Goal: Transaction & Acquisition: Purchase product/service

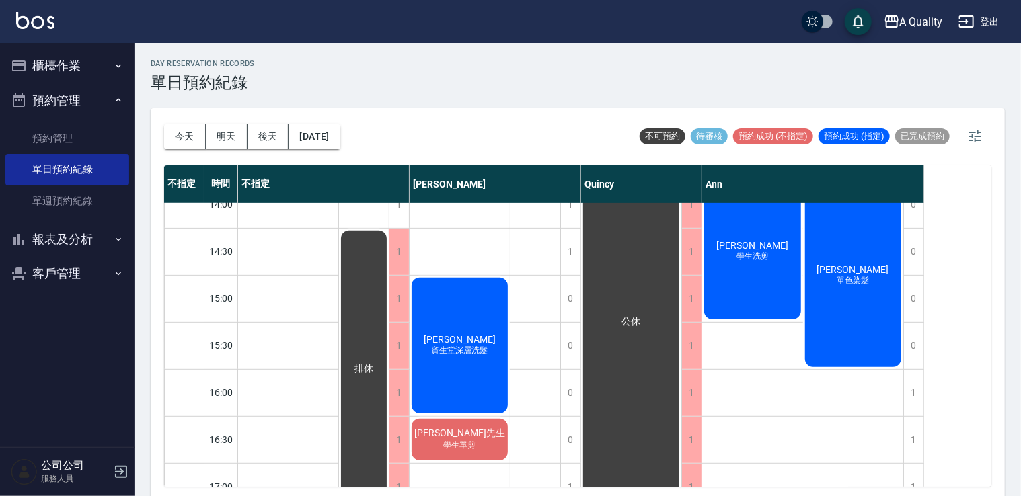
click at [59, 58] on button "櫃檯作業" at bounding box center [67, 65] width 124 height 35
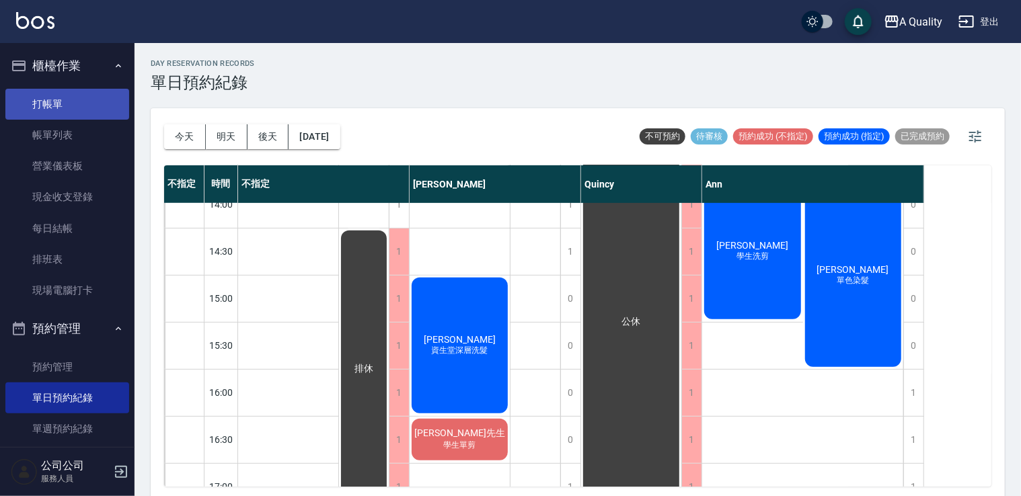
drag, startPoint x: 67, startPoint y: 95, endPoint x: 81, endPoint y: 88, distance: 16.3
click at [67, 95] on link "打帳單" at bounding box center [67, 104] width 124 height 31
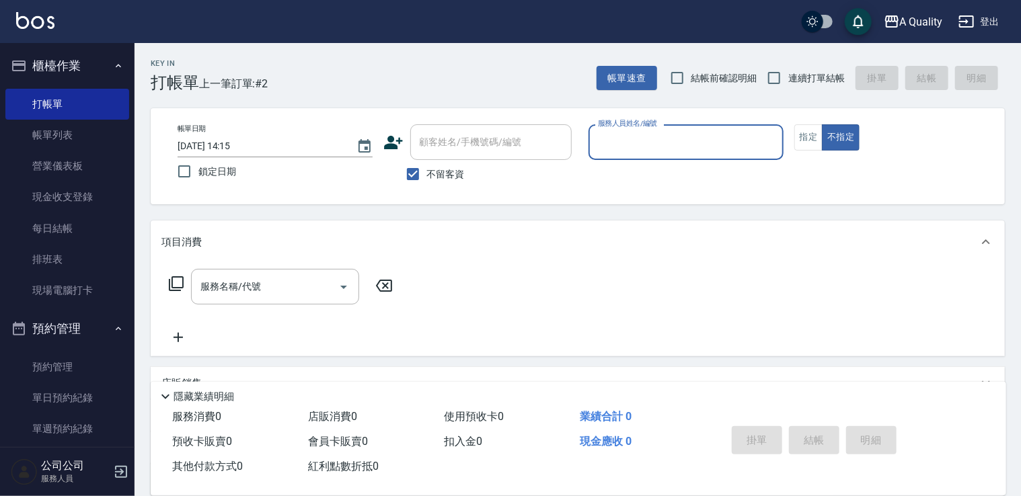
click at [458, 169] on span "不留客資" at bounding box center [446, 174] width 38 height 14
click at [427, 169] on input "不留客資" at bounding box center [413, 174] width 28 height 28
checkbox input "false"
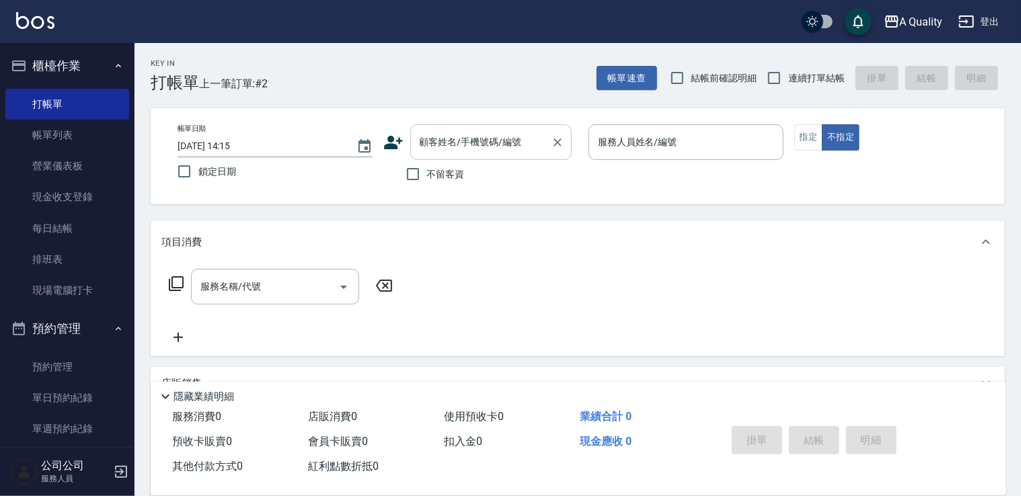
click at [479, 141] on div "顧客姓名/手機號碼/編號 顧客姓名/手機號碼/編號" at bounding box center [490, 142] width 161 height 36
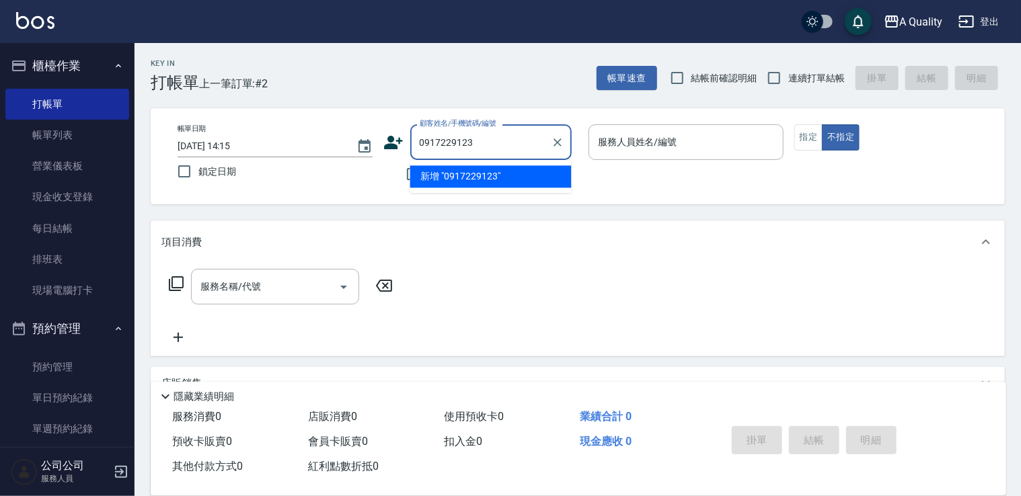
click at [509, 183] on li "新增 "0917229123"" at bounding box center [490, 176] width 161 height 22
type input "0917229123"
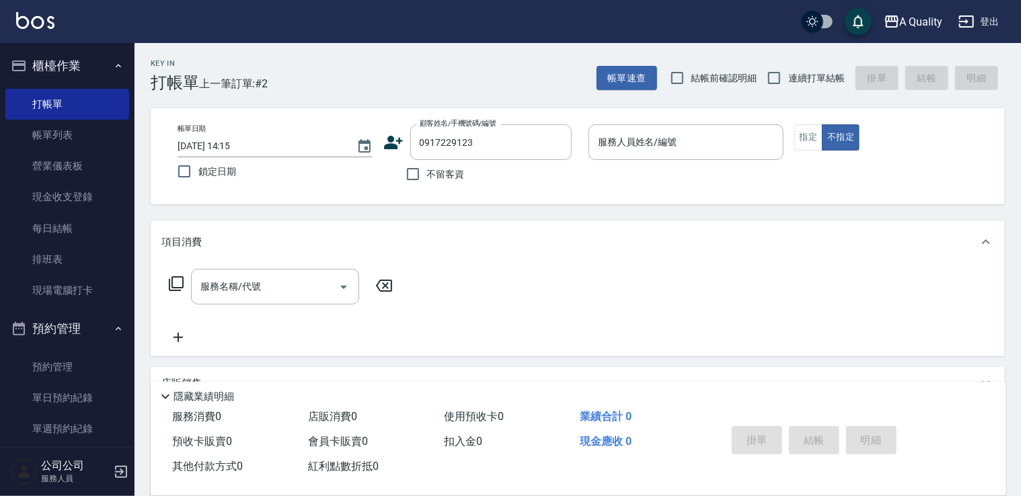
click at [387, 137] on icon at bounding box center [393, 142] width 20 height 20
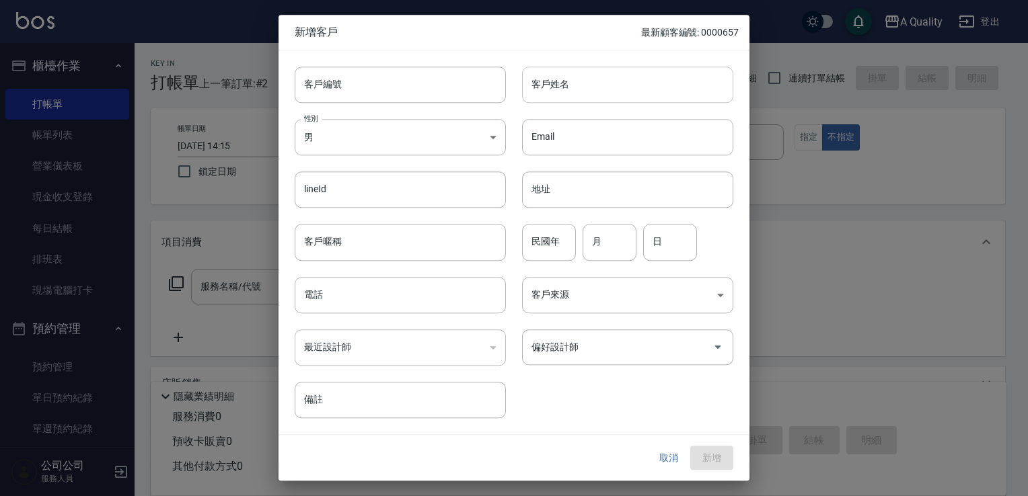
type input "0917229123"
click at [630, 89] on input "客戶姓名" at bounding box center [627, 85] width 211 height 36
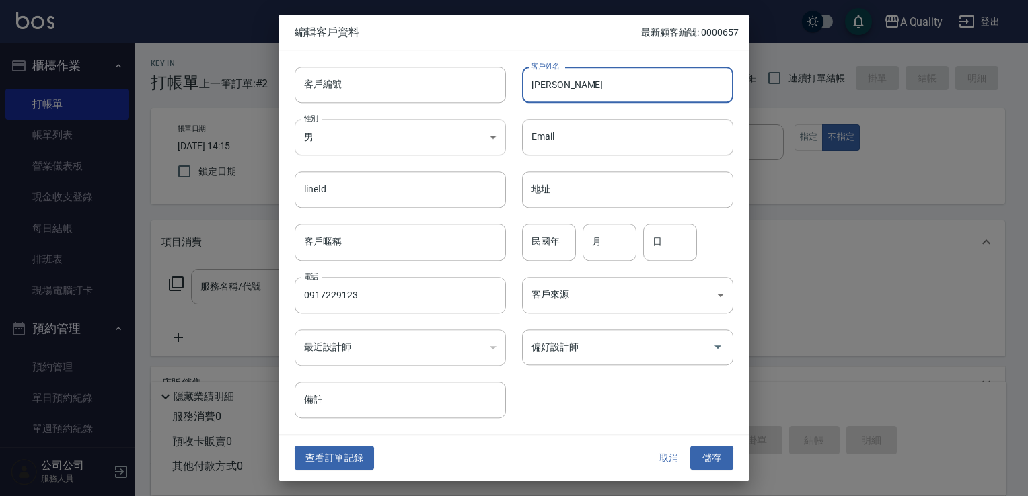
type input "[PERSON_NAME]"
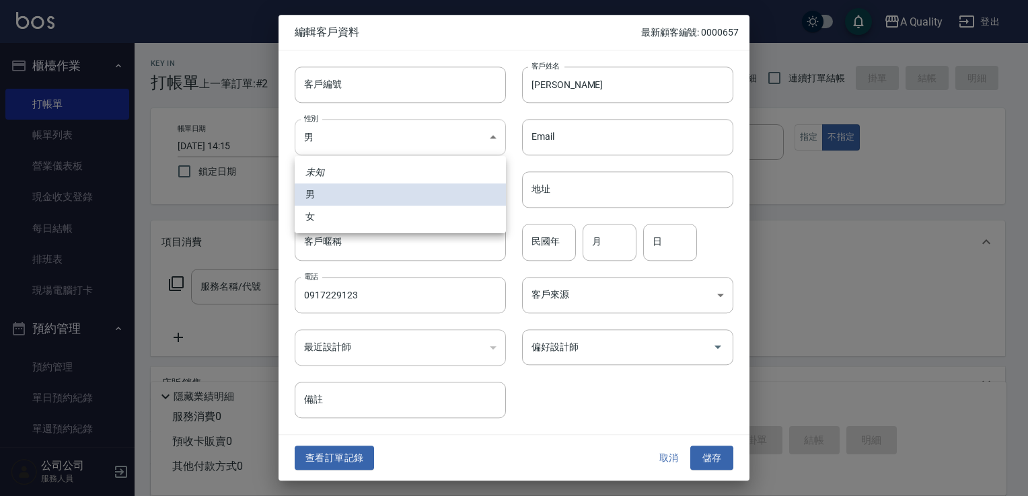
click at [387, 139] on body "A Quality 登出 櫃檯作業 打帳單 帳單列表 營業儀表板 現金收支登錄 每日結帳 排班表 現場電腦打卡 預約管理 預約管理 單日預約紀錄 單週預約紀錄…" at bounding box center [514, 328] width 1028 height 656
click at [350, 216] on li "女" at bounding box center [400, 217] width 211 height 22
type input "FEMALE"
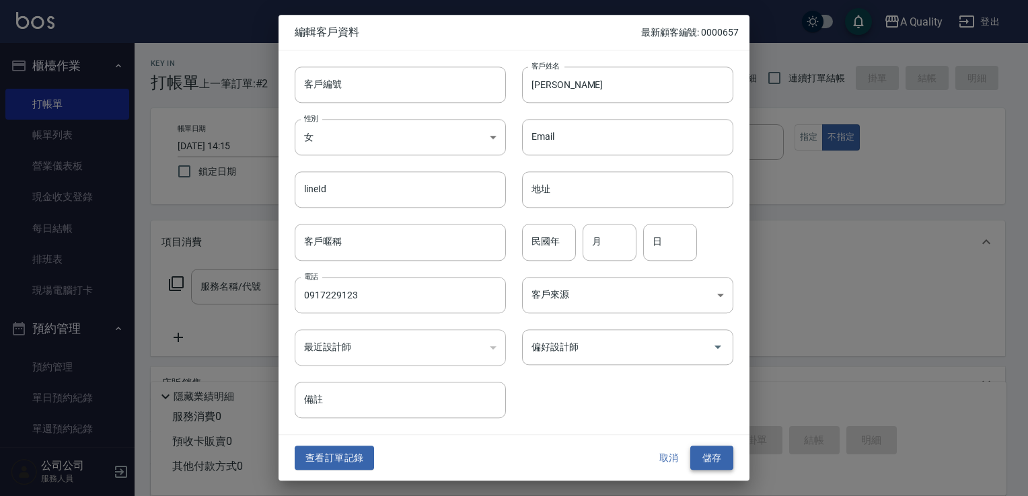
click at [711, 462] on button "儲存" at bounding box center [711, 458] width 43 height 25
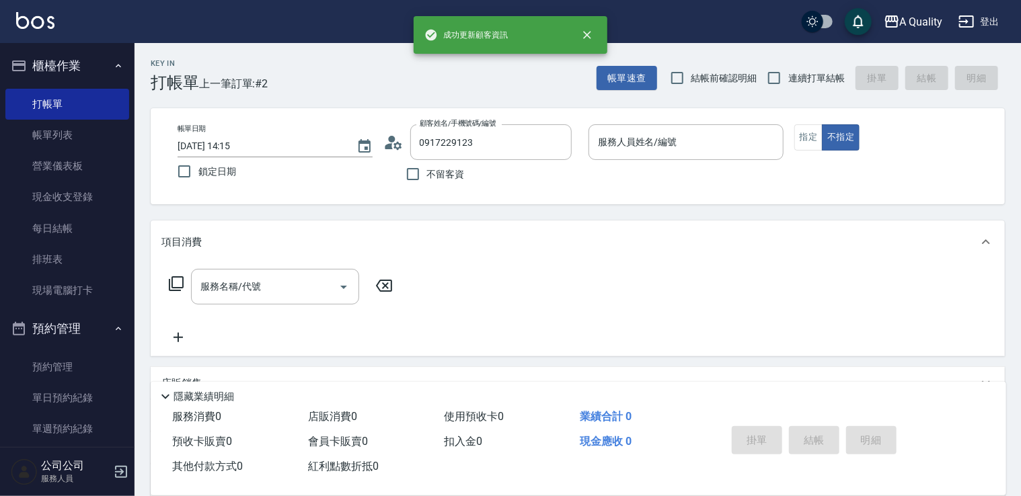
drag, startPoint x: 643, startPoint y: 128, endPoint x: 642, endPoint y: 139, distance: 10.8
click at [644, 132] on div "服務人員姓名/編號" at bounding box center [685, 142] width 195 height 36
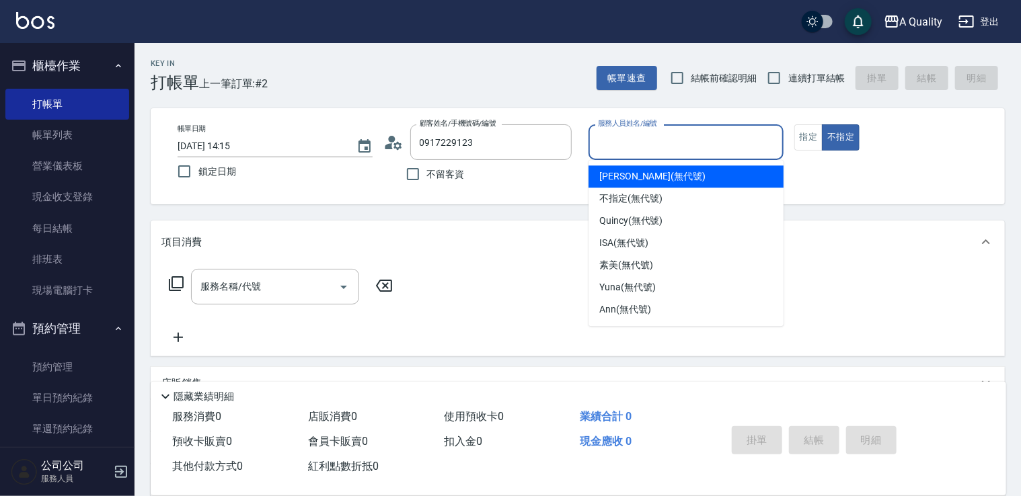
drag, startPoint x: 625, startPoint y: 186, endPoint x: 629, endPoint y: 179, distance: 7.8
click at [625, 185] on div "Taylor (無代號)" at bounding box center [685, 176] width 195 height 22
type input "[PERSON_NAME](無代號)"
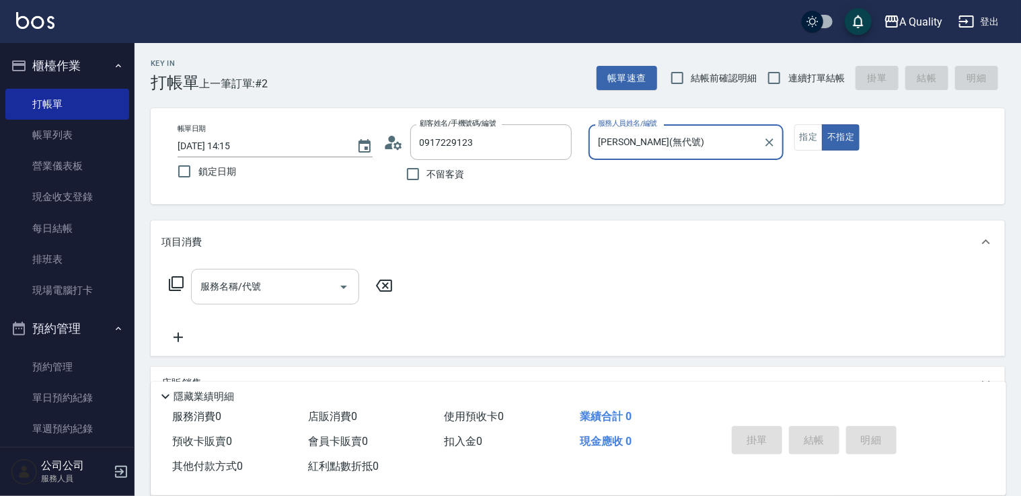
click at [259, 276] on input "服務名稱/代號" at bounding box center [265, 287] width 136 height 24
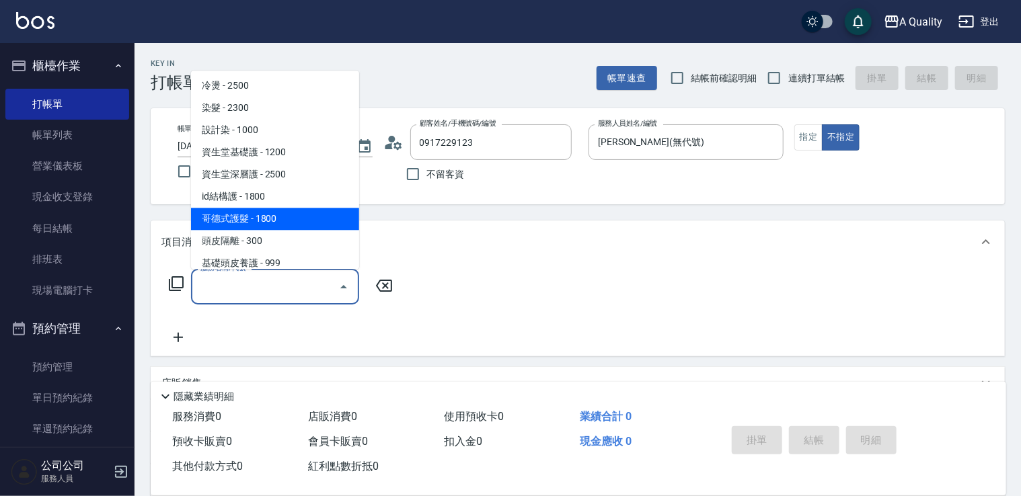
scroll to position [189, 0]
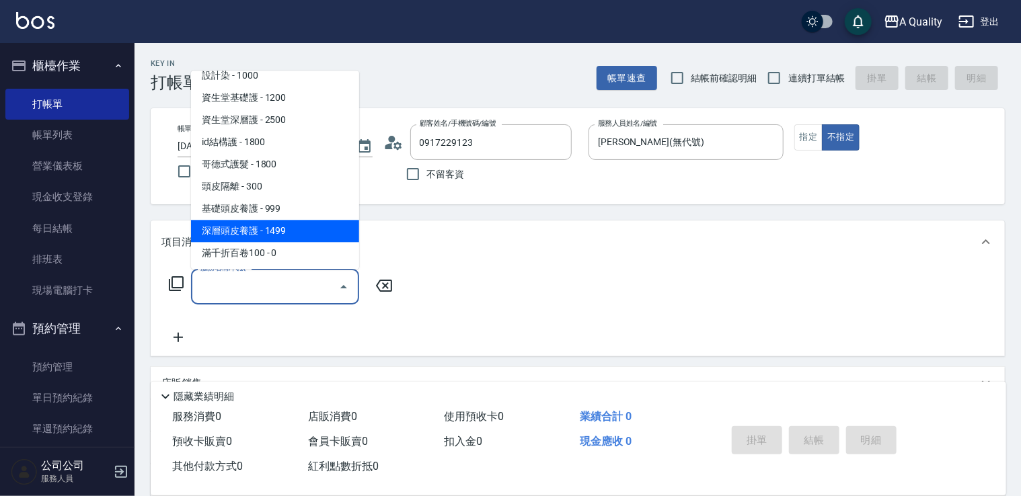
drag, startPoint x: 283, startPoint y: 230, endPoint x: 397, endPoint y: 235, distance: 113.7
click at [285, 228] on span "深層頭皮養護 - 1499" at bounding box center [275, 231] width 168 height 22
type input "深層頭皮養護(603)"
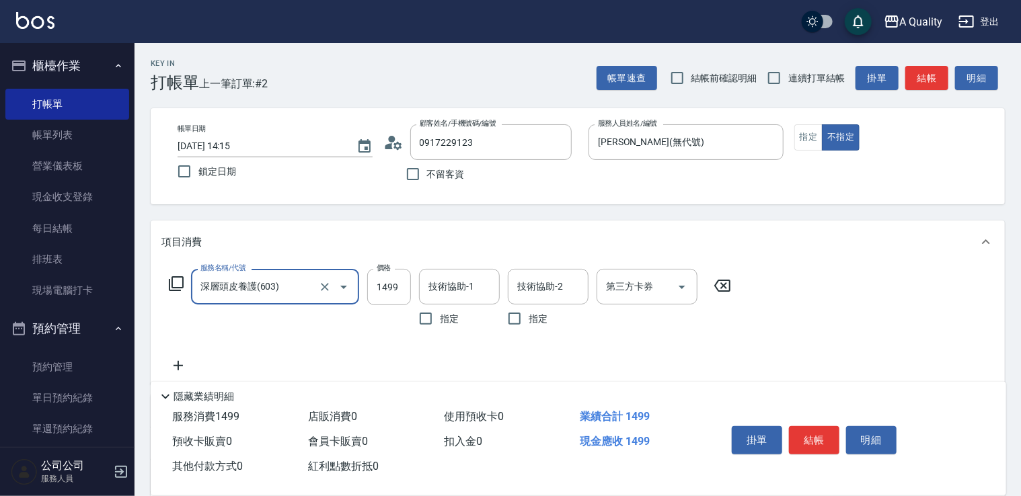
click at [440, 280] on input "技術協助-1" at bounding box center [459, 287] width 69 height 24
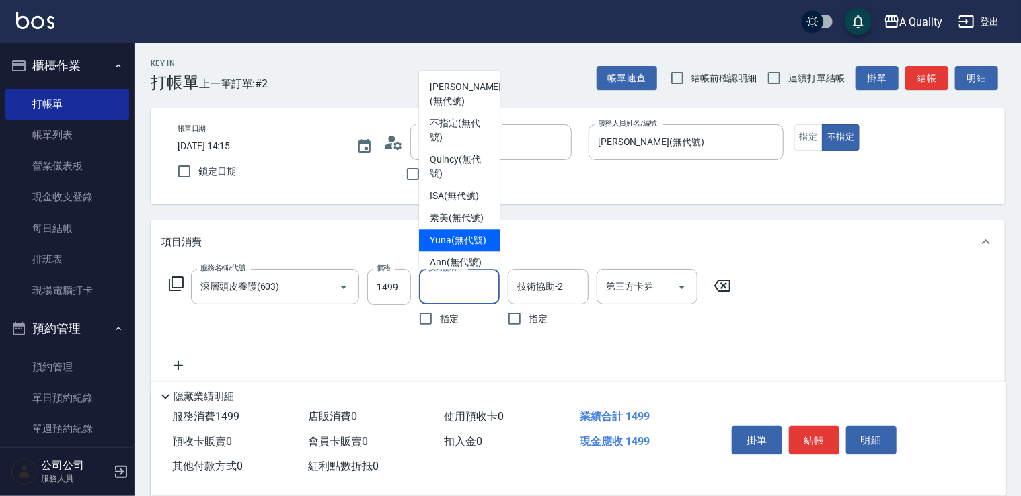
drag, startPoint x: 447, startPoint y: 256, endPoint x: 599, endPoint y: 270, distance: 153.3
click at [447, 247] on span "Yuna (無代號)" at bounding box center [458, 240] width 56 height 14
type input "Yuna(無代號)"
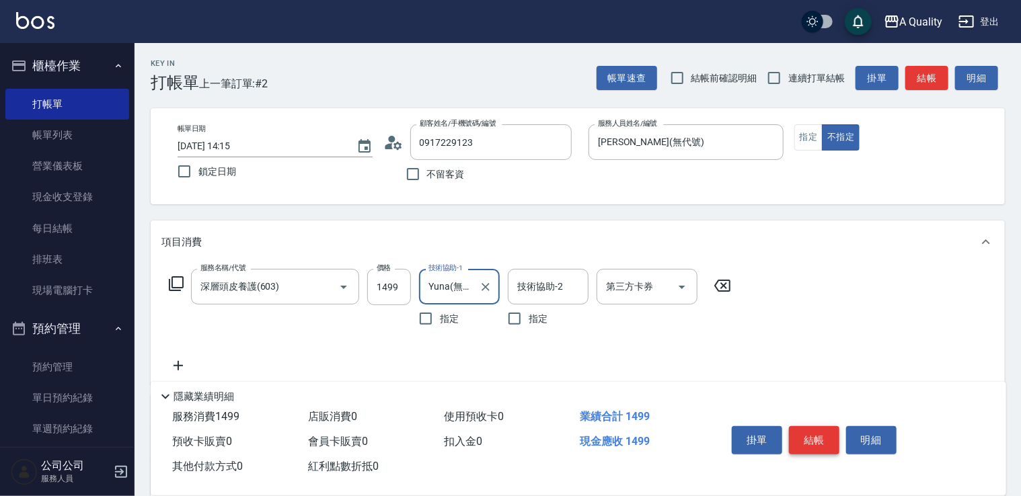
click at [823, 438] on button "結帳" at bounding box center [814, 440] width 50 height 28
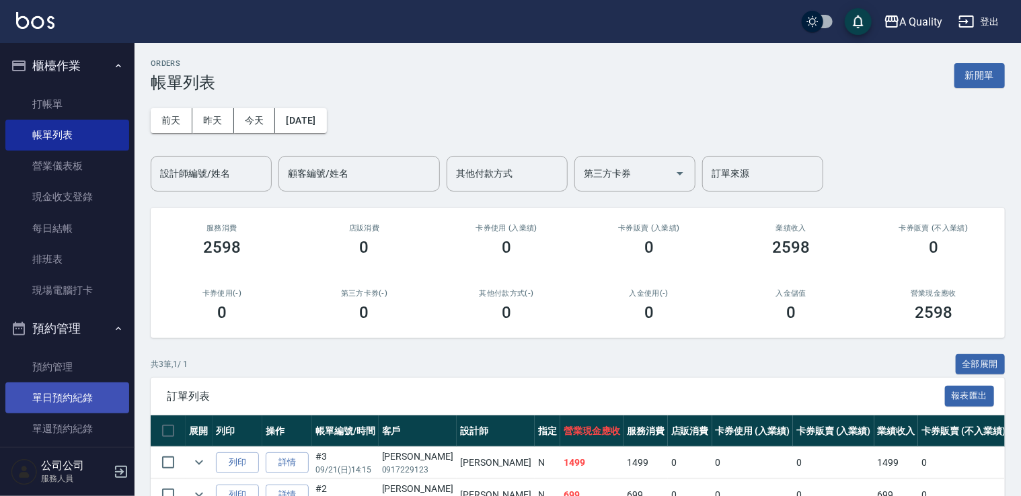
click at [86, 389] on link "單日預約紀錄" at bounding box center [67, 398] width 124 height 31
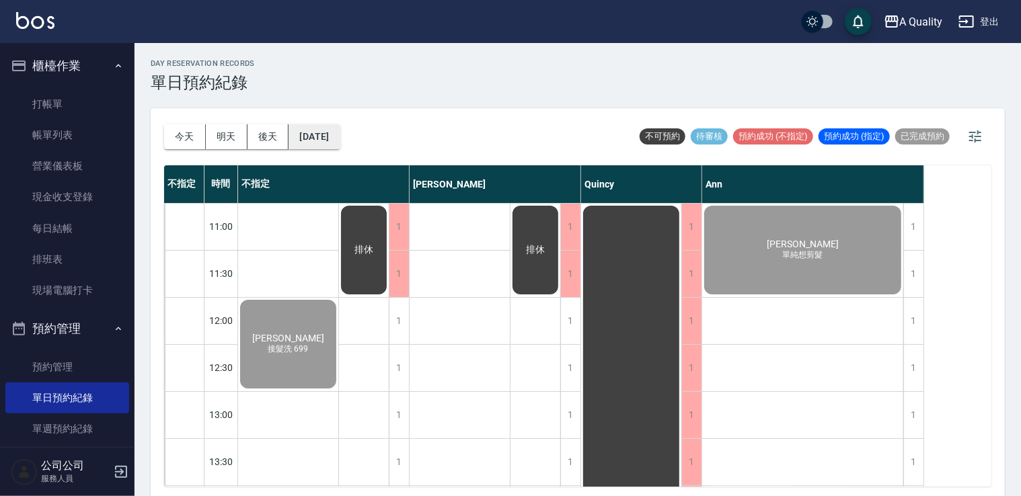
click at [340, 141] on button "[DATE]" at bounding box center [313, 136] width 51 height 25
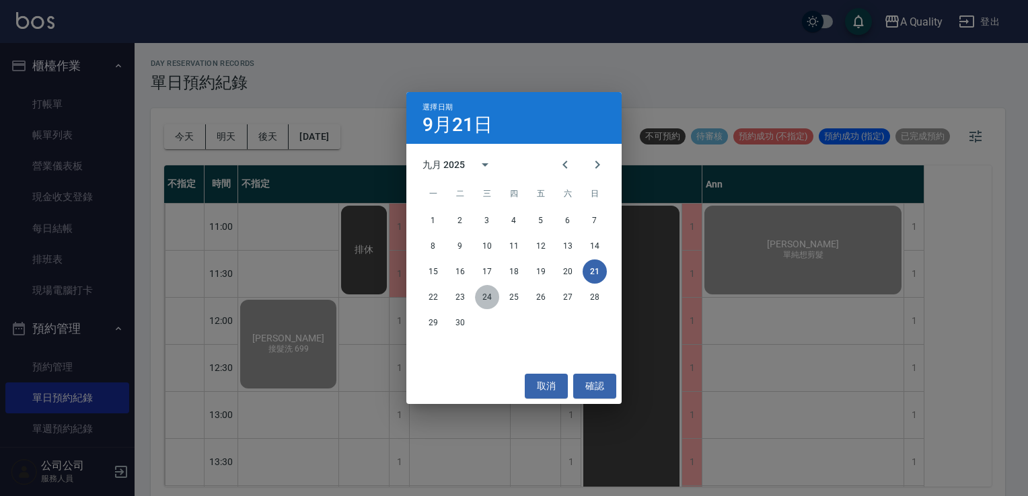
click at [482, 303] on button "24" at bounding box center [487, 297] width 24 height 24
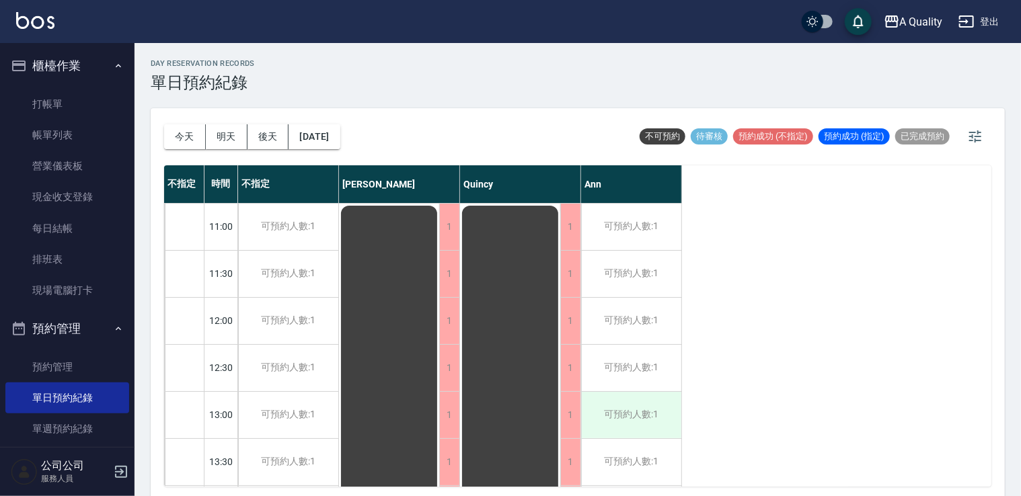
scroll to position [202, 0]
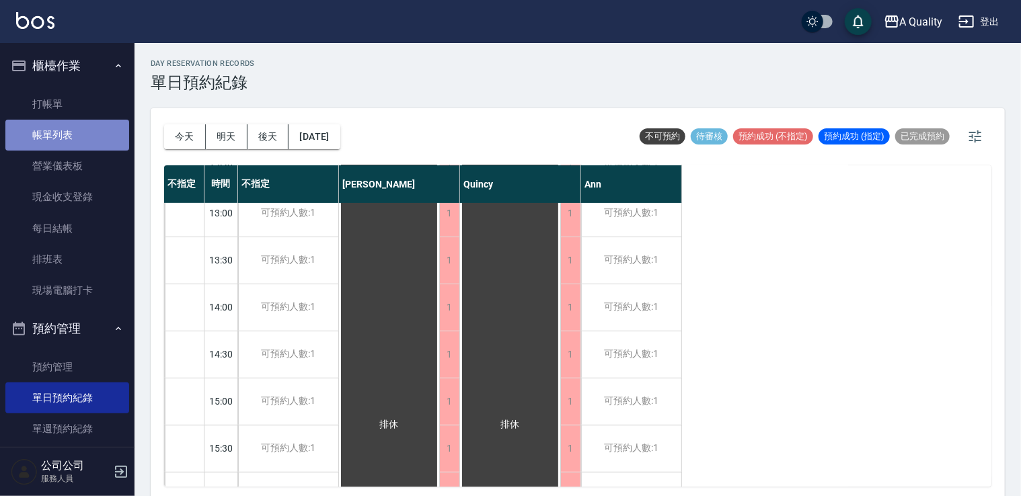
click at [78, 122] on link "帳單列表" at bounding box center [67, 135] width 124 height 31
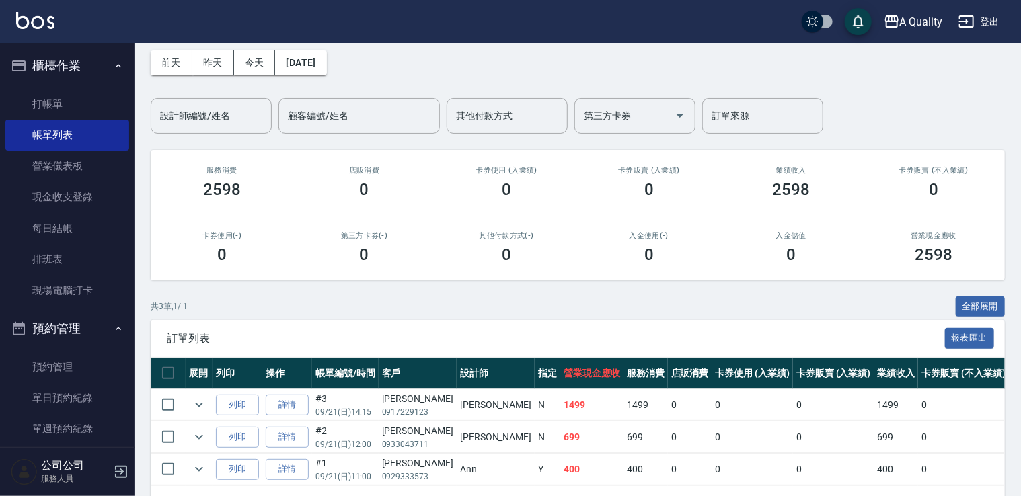
scroll to position [109, 0]
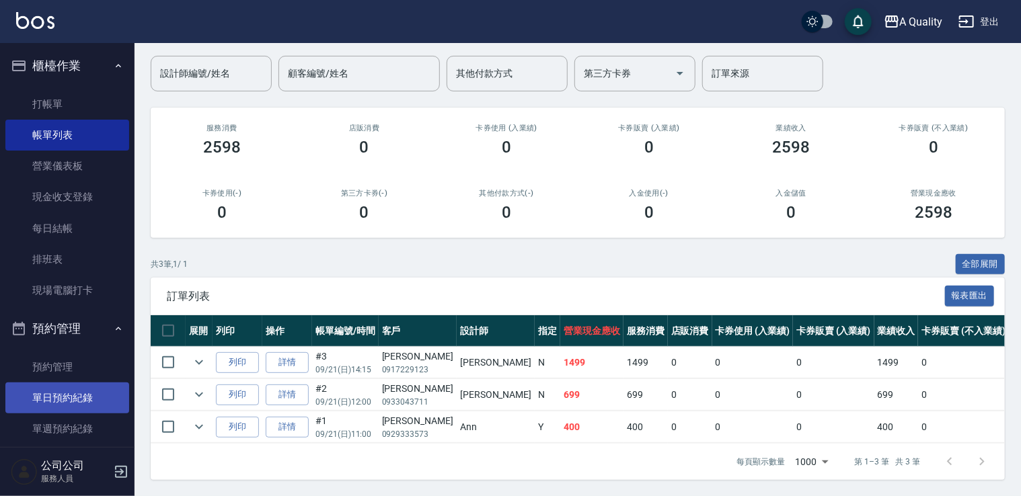
click at [83, 405] on link "單日預約紀錄" at bounding box center [67, 398] width 124 height 31
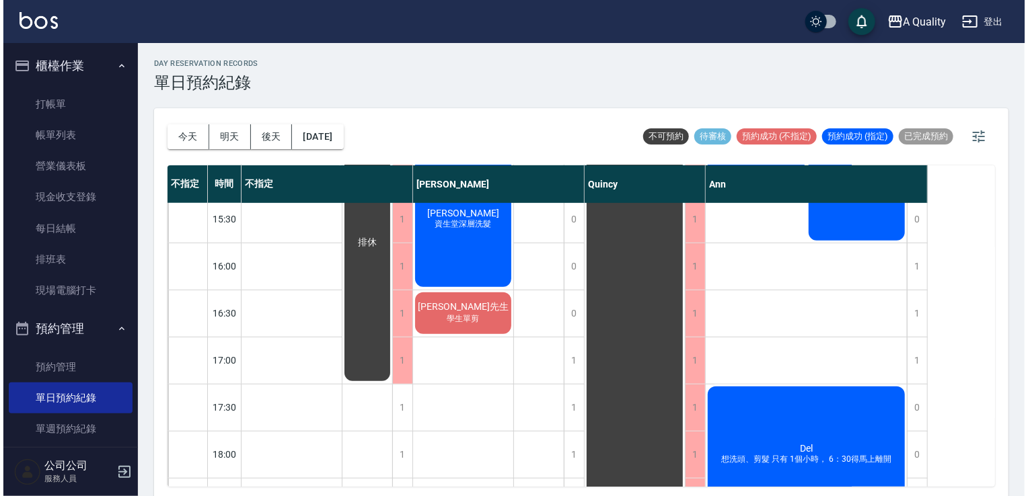
scroll to position [269, 0]
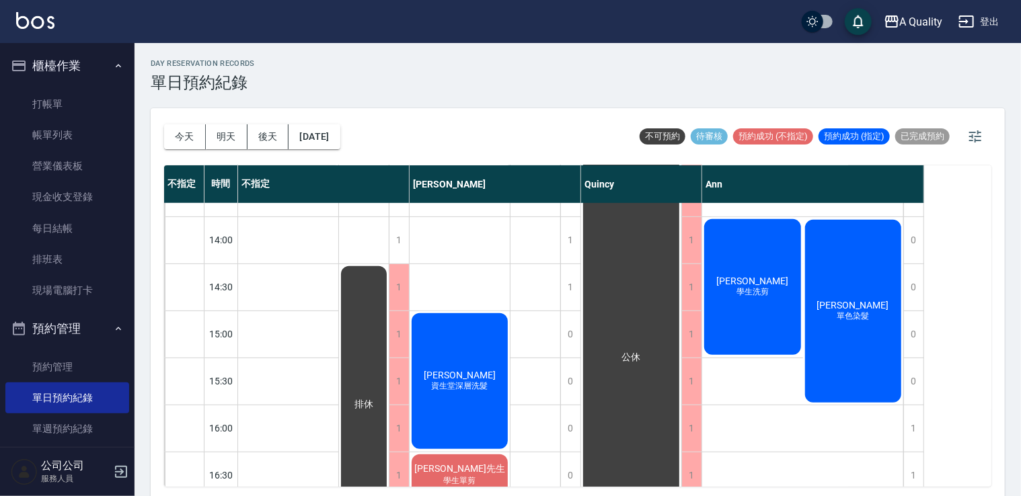
click at [777, 278] on div "林首宏 學生洗剪" at bounding box center [752, 287] width 101 height 140
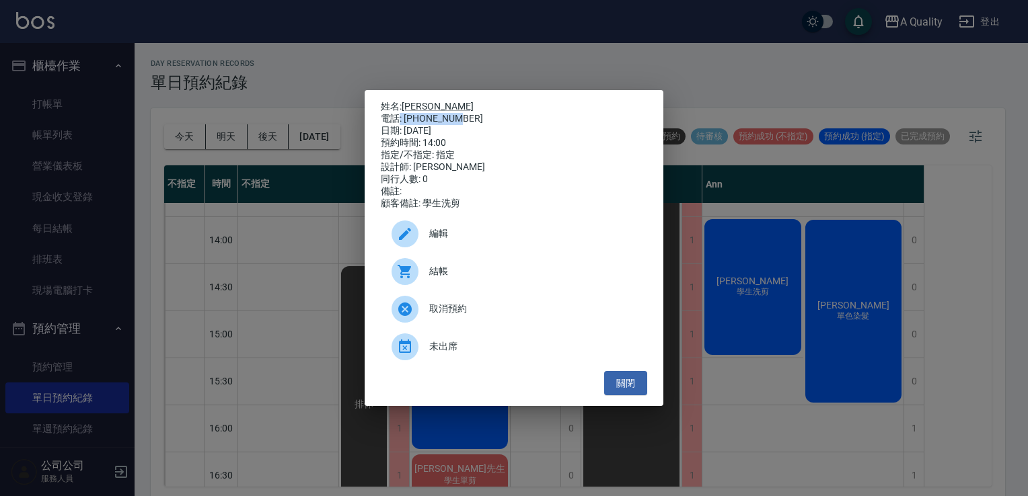
drag, startPoint x: 400, startPoint y: 114, endPoint x: 476, endPoint y: 114, distance: 76.0
click at [476, 114] on div "電話: 0987166098" at bounding box center [514, 119] width 266 height 12
drag, startPoint x: 476, startPoint y: 114, endPoint x: 452, endPoint y: 126, distance: 26.8
click at [454, 126] on div "日期: [DATE]" at bounding box center [514, 131] width 266 height 12
drag, startPoint x: 406, startPoint y: 114, endPoint x: 418, endPoint y: 115, distance: 11.5
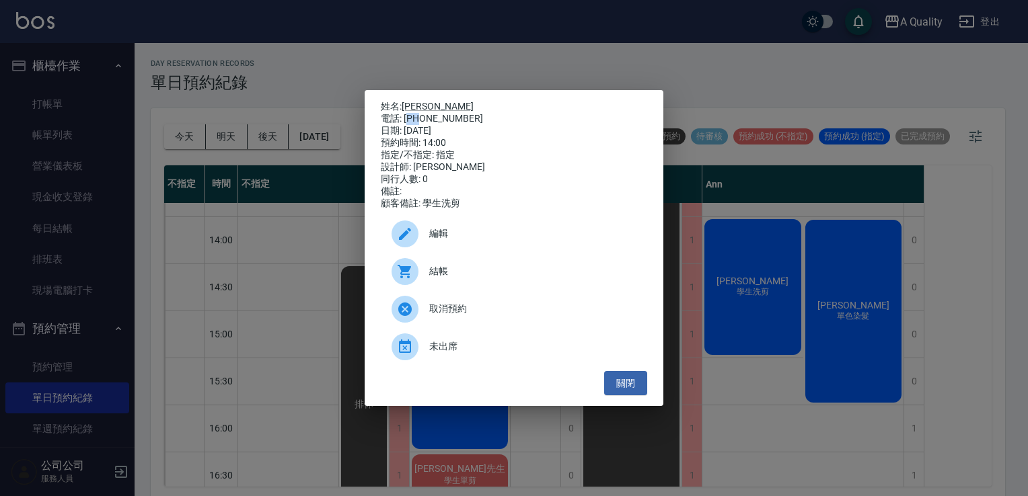
click at [418, 115] on div "電話: 0987166098" at bounding box center [514, 119] width 266 height 12
drag, startPoint x: 418, startPoint y: 115, endPoint x: 402, endPoint y: 114, distance: 15.5
click at [402, 114] on div "電話: 0987166098" at bounding box center [514, 119] width 266 height 12
drag, startPoint x: 438, startPoint y: 116, endPoint x: 465, endPoint y: 114, distance: 26.9
click at [465, 114] on div "電話: 0987166098" at bounding box center [514, 119] width 266 height 12
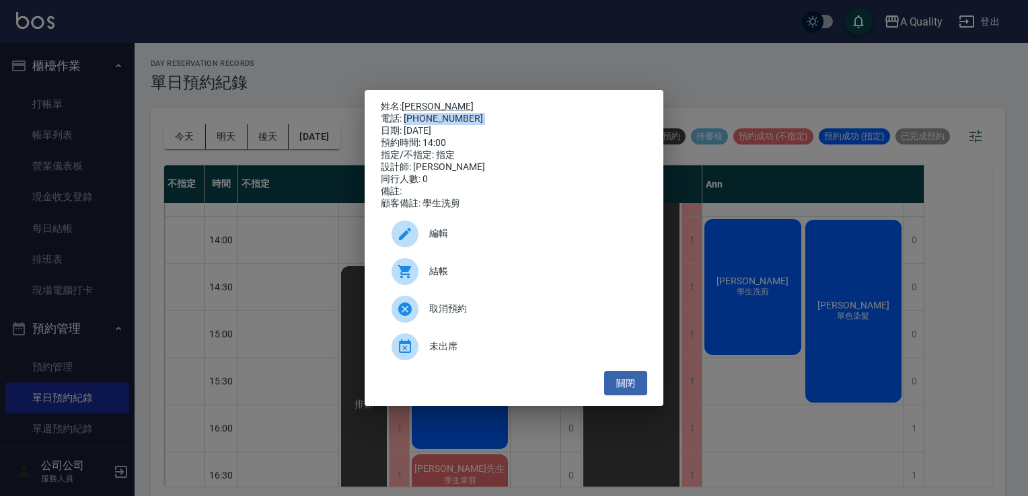
drag, startPoint x: 465, startPoint y: 114, endPoint x: 442, endPoint y: 113, distance: 22.9
copy div "0987166098"
click at [625, 382] on button "關閉" at bounding box center [625, 383] width 43 height 25
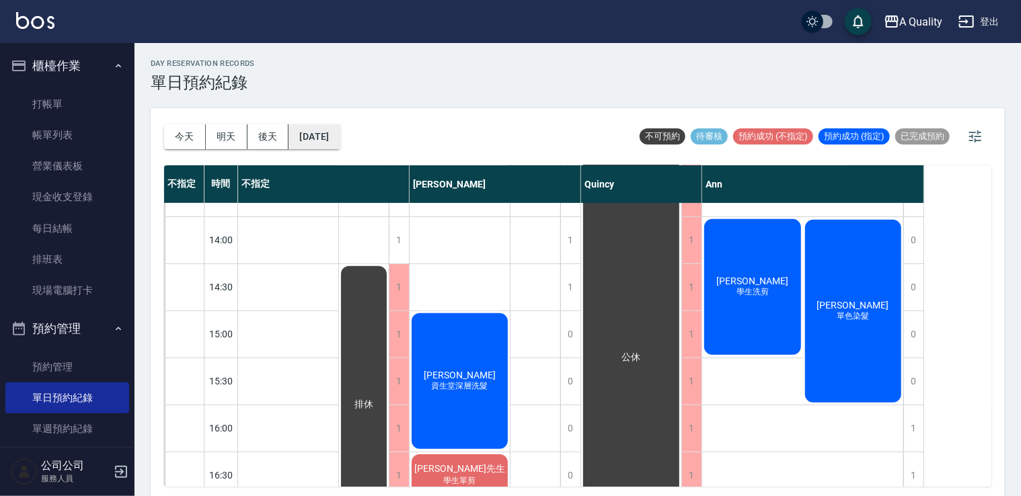
click at [340, 130] on button "[DATE]" at bounding box center [313, 136] width 51 height 25
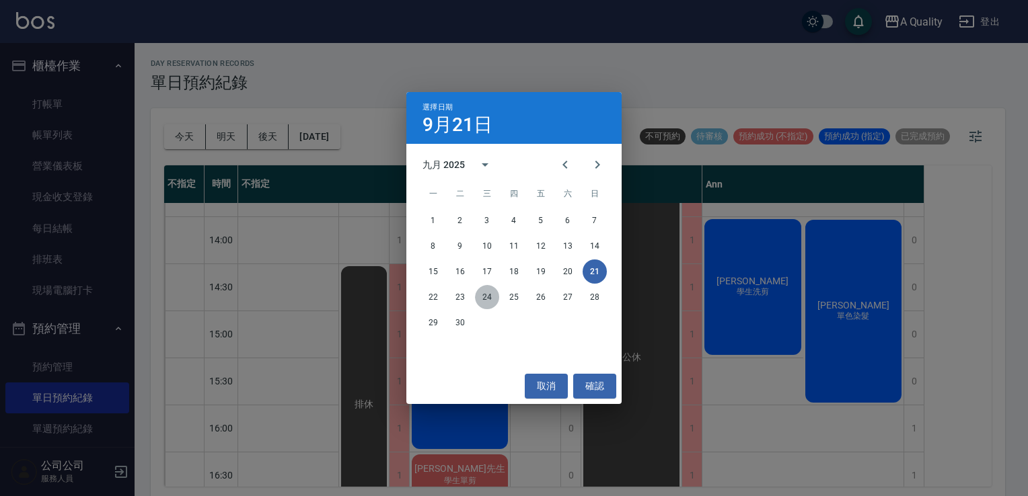
click at [492, 292] on button "24" at bounding box center [487, 297] width 24 height 24
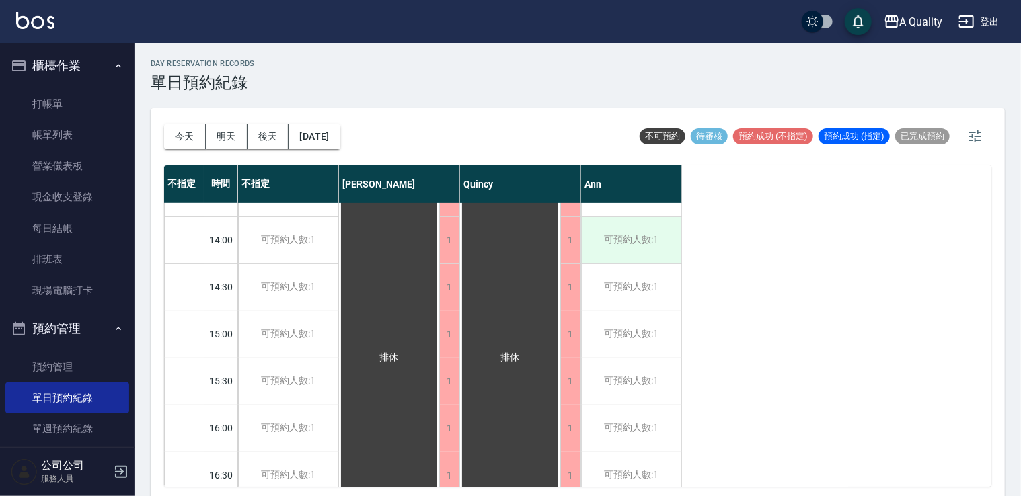
click at [623, 253] on div "可預約人數:1" at bounding box center [631, 240] width 100 height 46
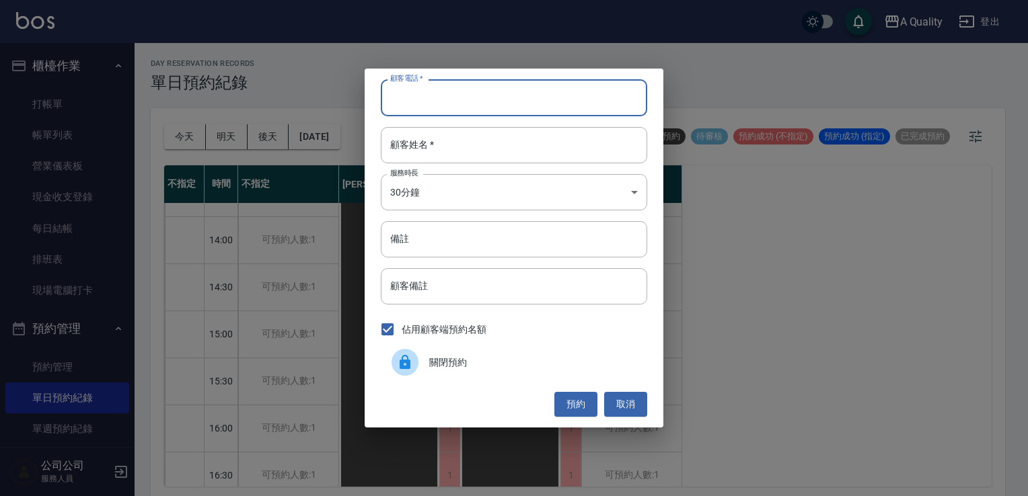
paste input "0987166098"
type input "0987166098"
click at [427, 130] on input "顧客姓名   *" at bounding box center [514, 145] width 266 height 36
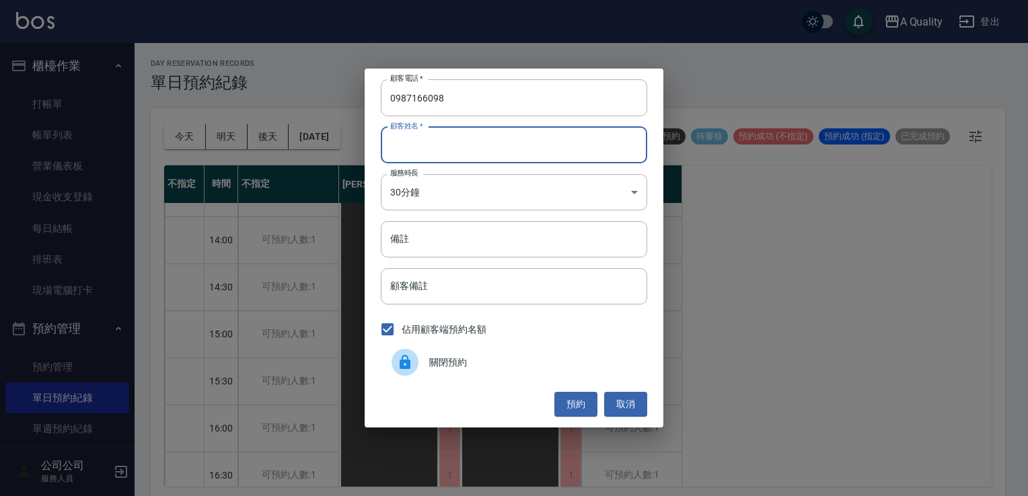
type input "x"
type input "林"
click at [448, 191] on body "A Quality 登出 櫃檯作業 打帳單 帳單列表 營業儀表板 現金收支登錄 每日結帳 排班表 現場電腦打卡 預約管理 預約管理 單日預約紀錄 單週預約紀錄…" at bounding box center [514, 250] width 1028 height 500
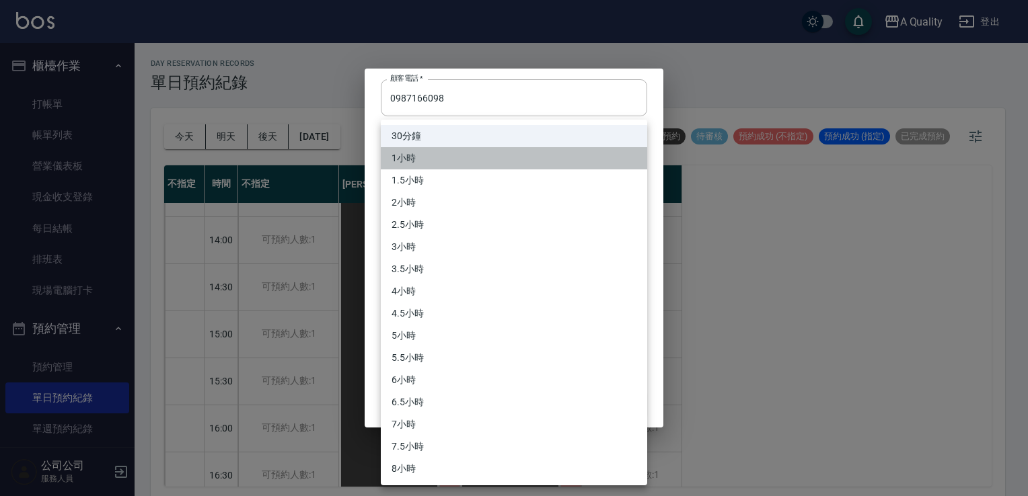
click at [436, 151] on li "1小時" at bounding box center [514, 158] width 266 height 22
type input "2"
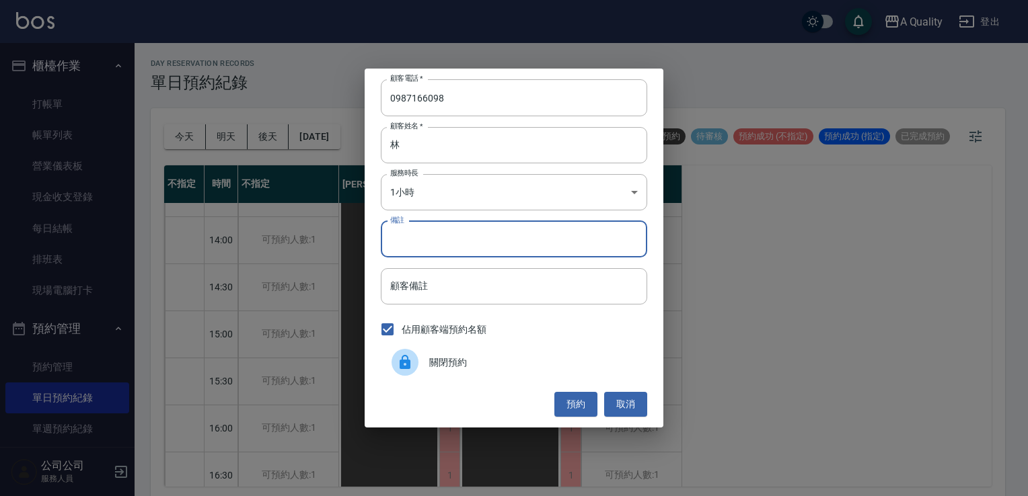
click at [444, 241] on input "備註" at bounding box center [514, 239] width 266 height 36
type input "SC"
click at [578, 408] on button "預約" at bounding box center [575, 404] width 43 height 25
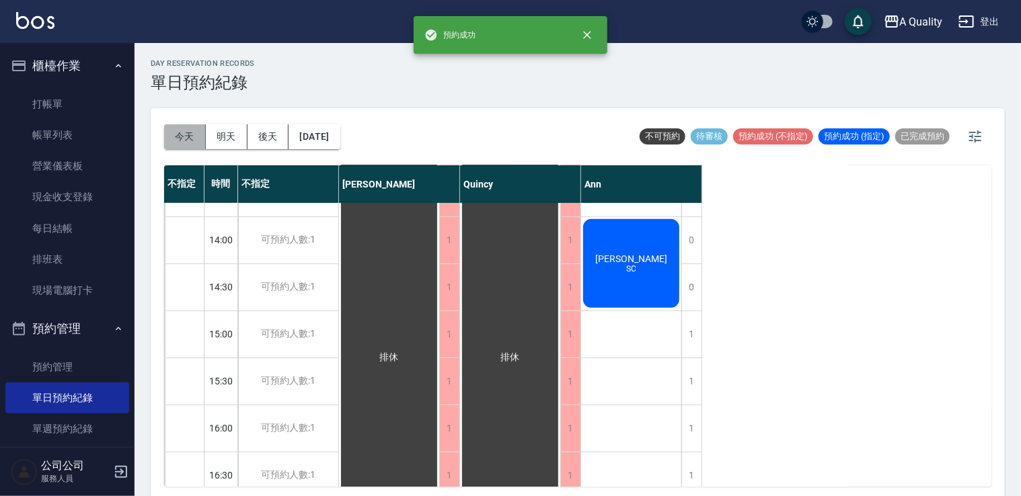
click at [192, 133] on button "今天" at bounding box center [185, 136] width 42 height 25
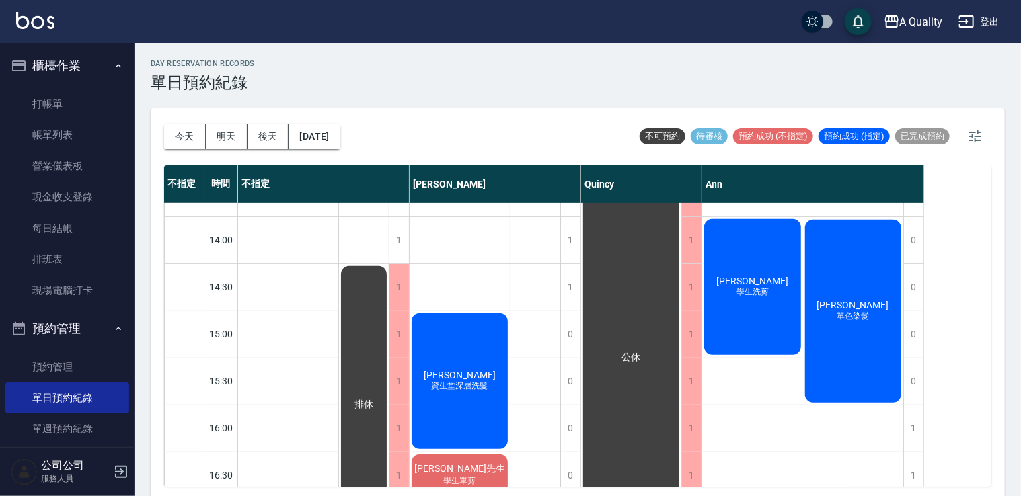
click at [744, 297] on span "學生洗剪" at bounding box center [753, 291] width 38 height 11
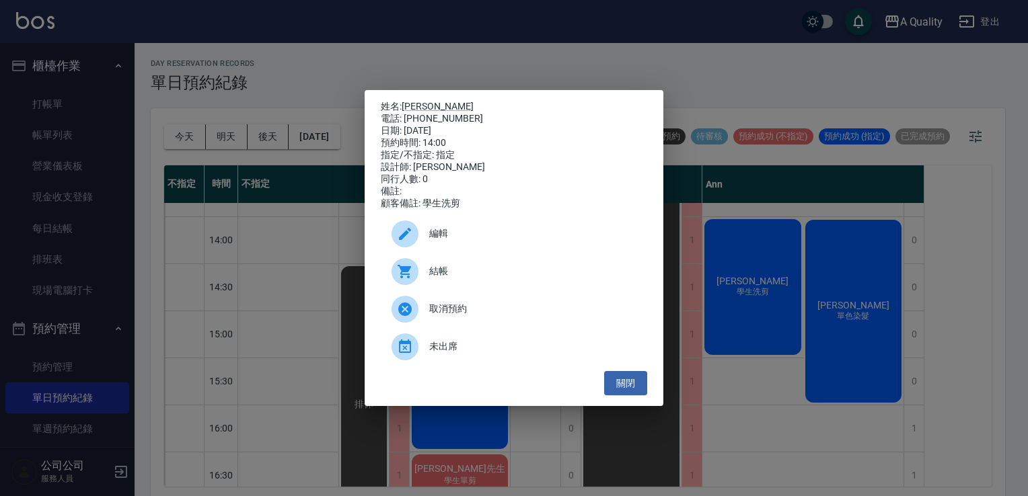
click at [461, 265] on div "結帳" at bounding box center [514, 272] width 266 height 38
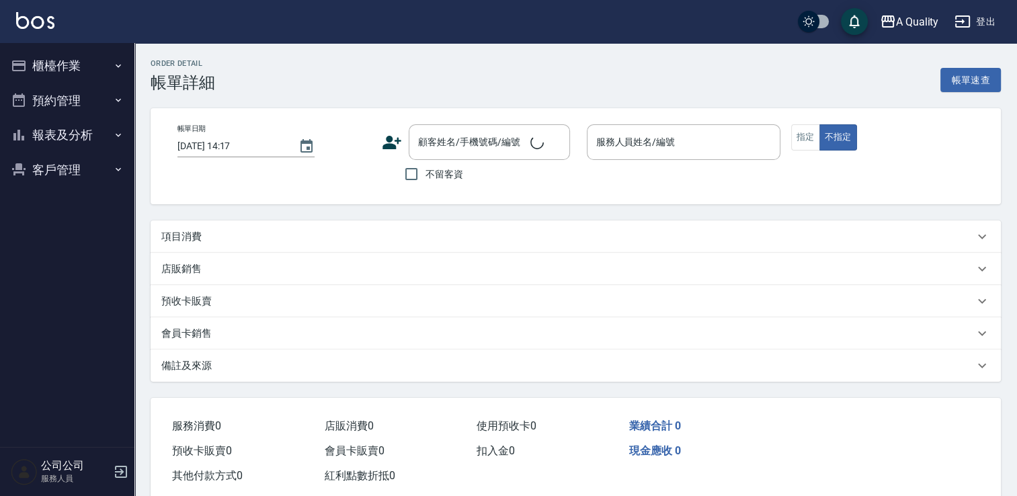
type input "2025/09/21 14:00"
type input "Ann(無代號)"
type input "親朋好友推薦"
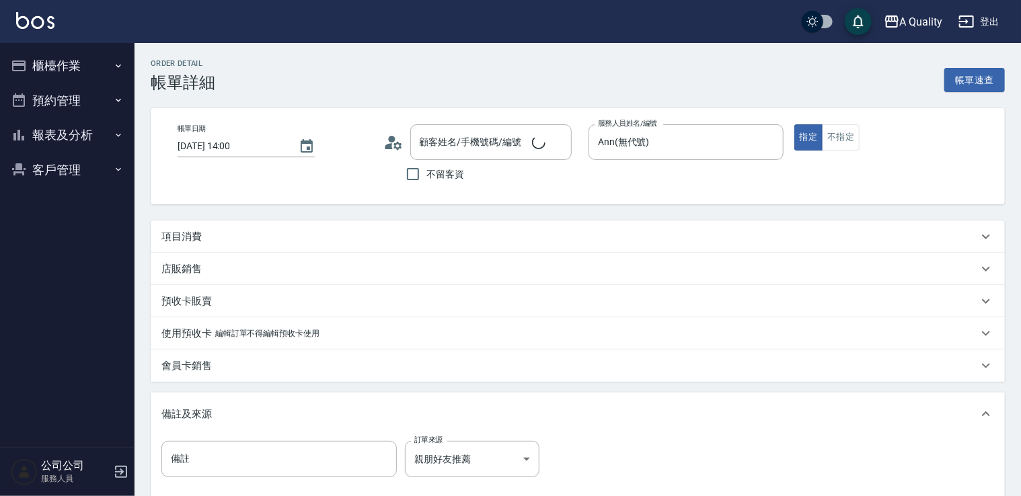
click at [233, 237] on div "項目消費" at bounding box center [569, 237] width 816 height 14
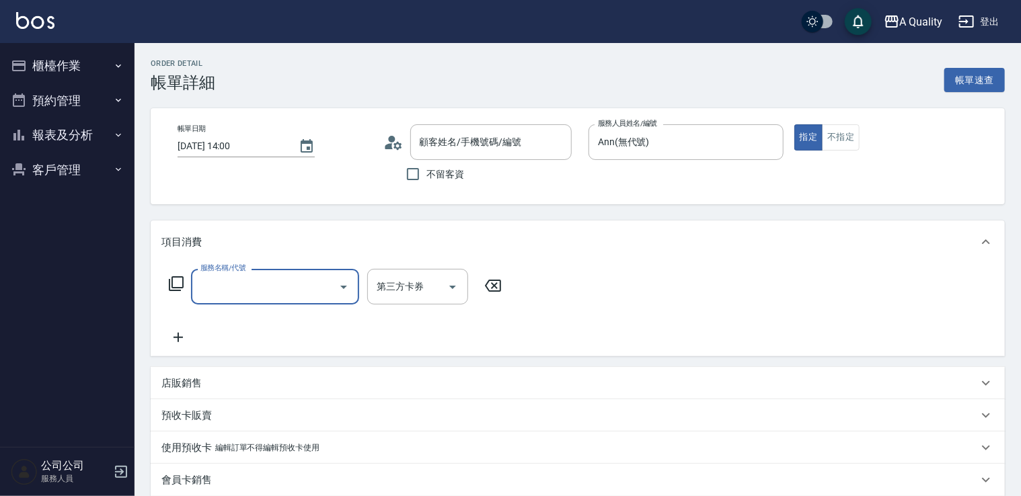
type input "林首宏/0987166098/"
click at [278, 273] on div "服務名稱/代號" at bounding box center [275, 287] width 168 height 36
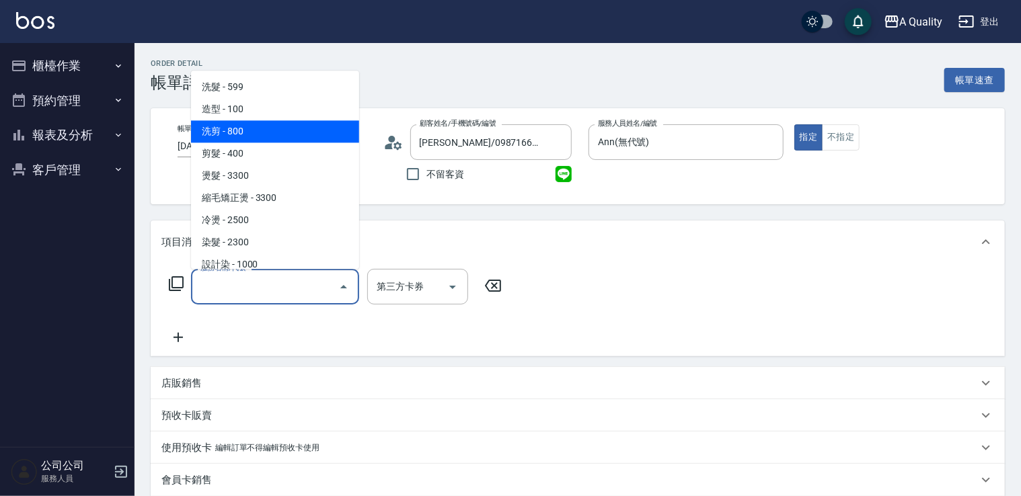
click at [258, 137] on span "洗剪 - 800" at bounding box center [275, 131] width 168 height 22
type input "洗剪(103)"
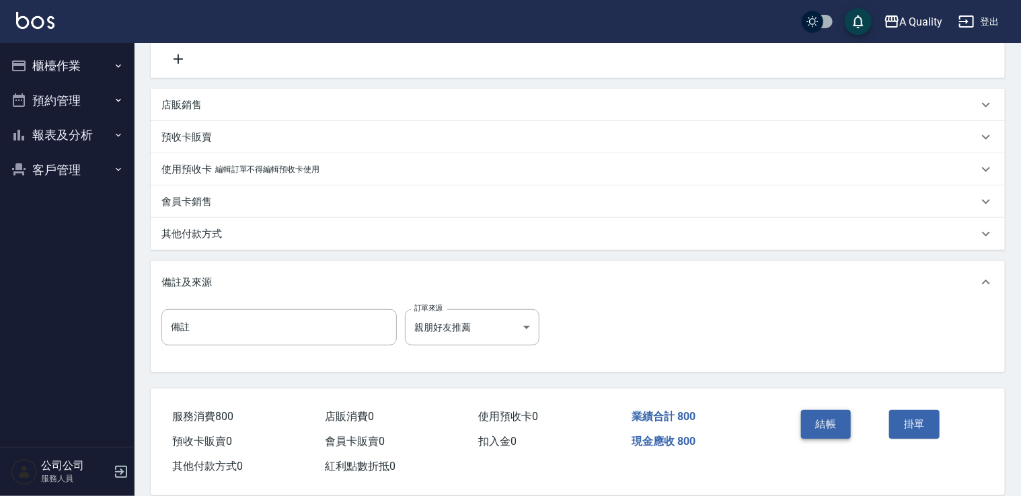
scroll to position [326, 0]
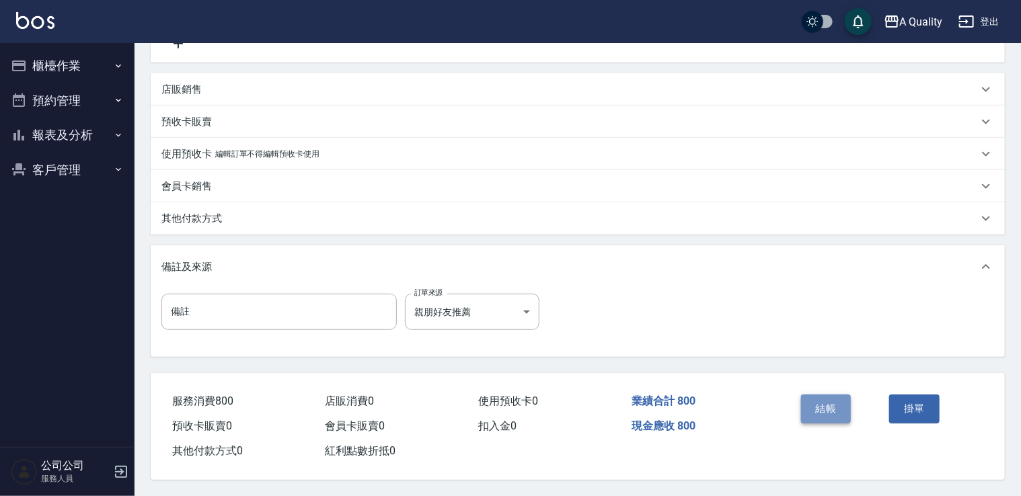
click at [832, 410] on button "結帳" at bounding box center [826, 409] width 50 height 28
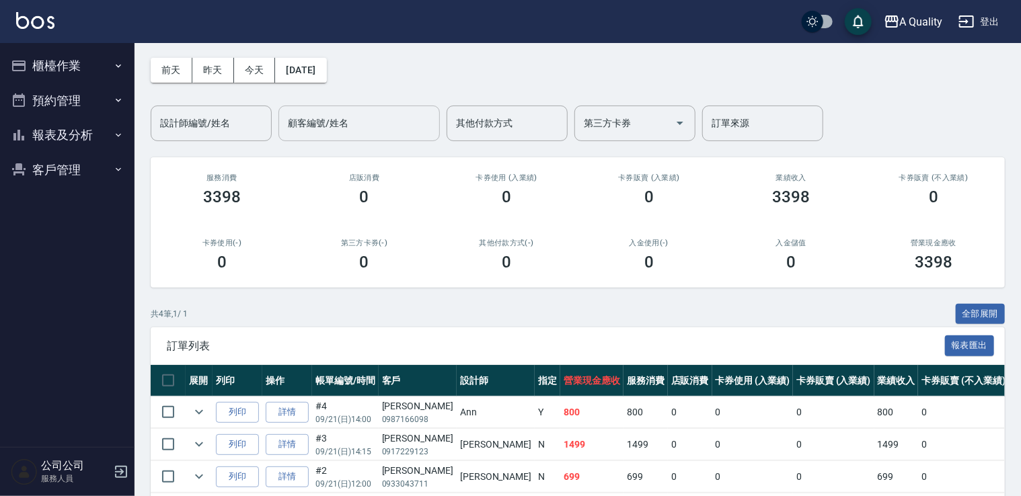
scroll to position [141, 0]
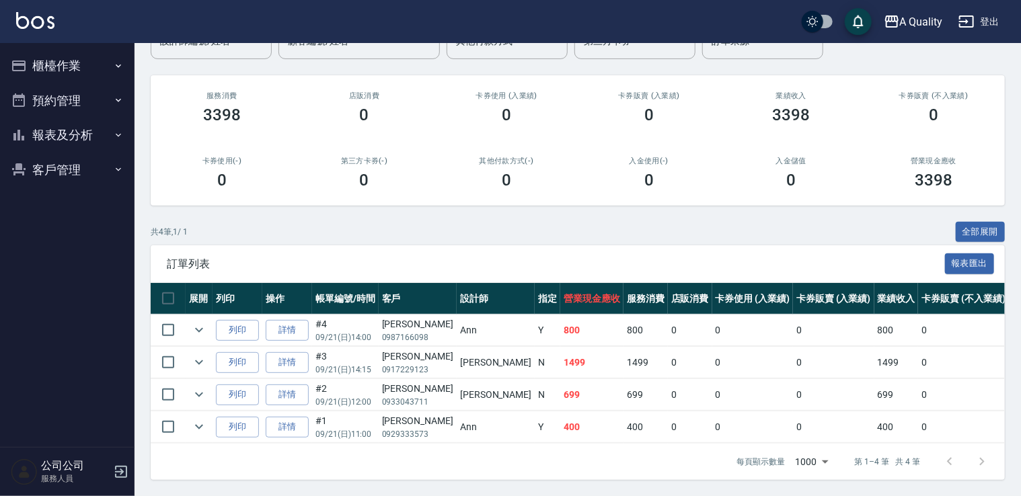
click at [36, 55] on button "櫃檯作業" at bounding box center [67, 65] width 124 height 35
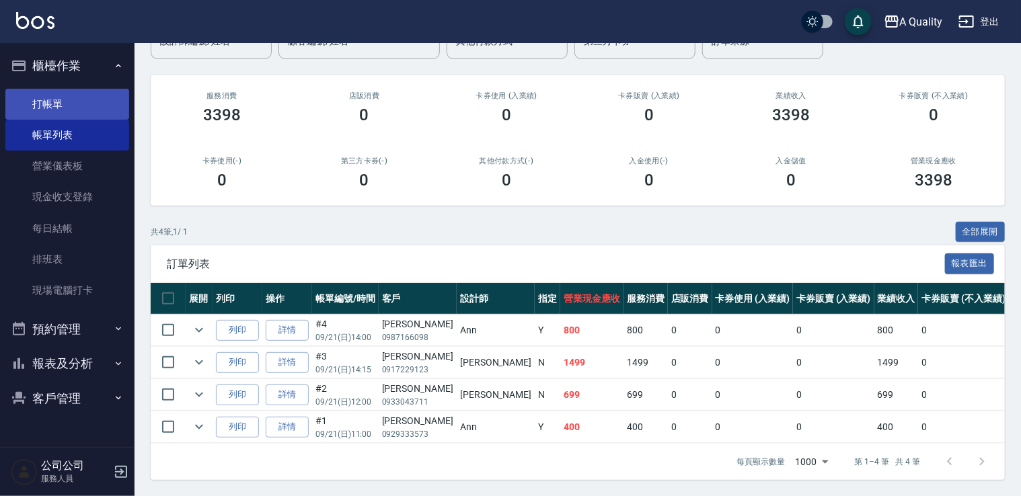
click at [44, 106] on link "打帳單" at bounding box center [67, 104] width 124 height 31
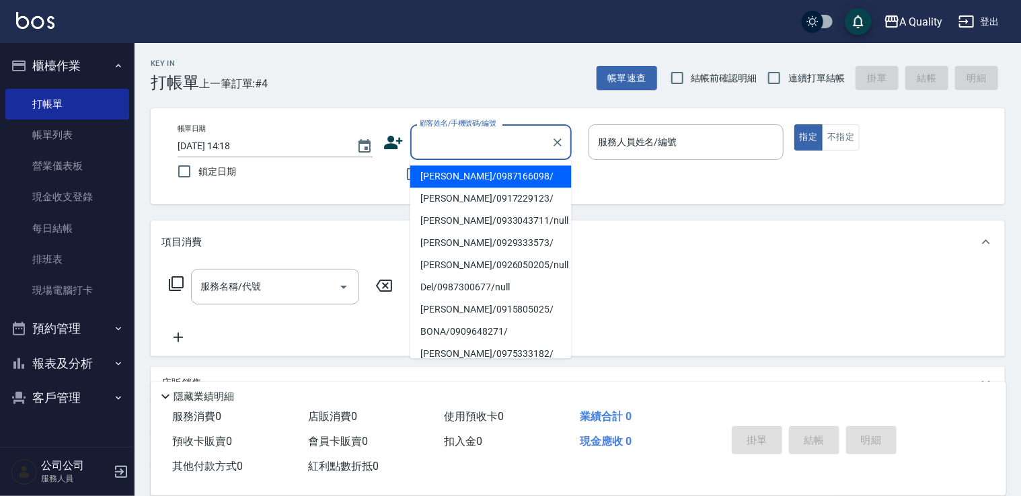
click at [455, 145] on input "顧客姓名/手機號碼/編號" at bounding box center [480, 142] width 129 height 24
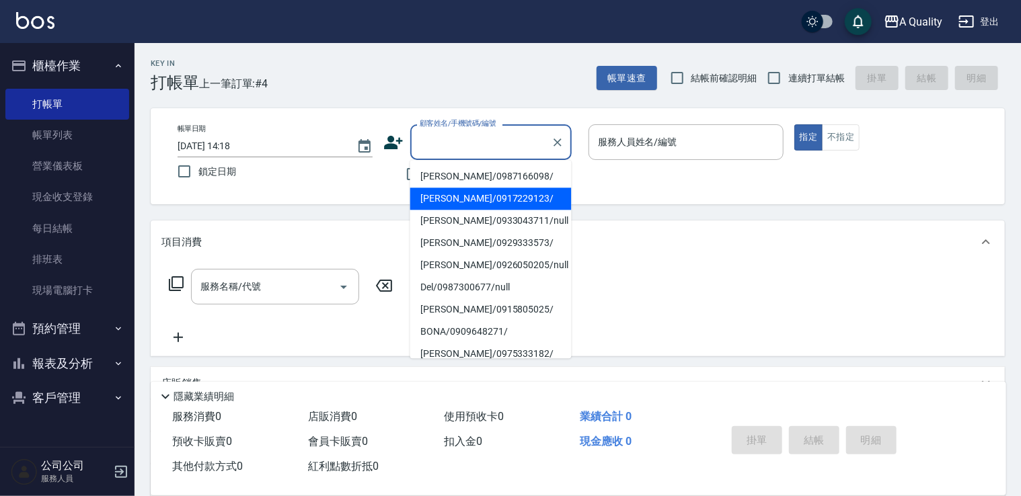
drag, startPoint x: 463, startPoint y: 198, endPoint x: 463, endPoint y: 188, distance: 9.4
click at [462, 198] on li "陳維紅/0917229123/" at bounding box center [490, 199] width 161 height 22
type input "陳維紅/0917229123/"
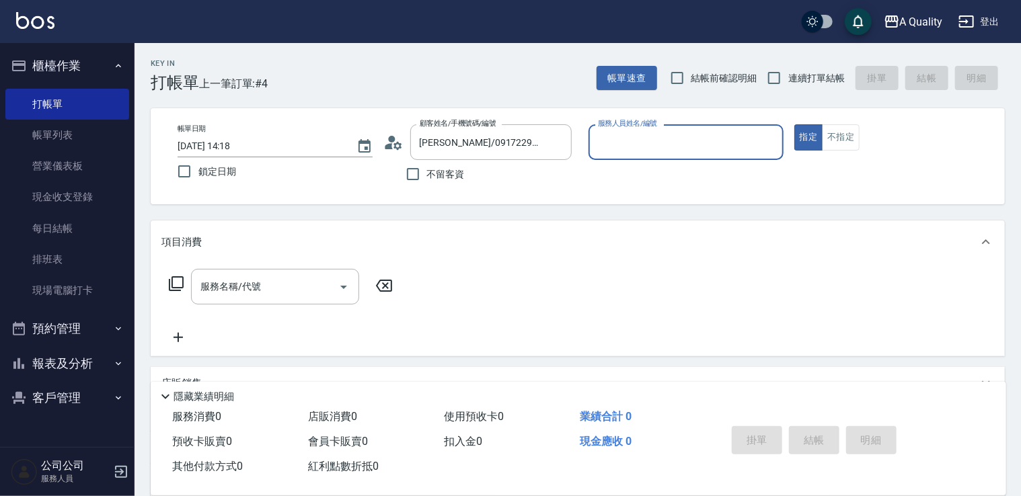
drag, startPoint x: 638, startPoint y: 153, endPoint x: 648, endPoint y: 147, distance: 11.2
click at [646, 149] on input "服務人員姓名/編號" at bounding box center [685, 142] width 183 height 24
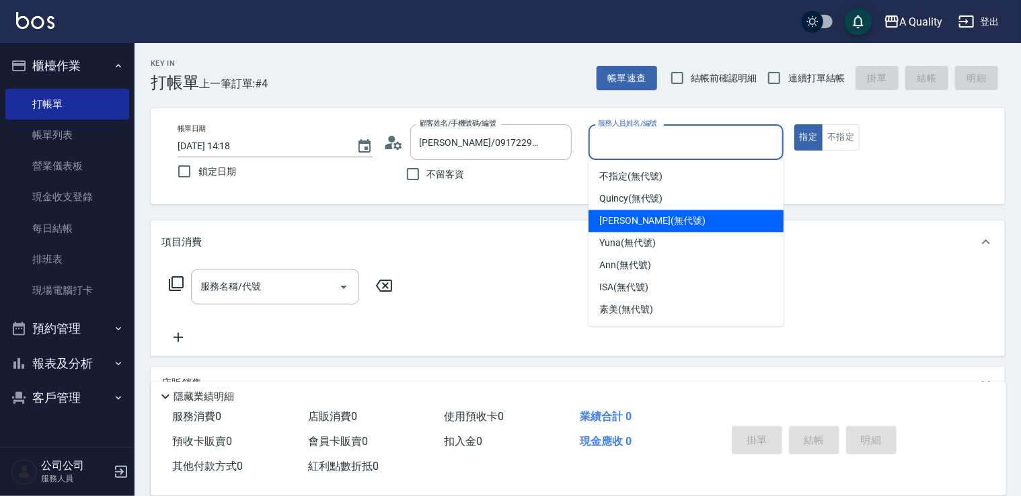
click at [627, 221] on span "[PERSON_NAME] (無代號)" at bounding box center [652, 221] width 106 height 14
type input "[PERSON_NAME](無代號)"
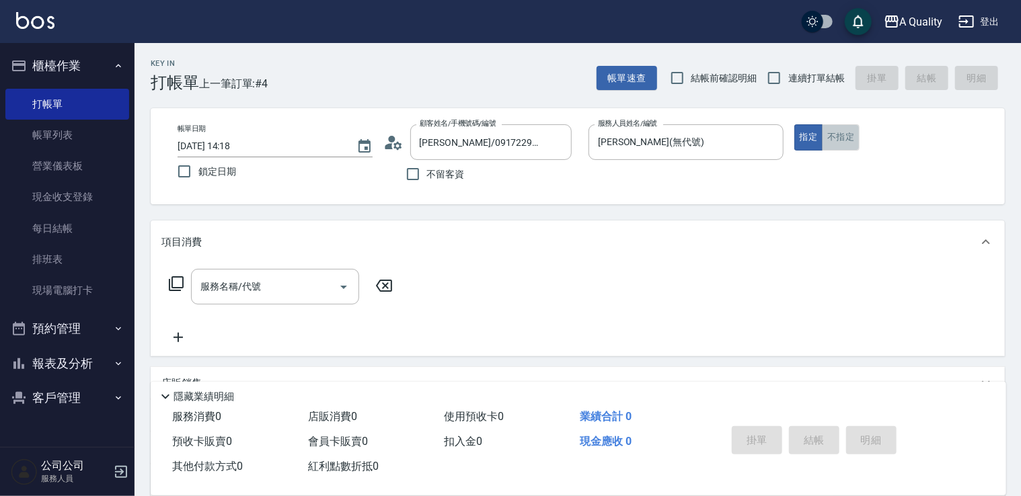
drag, startPoint x: 822, startPoint y: 142, endPoint x: 837, endPoint y: 141, distance: 14.8
click at [828, 141] on button "不指定" at bounding box center [841, 137] width 38 height 26
click at [282, 284] on input "服務名稱/代號" at bounding box center [265, 287] width 136 height 24
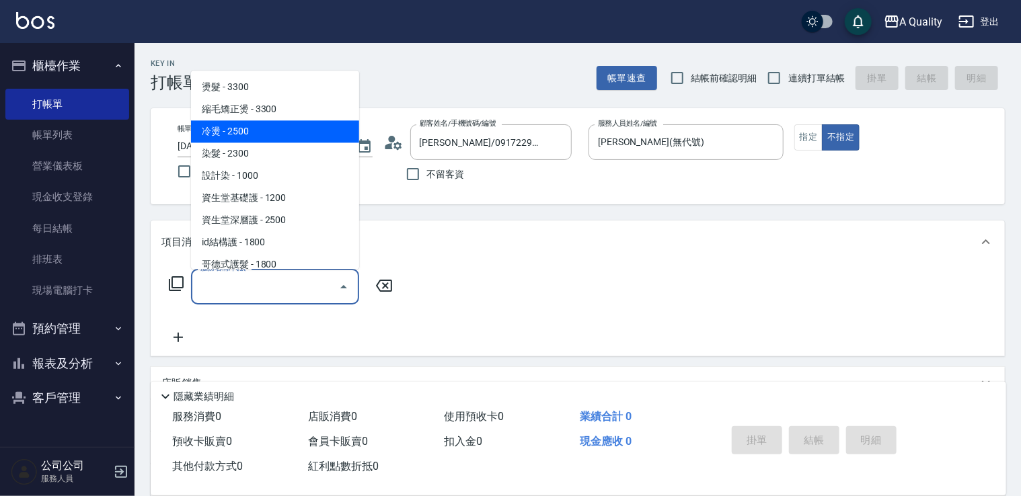
scroll to position [67, 0]
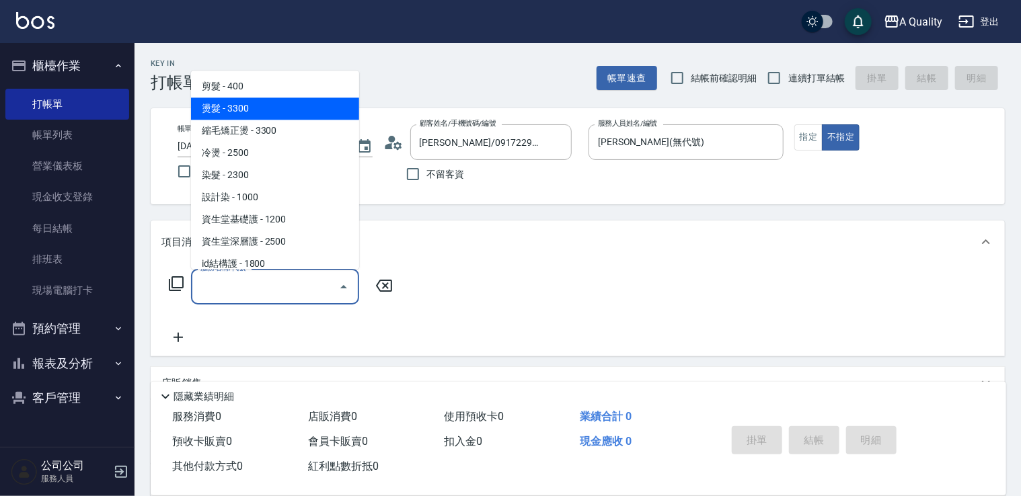
click at [256, 118] on span "燙髮 - 3300" at bounding box center [275, 109] width 168 height 22
type input "燙髮(301)"
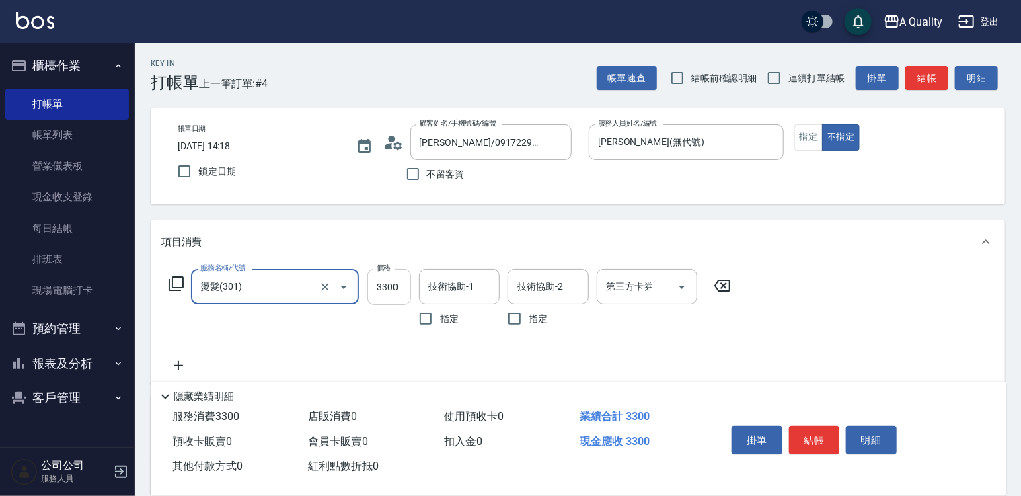
click at [390, 284] on input "3300" at bounding box center [389, 287] width 44 height 36
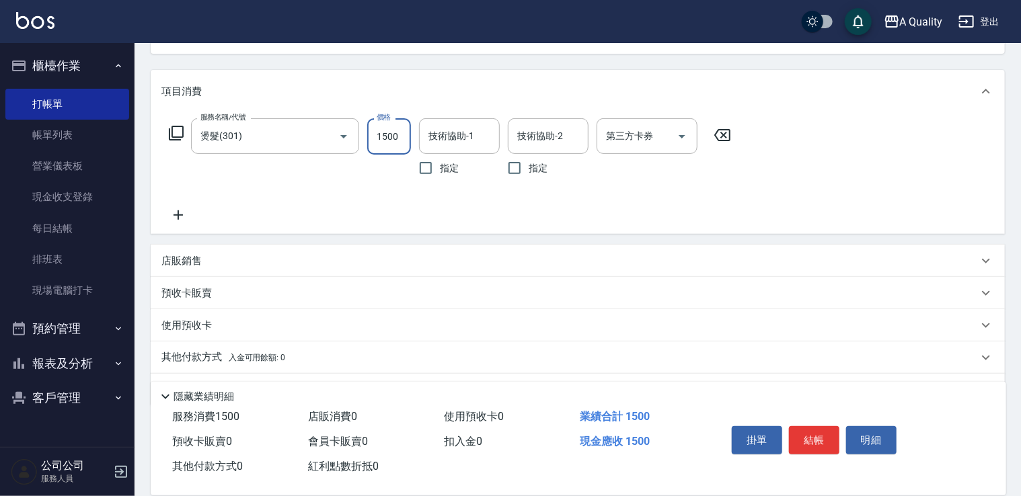
scroll to position [188, 0]
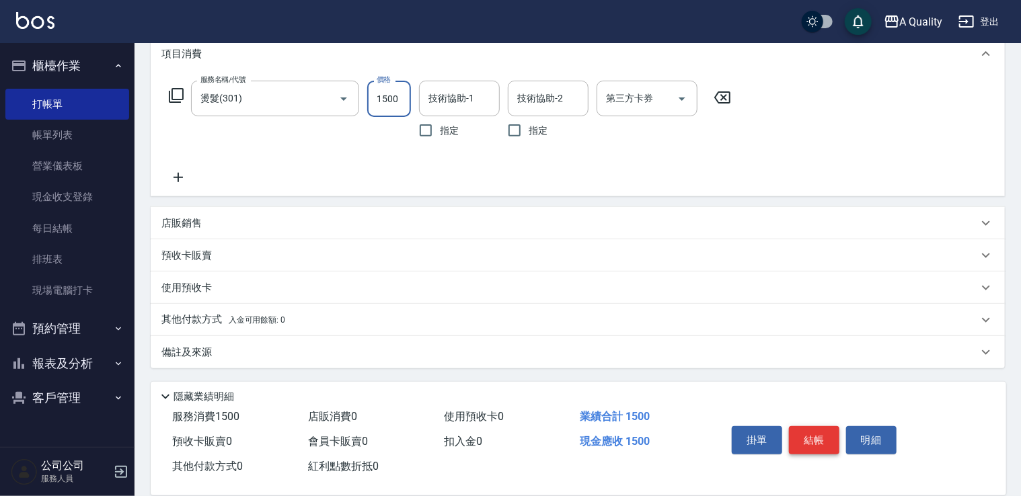
type input "1500"
click at [826, 442] on button "結帳" at bounding box center [814, 440] width 50 height 28
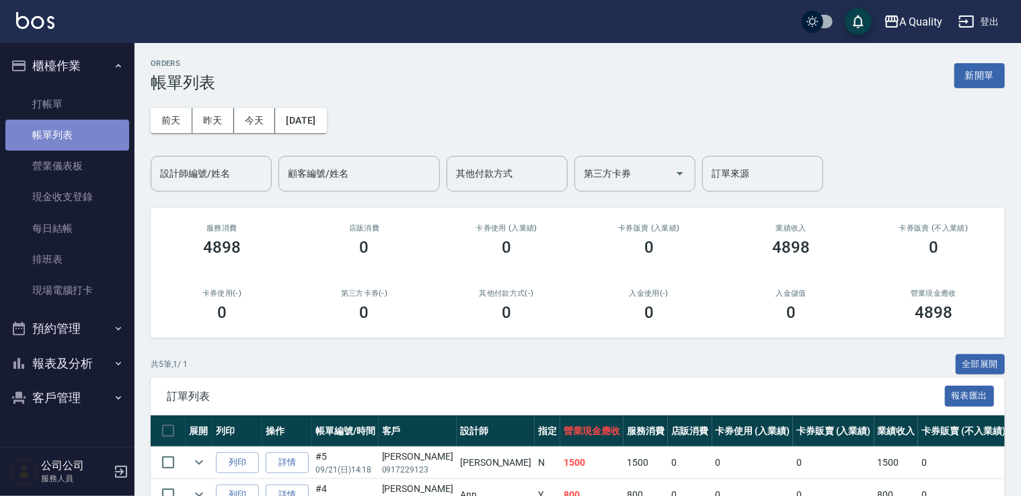
click at [51, 143] on link "帳單列表" at bounding box center [67, 135] width 124 height 31
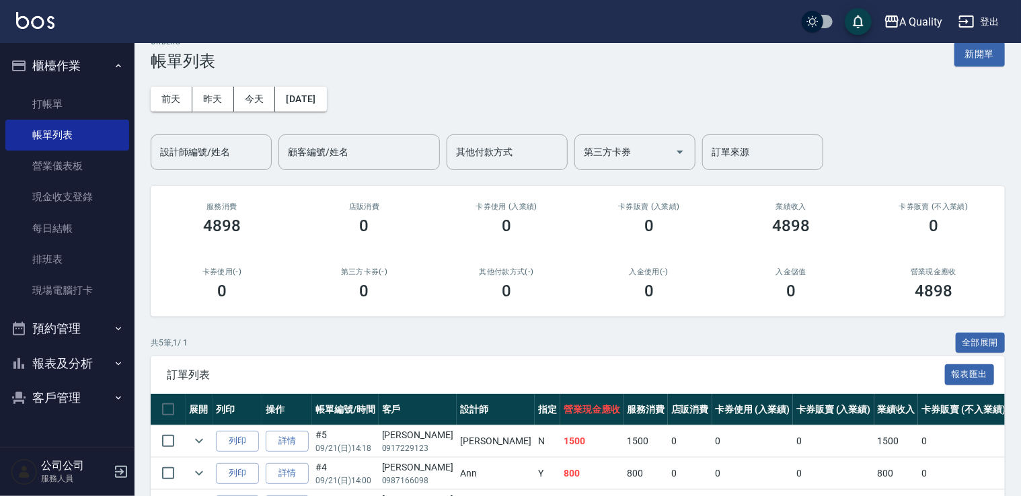
scroll to position [173, 0]
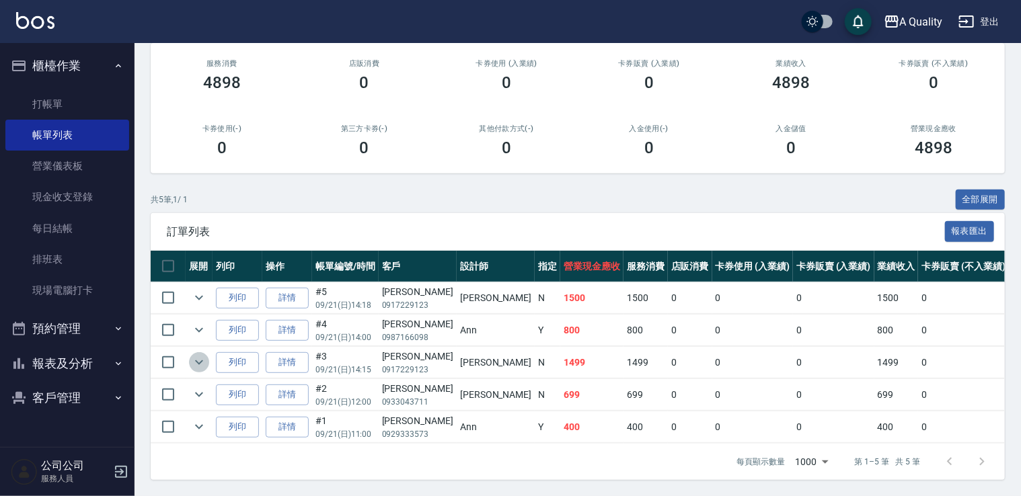
click at [190, 352] on button "expand row" at bounding box center [199, 362] width 20 height 20
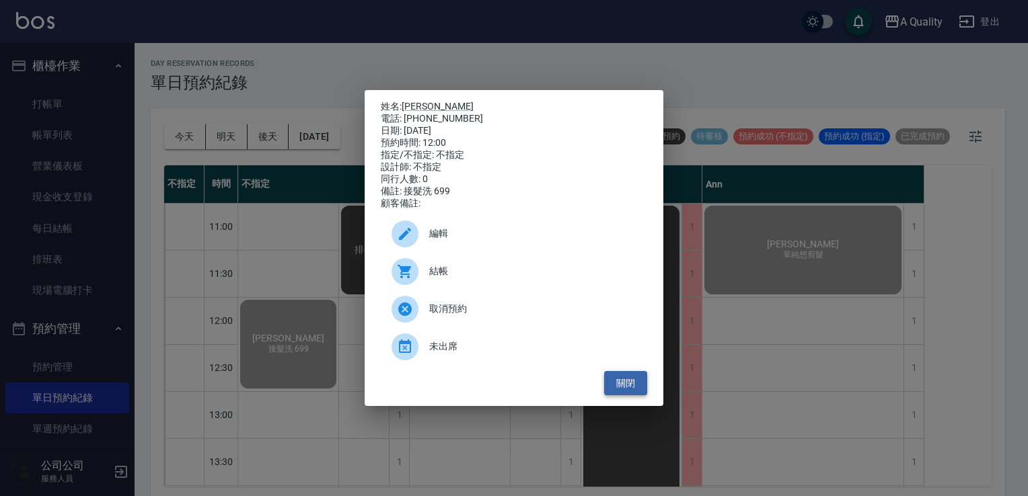
drag, startPoint x: 642, startPoint y: 399, endPoint x: 625, endPoint y: 395, distance: 17.5
click at [642, 396] on button "關閉" at bounding box center [625, 383] width 43 height 25
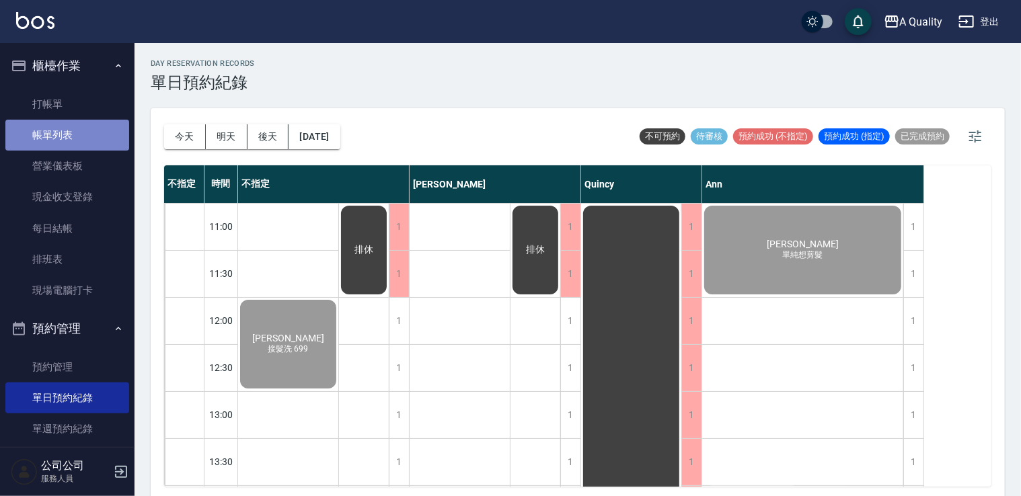
click at [67, 132] on link "帳單列表" at bounding box center [67, 135] width 124 height 31
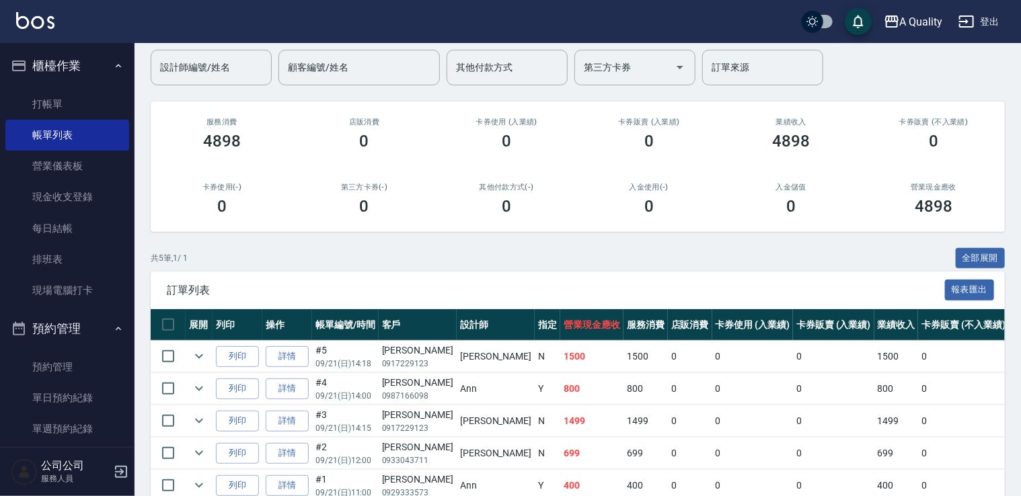
scroll to position [173, 0]
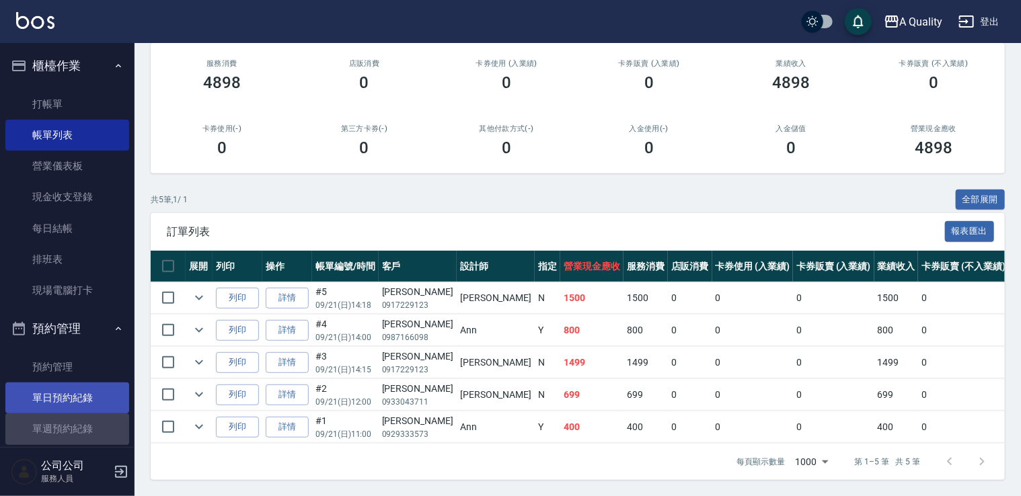
drag, startPoint x: 74, startPoint y: 414, endPoint x: 79, endPoint y: 409, distance: 7.1
click at [75, 413] on ul "預約管理 單日預約紀錄 單週預約紀錄" at bounding box center [67, 398] width 124 height 104
click at [83, 405] on link "單日預約紀錄" at bounding box center [67, 398] width 124 height 31
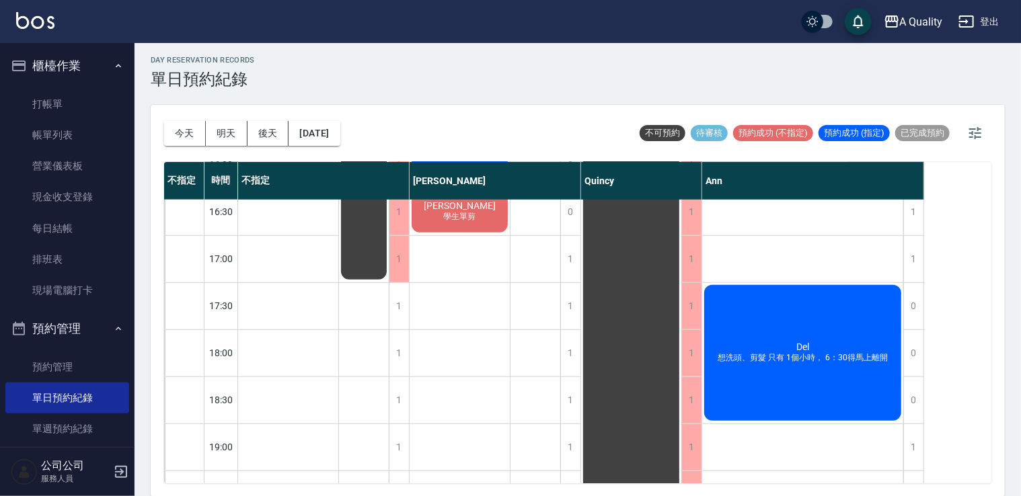
scroll to position [574, 0]
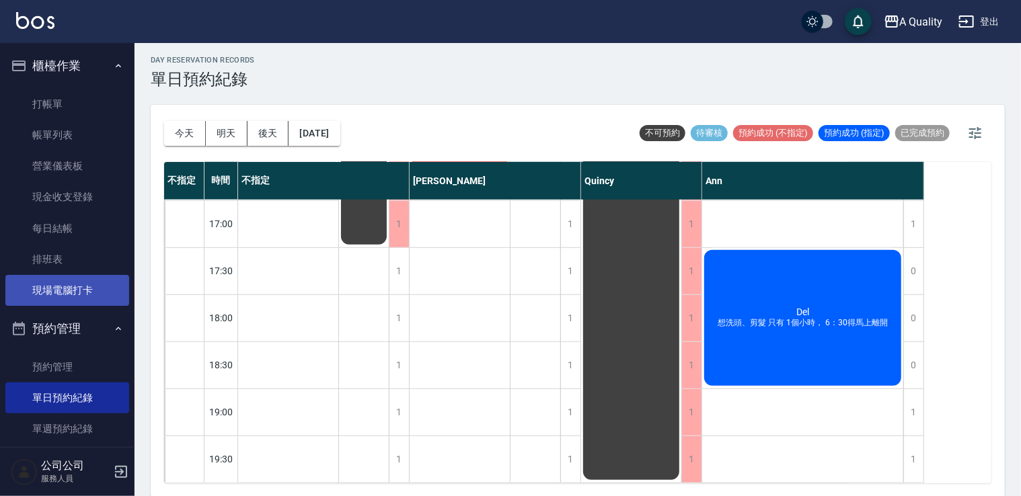
click at [81, 278] on link "現場電腦打卡" at bounding box center [67, 290] width 124 height 31
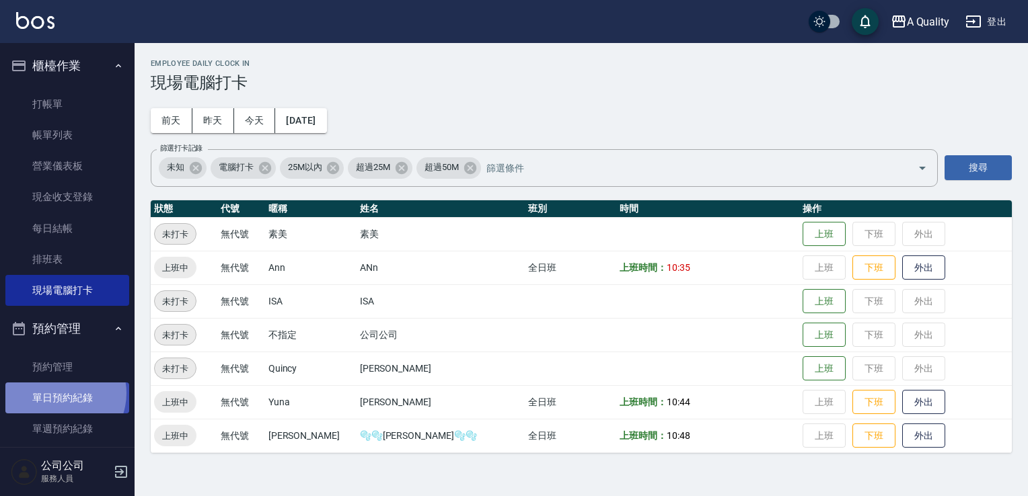
click at [59, 394] on link "單日預約紀錄" at bounding box center [67, 398] width 124 height 31
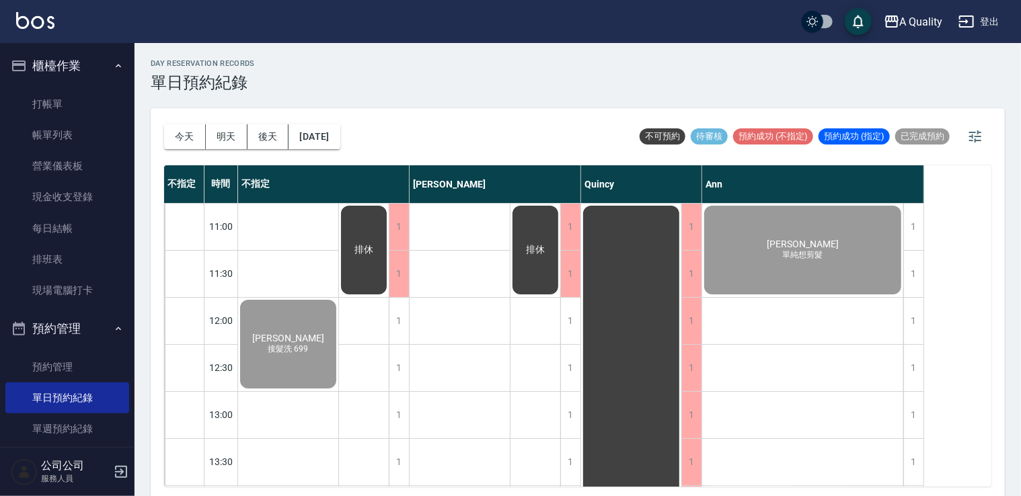
click at [340, 130] on button "[DATE]" at bounding box center [313, 136] width 51 height 25
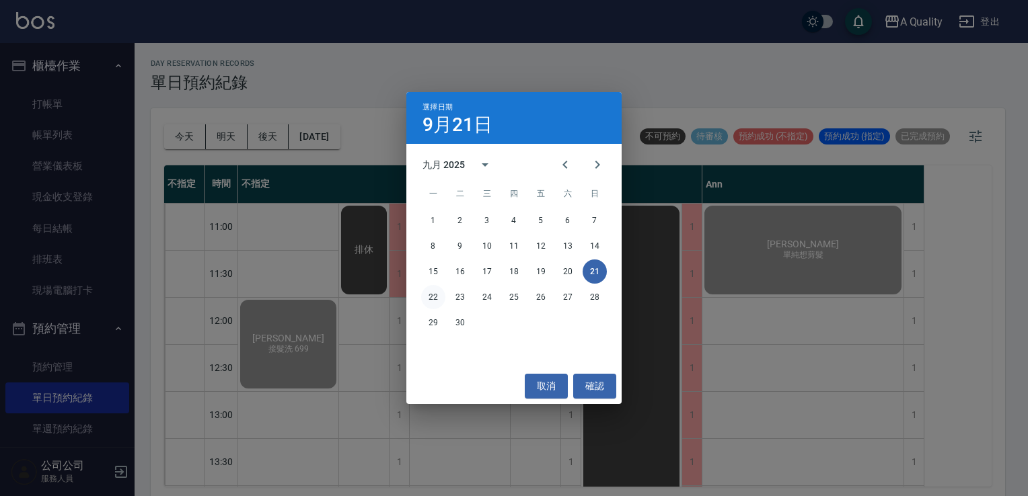
click at [431, 301] on button "22" at bounding box center [433, 297] width 24 height 24
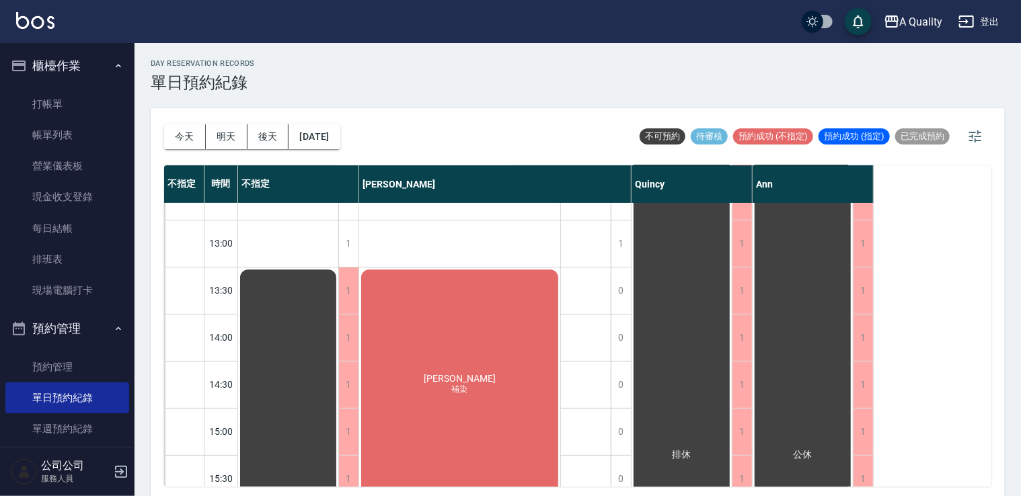
scroll to position [170, 0]
click at [452, 336] on div "[PERSON_NAME] 補染" at bounding box center [459, 386] width 201 height 234
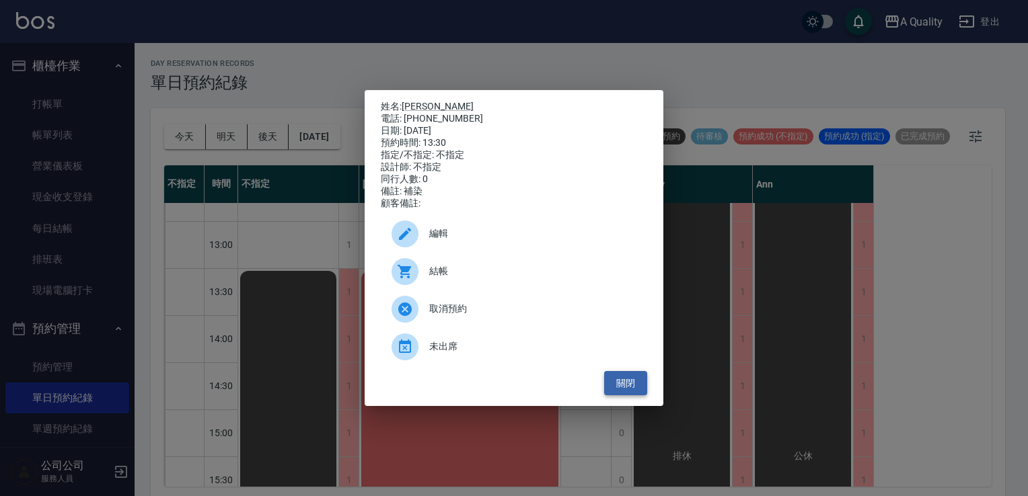
drag, startPoint x: 623, startPoint y: 386, endPoint x: 613, endPoint y: 386, distance: 9.4
click at [623, 385] on button "關閉" at bounding box center [625, 383] width 43 height 25
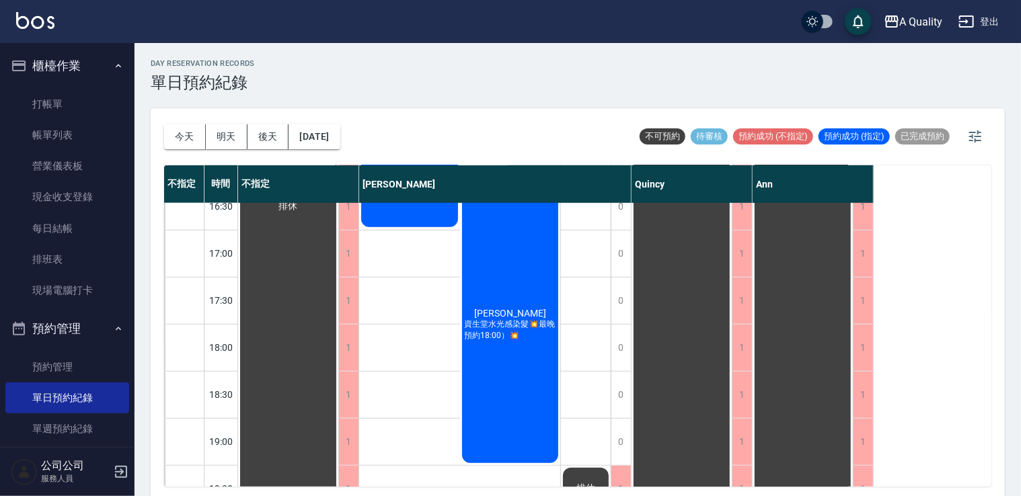
scroll to position [574, 0]
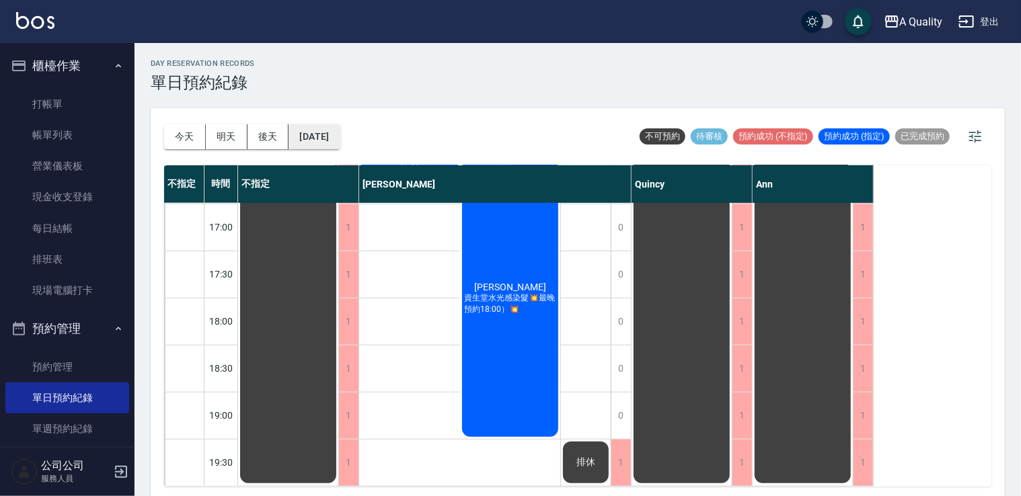
click at [340, 132] on button "[DATE]" at bounding box center [313, 136] width 51 height 25
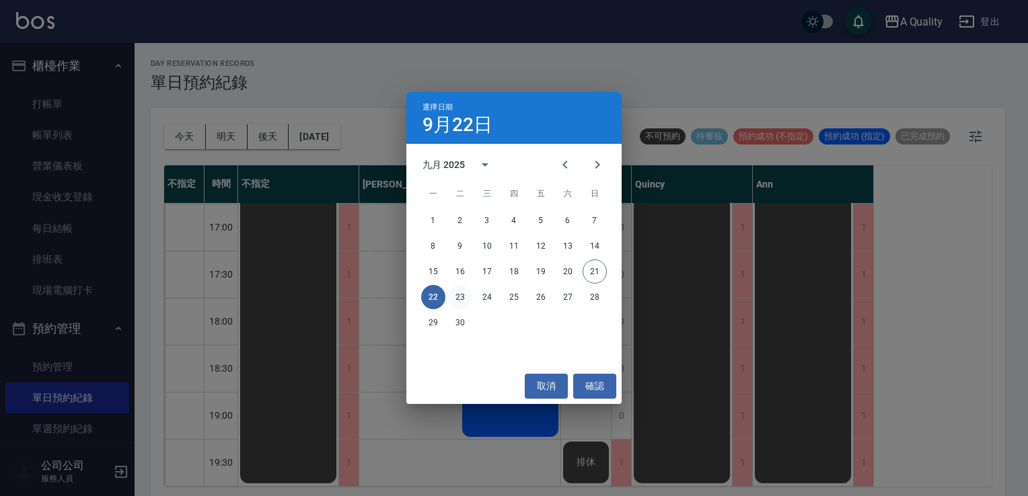
click at [465, 296] on button "23" at bounding box center [460, 297] width 24 height 24
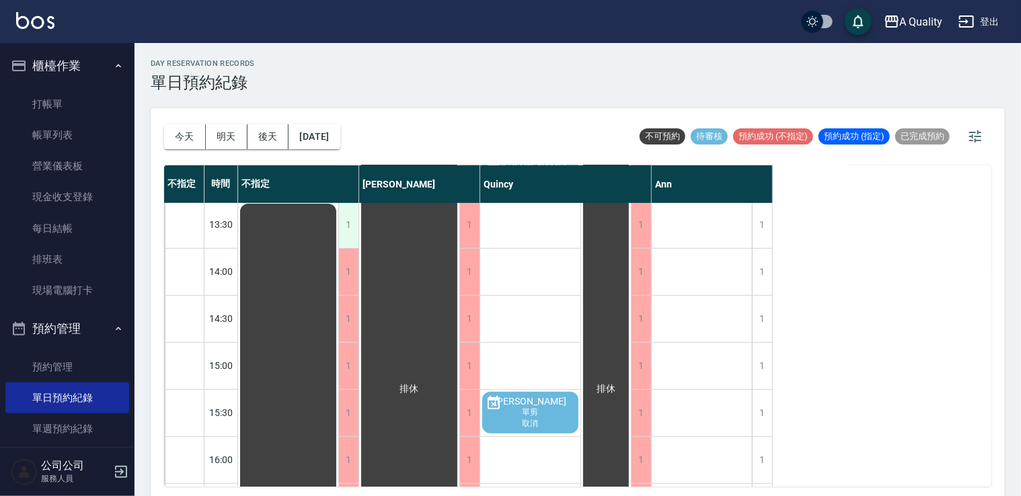
scroll to position [103, 0]
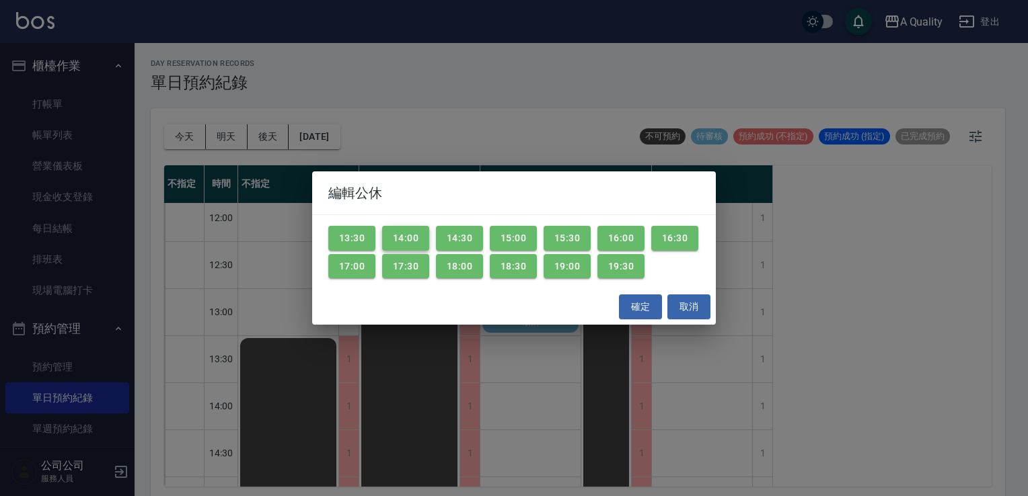
drag, startPoint x: 363, startPoint y: 232, endPoint x: 418, endPoint y: 236, distance: 54.6
click at [367, 232] on button "13:30" at bounding box center [351, 238] width 47 height 25
click at [418, 236] on button "14:00" at bounding box center [405, 238] width 47 height 25
click at [474, 235] on button "14:30" at bounding box center [459, 238] width 47 height 25
click at [541, 233] on div "13:30 14:00 14:30 15:00 15:30 16:00 16:30 17:00 17:30 18:00 18:30 19:00 19:30" at bounding box center [513, 252] width 403 height 74
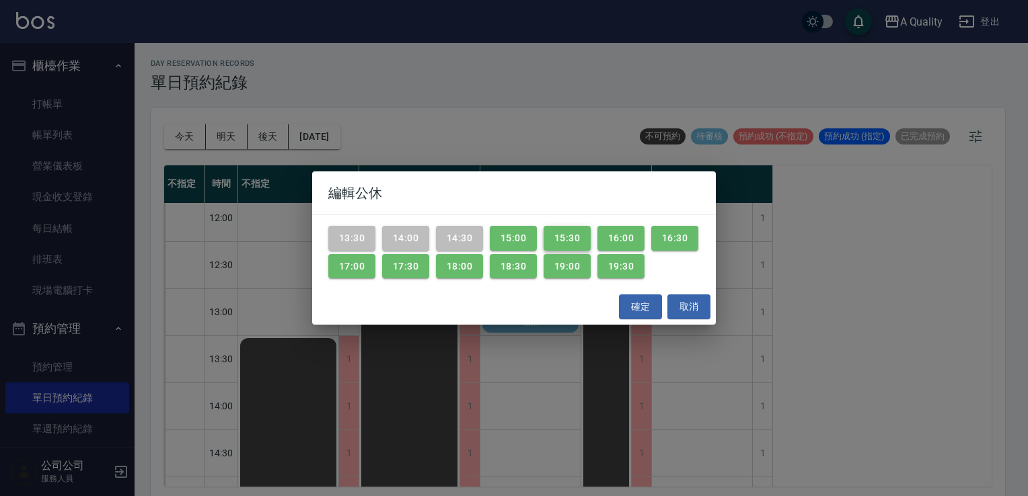
click at [543, 236] on button "15:30" at bounding box center [566, 238] width 47 height 25
drag, startPoint x: 519, startPoint y: 238, endPoint x: 586, endPoint y: 236, distance: 67.3
click at [542, 237] on div "13:30 14:00 14:30 15:00 15:30 16:00 16:30 17:00 17:30 18:00 18:30 19:00 19:30" at bounding box center [513, 252] width 403 height 74
click at [593, 235] on div "13:30 14:00 14:30 15:00 15:30 16:00 16:30 17:00 17:30 18:00 18:30 19:00 19:30" at bounding box center [513, 252] width 403 height 74
drag, startPoint x: 523, startPoint y: 238, endPoint x: 606, endPoint y: 236, distance: 83.4
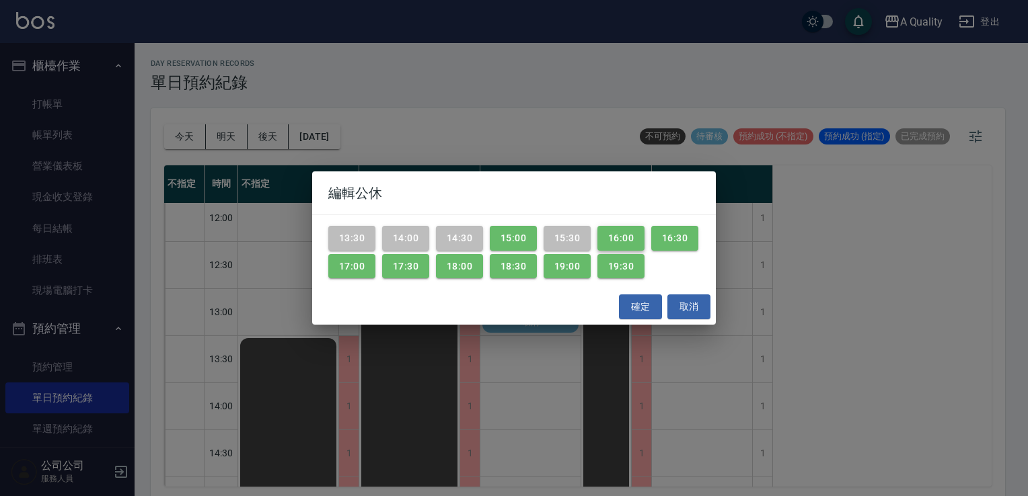
click at [524, 238] on button "15:00" at bounding box center [513, 238] width 47 height 25
click at [627, 237] on button "16:00" at bounding box center [620, 238] width 47 height 25
drag, startPoint x: 689, startPoint y: 232, endPoint x: 614, endPoint y: 238, distance: 75.6
click at [685, 233] on button "16:30" at bounding box center [674, 238] width 47 height 25
drag, startPoint x: 393, startPoint y: 266, endPoint x: 363, endPoint y: 266, distance: 30.3
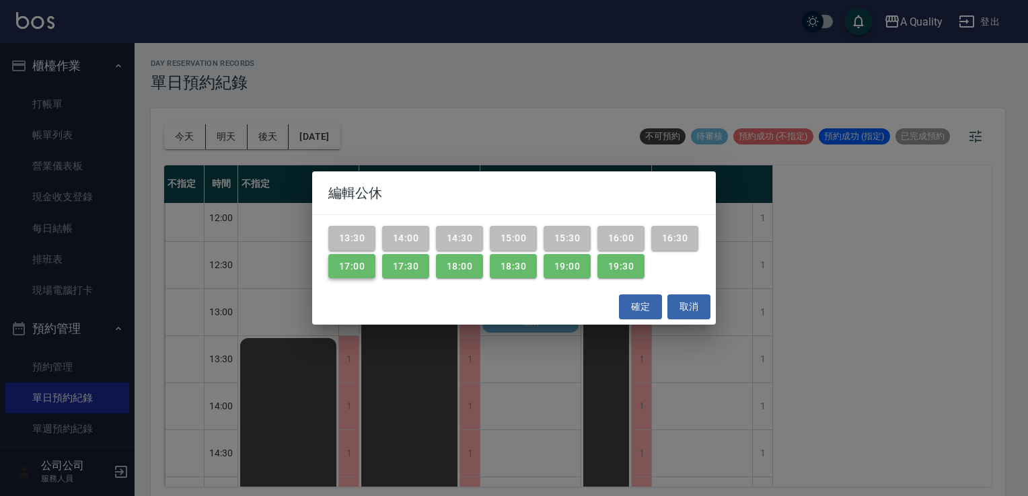
click at [387, 266] on button "17:30" at bounding box center [405, 266] width 47 height 25
drag, startPoint x: 340, startPoint y: 270, endPoint x: 347, endPoint y: 270, distance: 7.4
click at [343, 270] on button "17:00" at bounding box center [351, 266] width 47 height 25
click at [627, 305] on button "確定" at bounding box center [640, 307] width 43 height 25
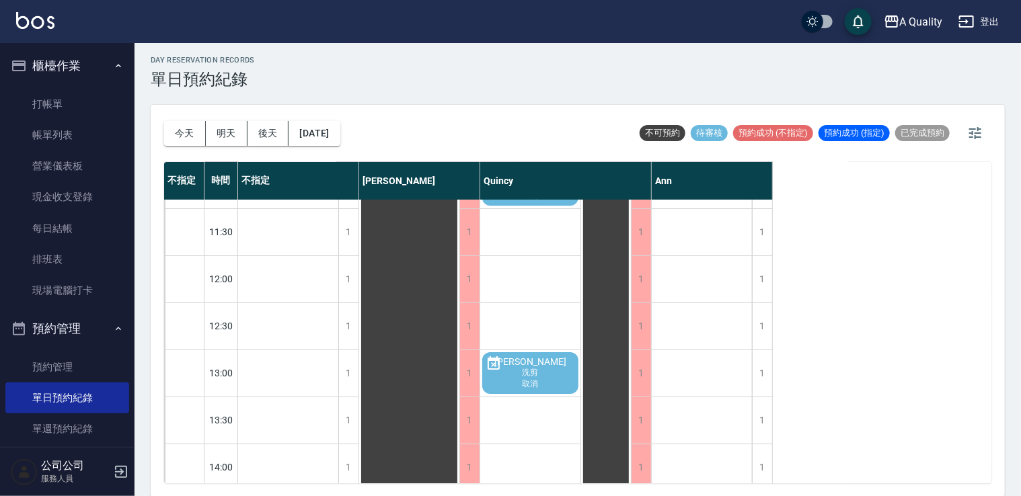
scroll to position [0, 0]
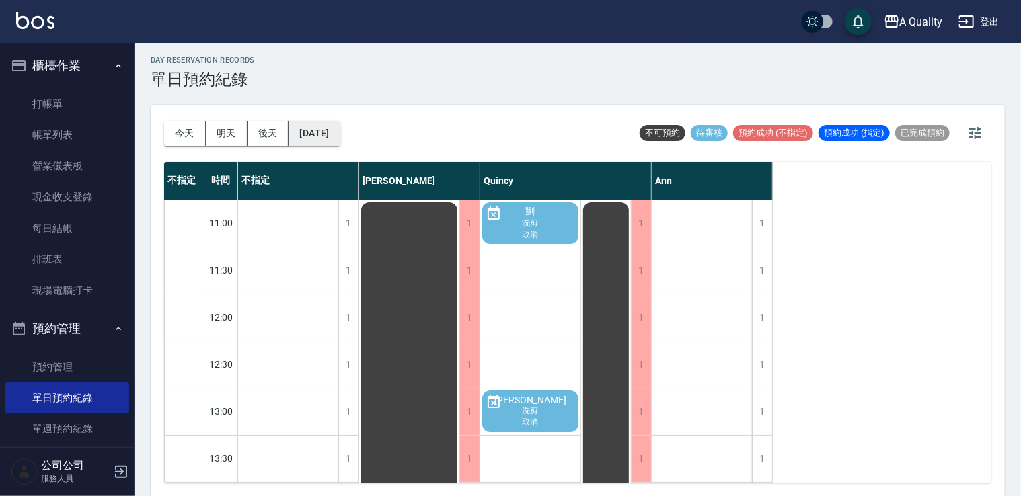
click at [340, 139] on button "[DATE]" at bounding box center [313, 133] width 51 height 25
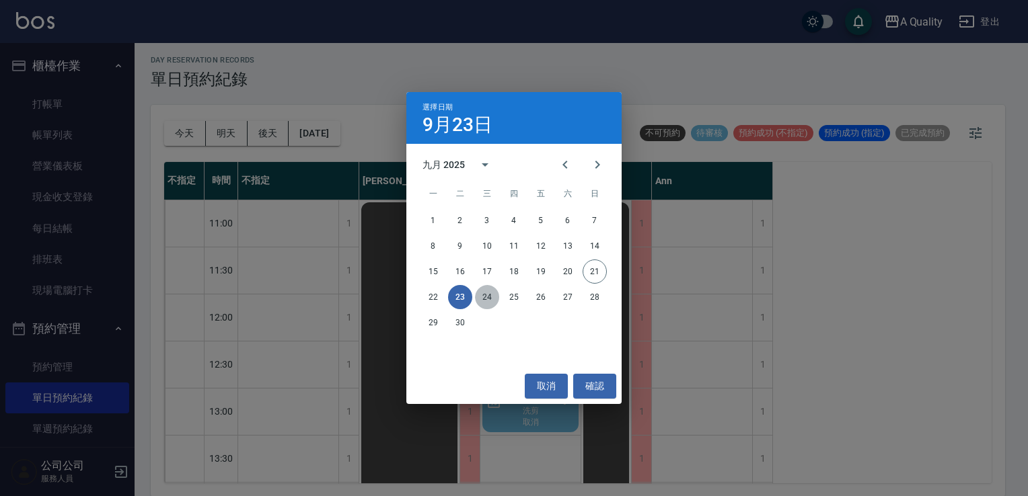
click at [484, 295] on button "24" at bounding box center [487, 297] width 24 height 24
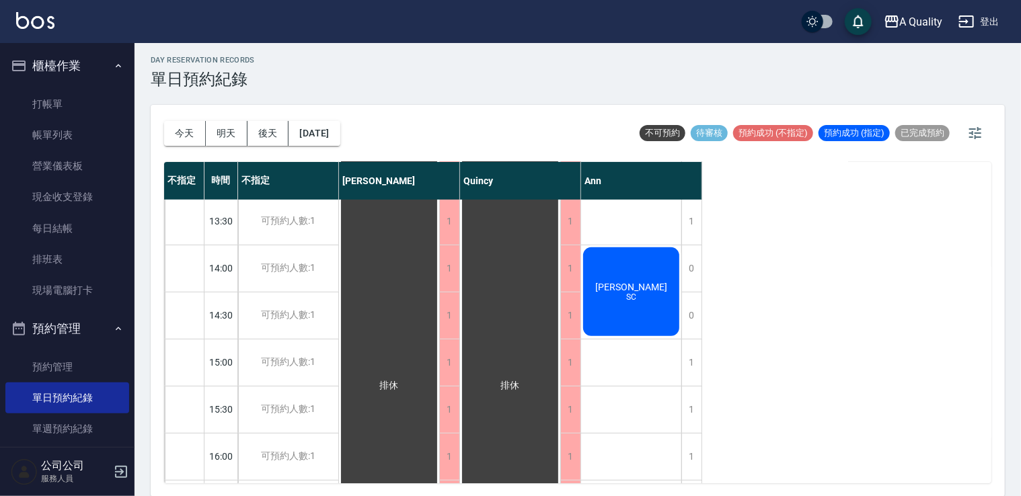
scroll to position [170, 0]
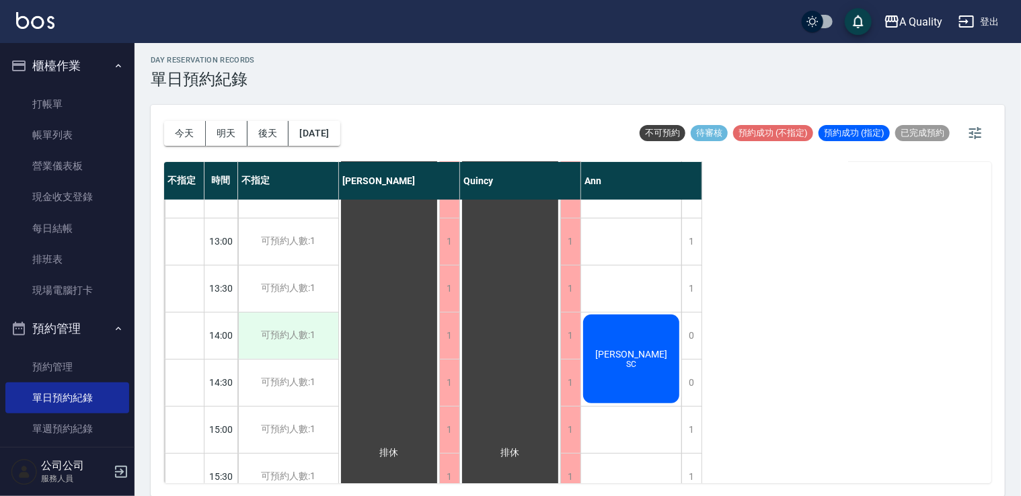
click at [325, 333] on div "可預約人數:1" at bounding box center [288, 336] width 100 height 46
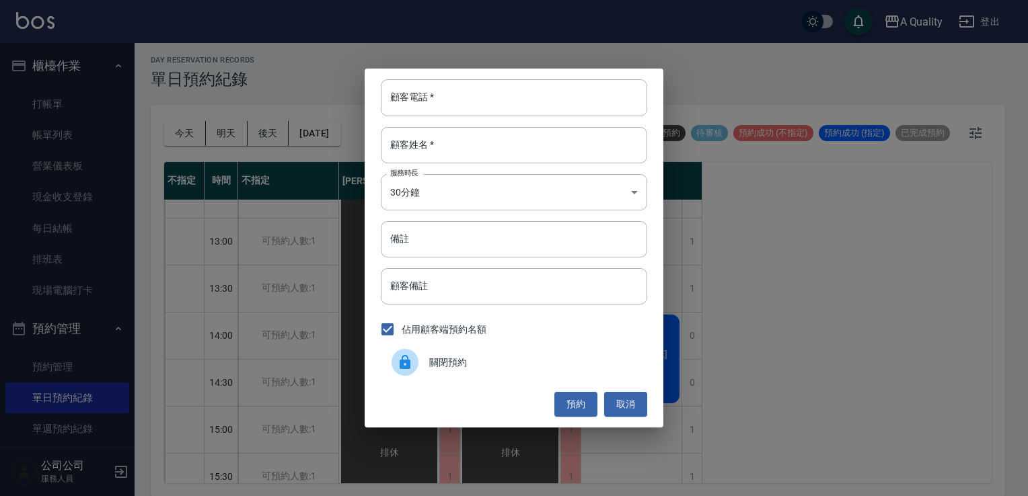
drag, startPoint x: 438, startPoint y: 361, endPoint x: 406, endPoint y: 359, distance: 32.3
click at [431, 359] on span "關閉預約" at bounding box center [532, 363] width 207 height 14
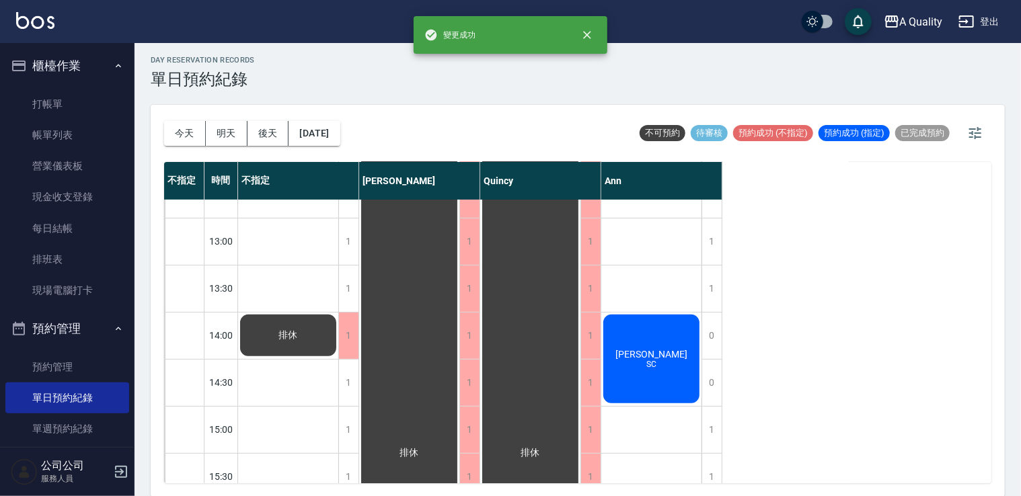
click at [360, 379] on div "排休" at bounding box center [409, 453] width 100 height 846
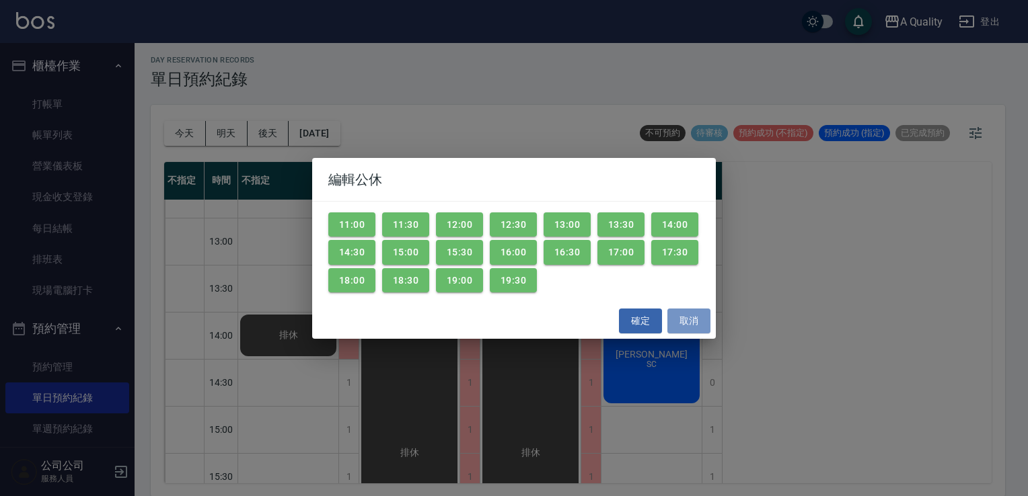
drag, startPoint x: 687, startPoint y: 317, endPoint x: 401, endPoint y: 399, distance: 297.2
click at [683, 319] on button "取消" at bounding box center [688, 321] width 43 height 25
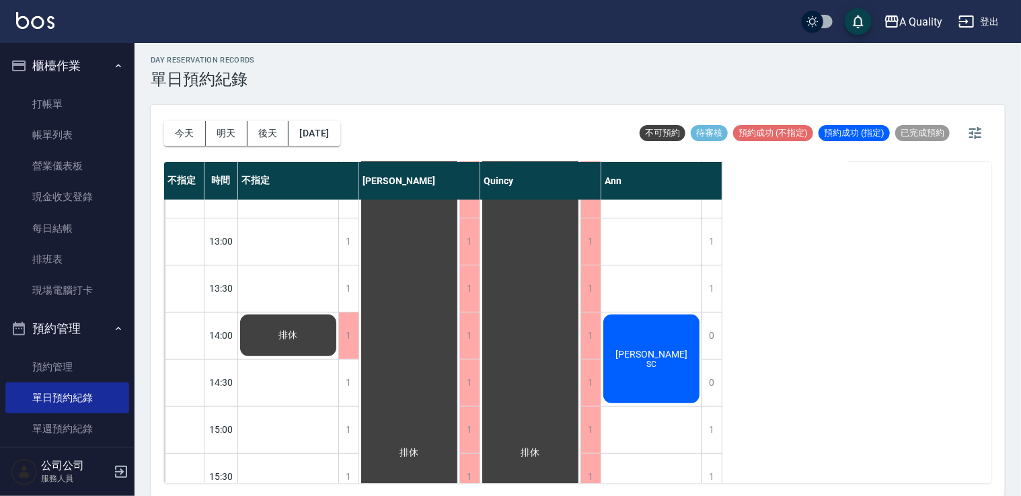
click at [330, 385] on div "排休" at bounding box center [288, 453] width 101 height 847
click at [348, 383] on div "1" at bounding box center [348, 383] width 20 height 46
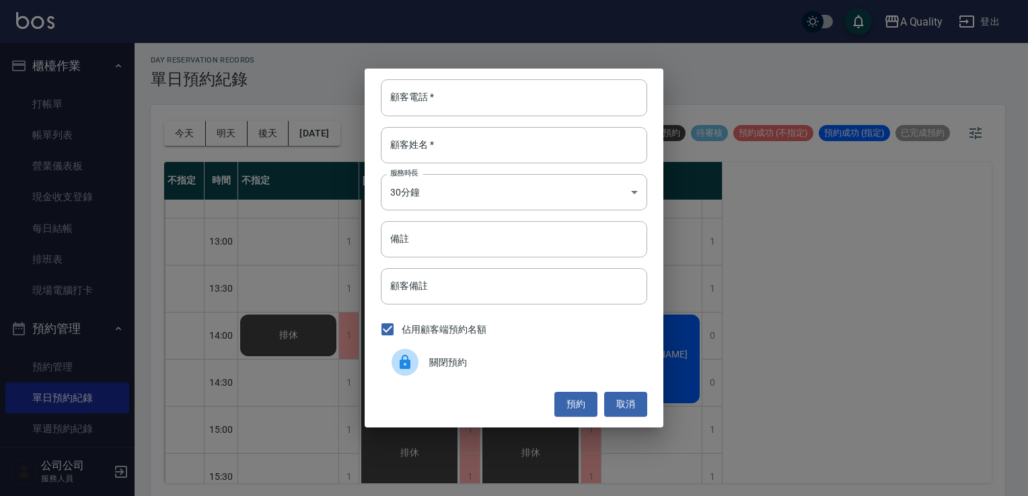
drag, startPoint x: 462, startPoint y: 359, endPoint x: 451, endPoint y: 369, distance: 14.3
click at [456, 366] on span "關閉預約" at bounding box center [532, 363] width 207 height 14
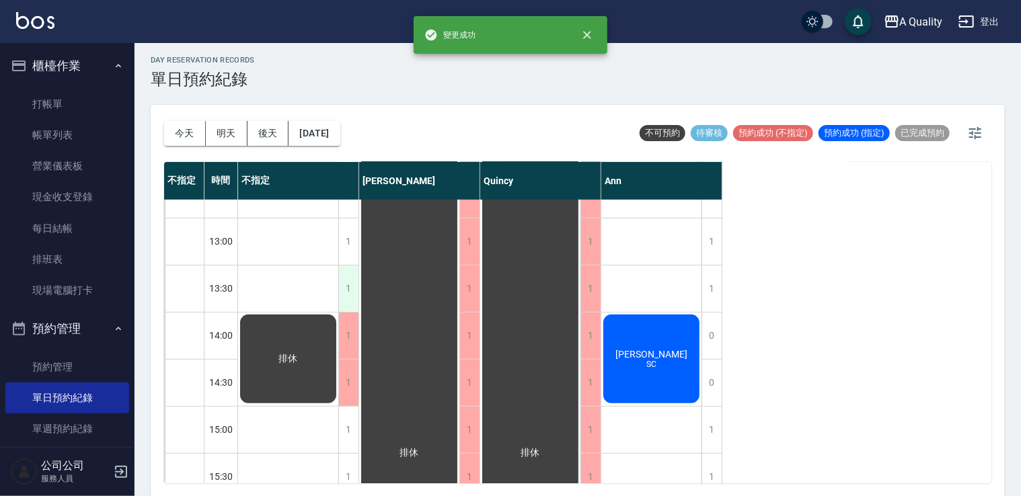
click at [350, 299] on div "1" at bounding box center [348, 289] width 20 height 46
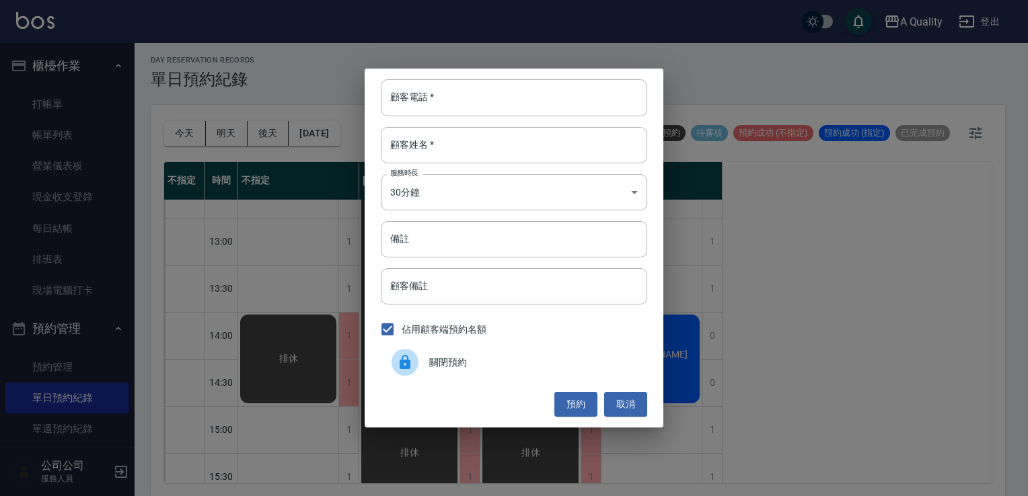
click at [428, 375] on div at bounding box center [410, 362] width 38 height 27
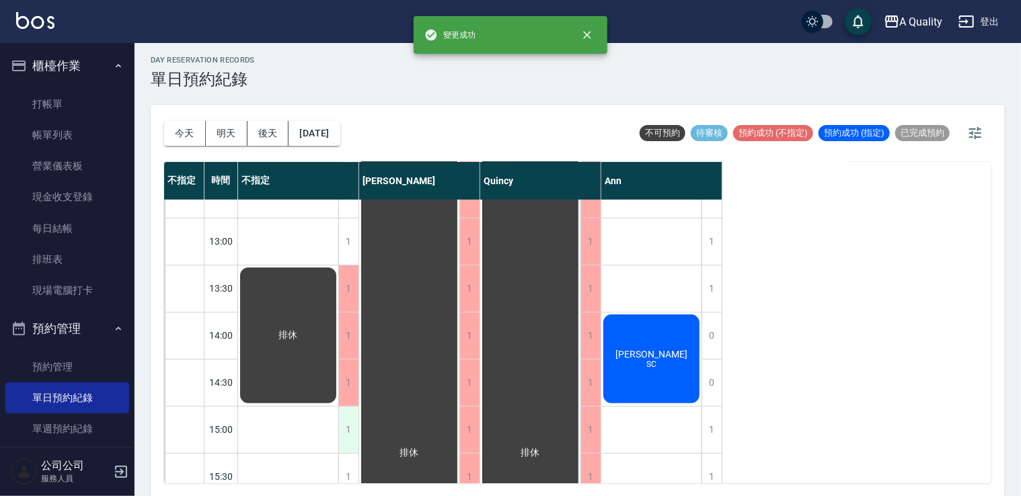
click at [351, 424] on div "1" at bounding box center [348, 430] width 20 height 46
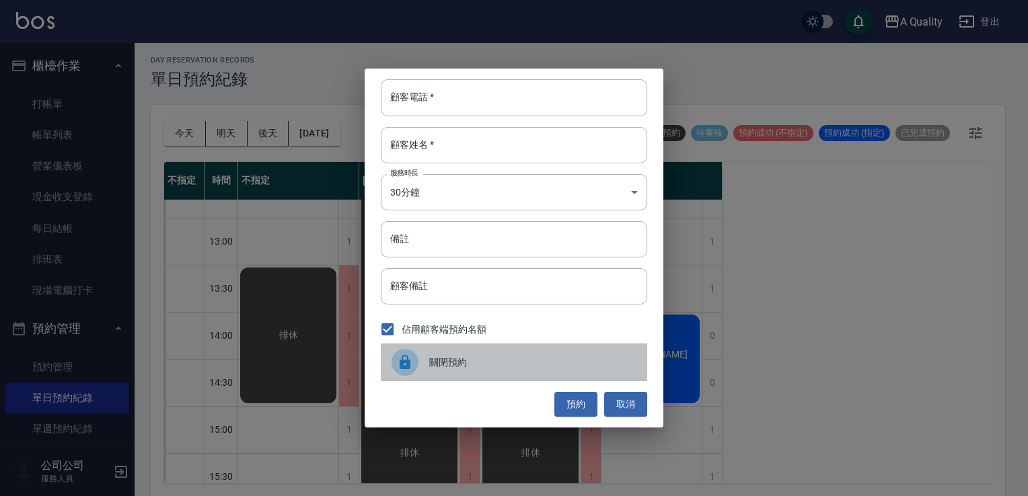
click at [404, 349] on div at bounding box center [404, 362] width 27 height 27
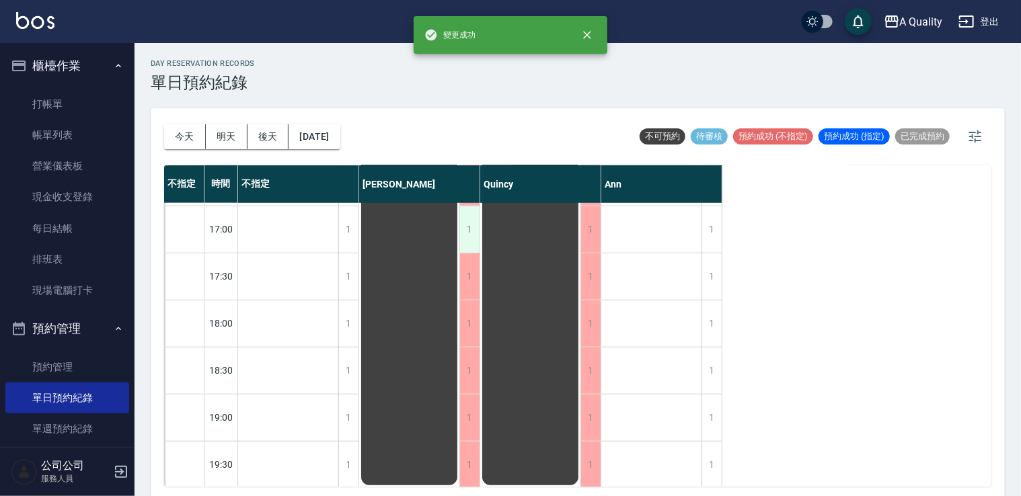
scroll to position [574, 0]
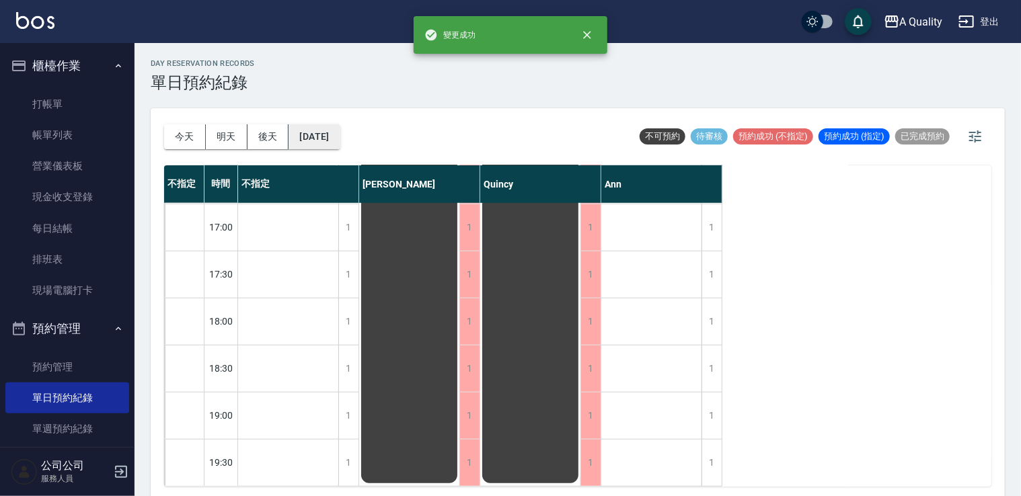
drag, startPoint x: 325, startPoint y: 131, endPoint x: 334, endPoint y: 136, distance: 9.9
click at [334, 136] on button "[DATE]" at bounding box center [313, 136] width 51 height 25
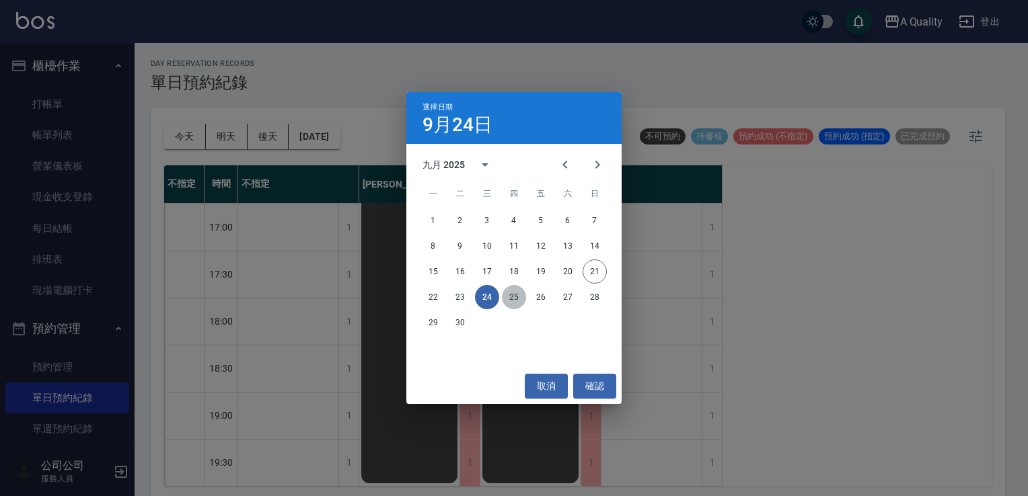
click at [508, 300] on button "25" at bounding box center [514, 297] width 24 height 24
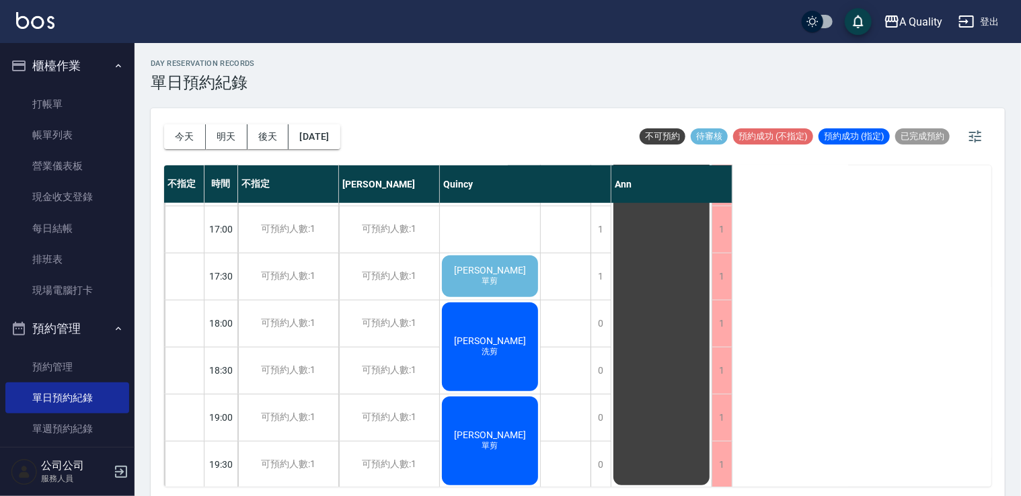
scroll to position [574, 0]
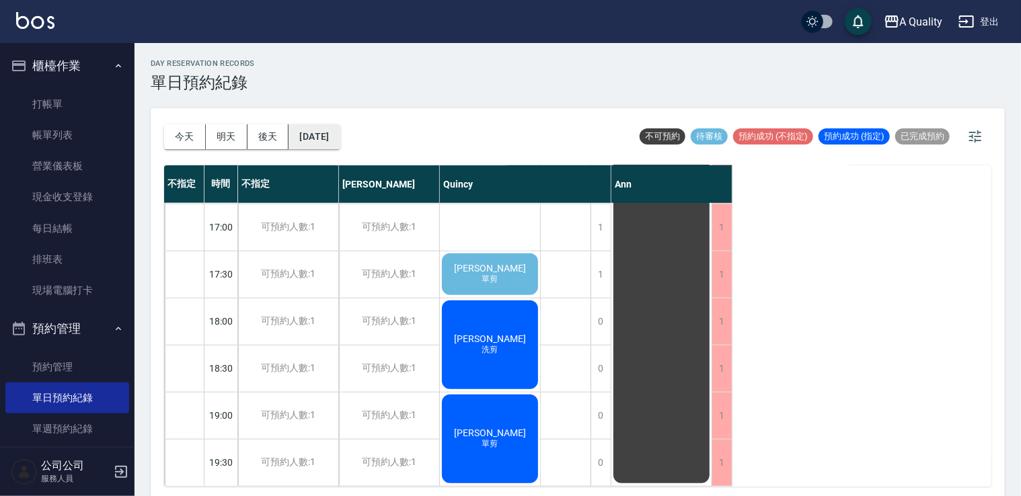
click at [334, 127] on button "[DATE]" at bounding box center [313, 136] width 51 height 25
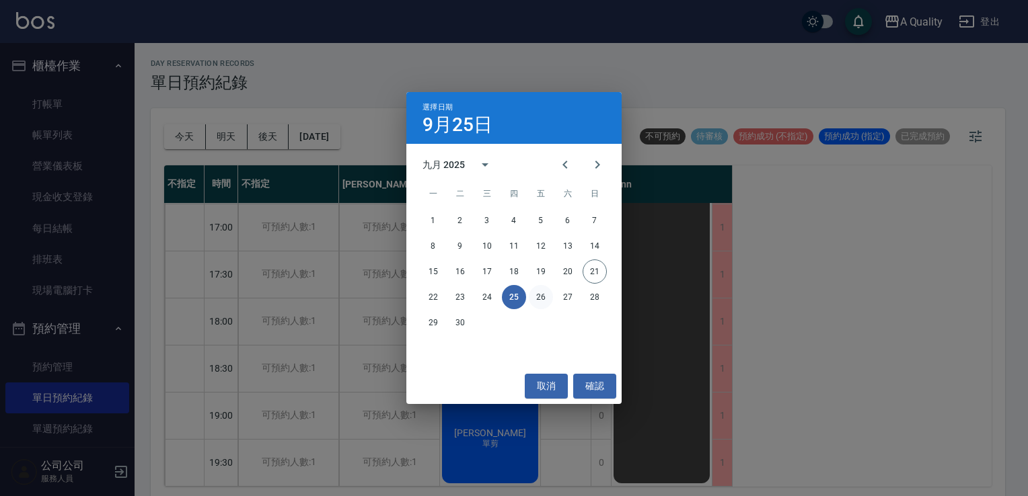
click at [539, 301] on button "26" at bounding box center [541, 297] width 24 height 24
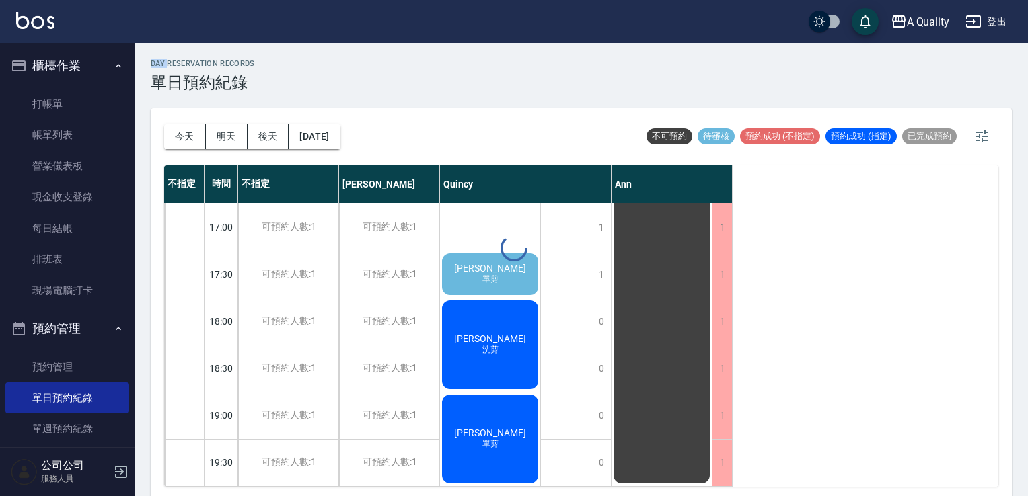
click at [539, 301] on div at bounding box center [514, 248] width 1028 height 496
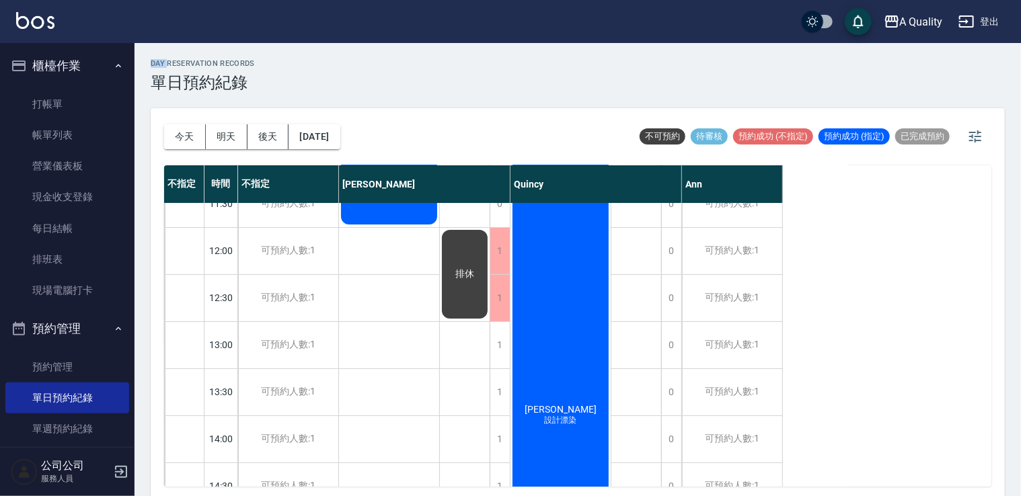
scroll to position [63, 0]
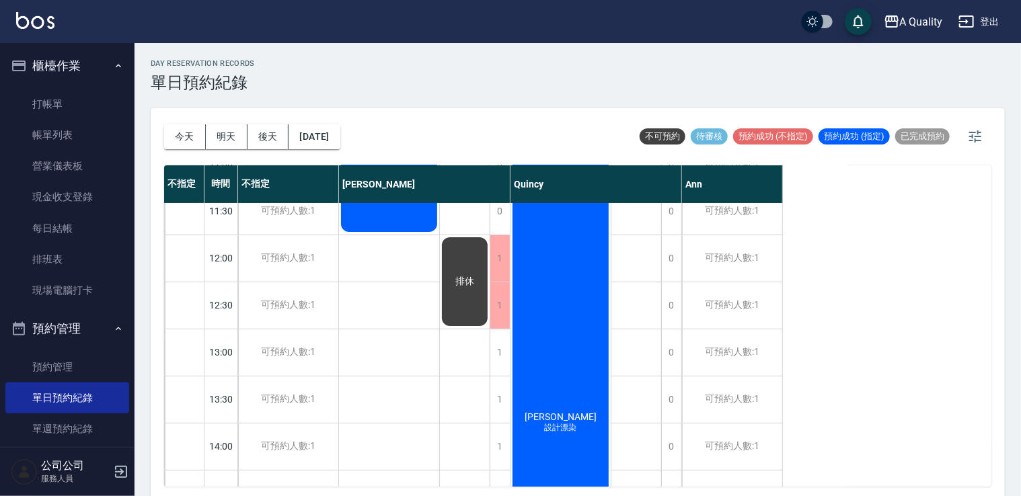
click at [395, 217] on div "[PERSON_NAME]" at bounding box center [389, 187] width 100 height 93
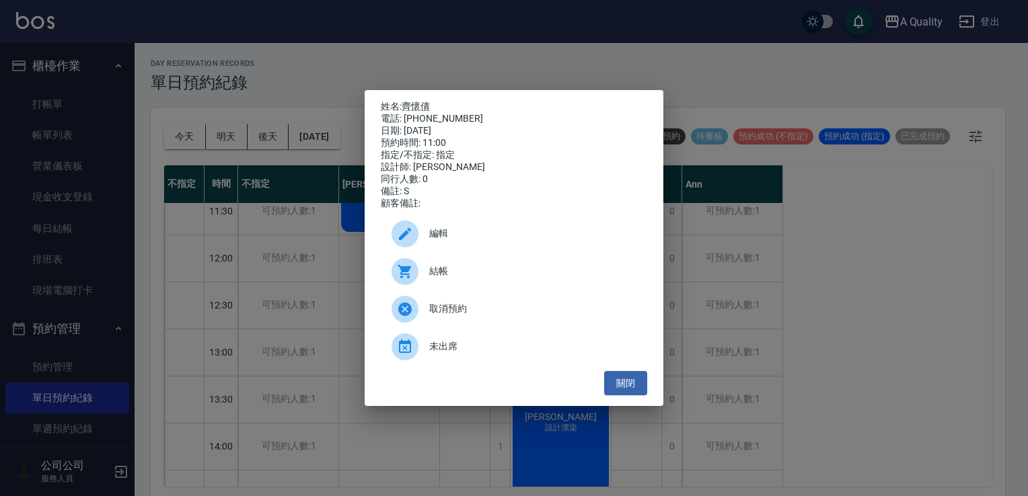
click at [461, 241] on span "編輯" at bounding box center [532, 234] width 207 height 14
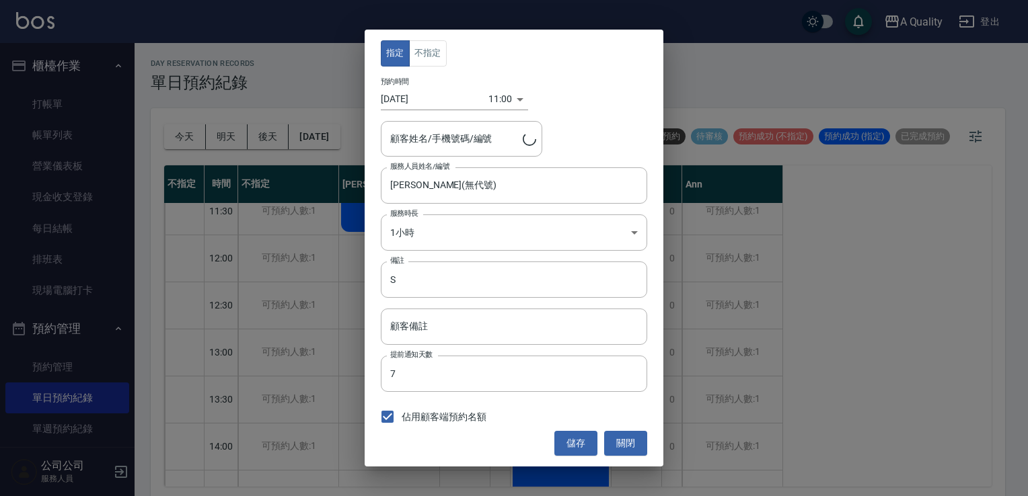
type input "[PERSON_NAME]/0936192489/"
drag, startPoint x: 619, startPoint y: 442, endPoint x: 610, endPoint y: 422, distance: 21.4
click at [619, 443] on button "關閉" at bounding box center [625, 443] width 43 height 25
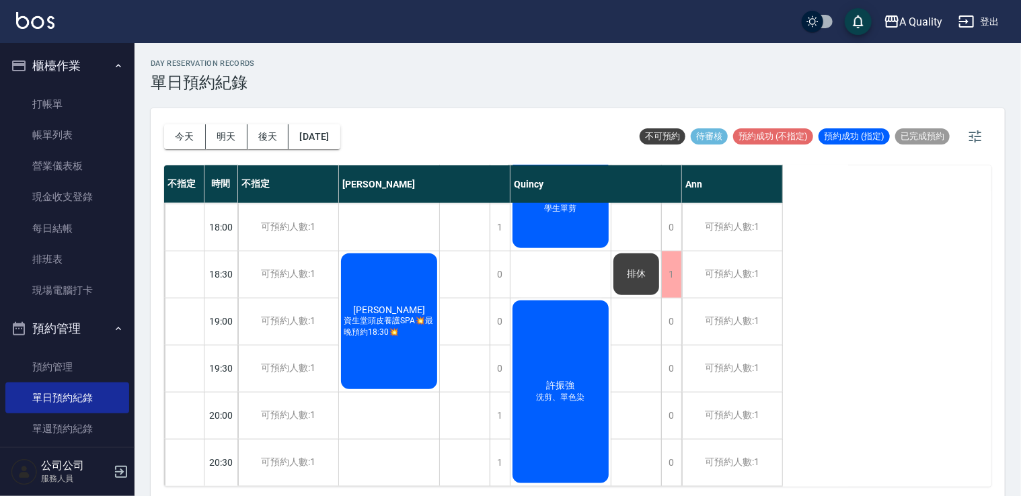
scroll to position [399, 0]
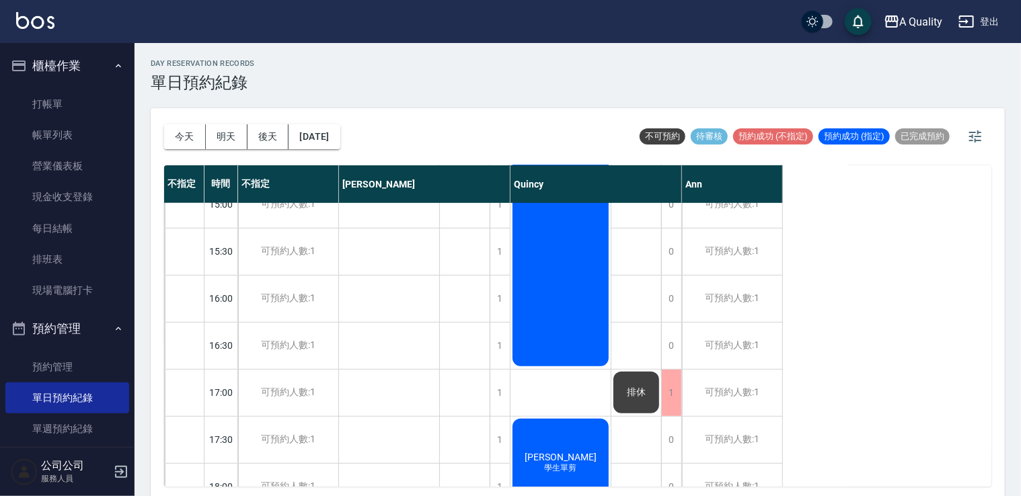
click at [340, 153] on div "[DATE] [DATE] [DATE] [DATE]" at bounding box center [252, 136] width 176 height 57
click at [340, 144] on button "[DATE]" at bounding box center [313, 136] width 51 height 25
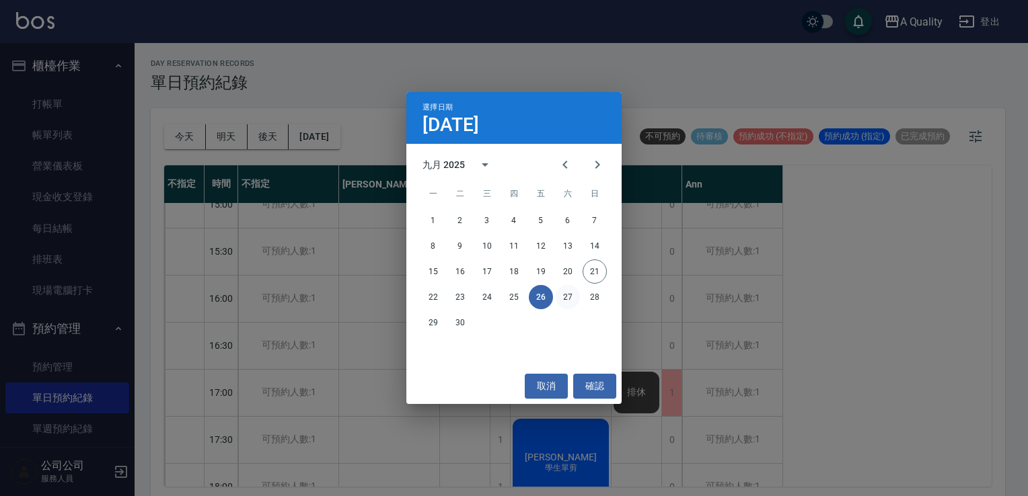
click at [566, 298] on button "27" at bounding box center [567, 297] width 24 height 24
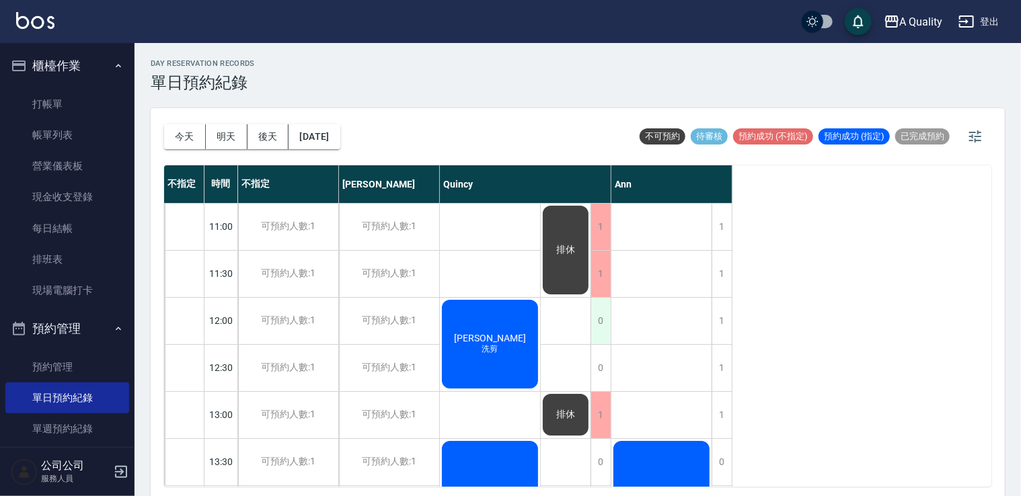
scroll to position [336, 0]
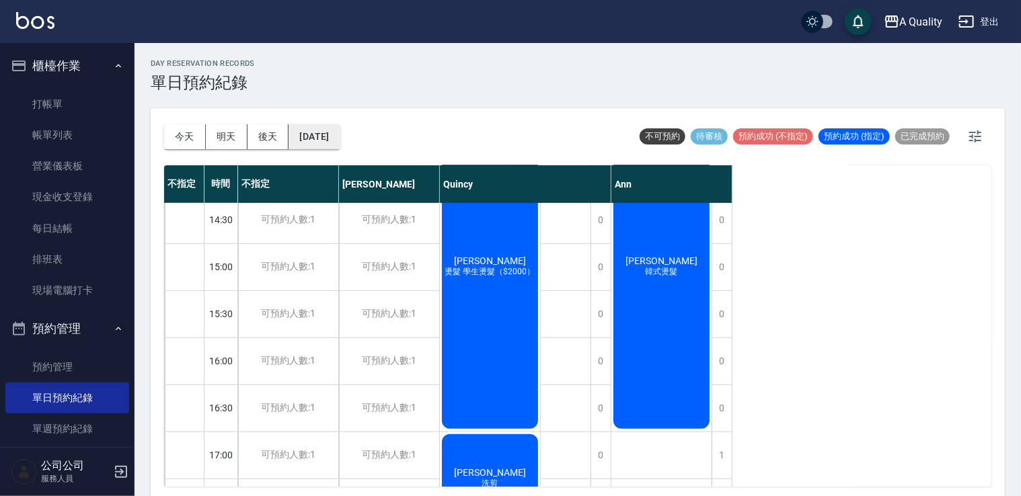
click at [340, 132] on button "[DATE]" at bounding box center [313, 136] width 51 height 25
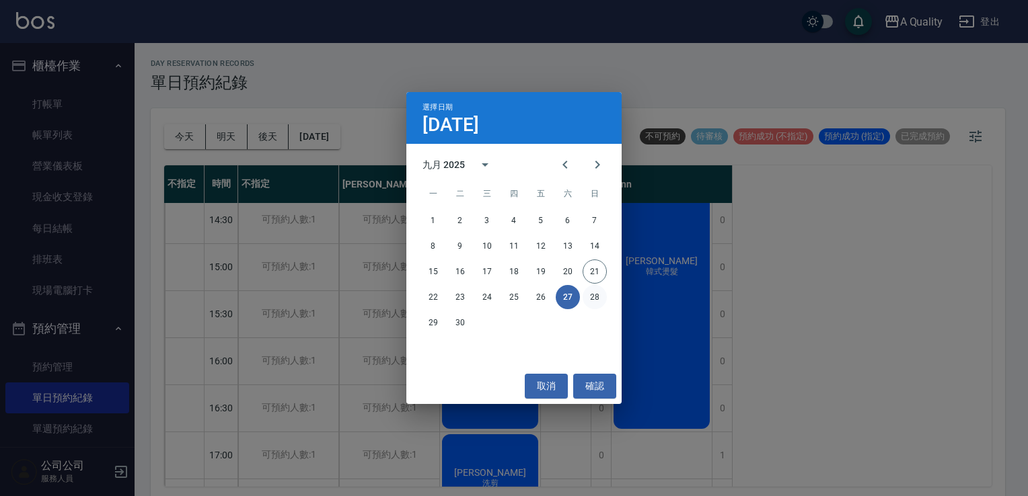
click at [595, 303] on button "28" at bounding box center [594, 297] width 24 height 24
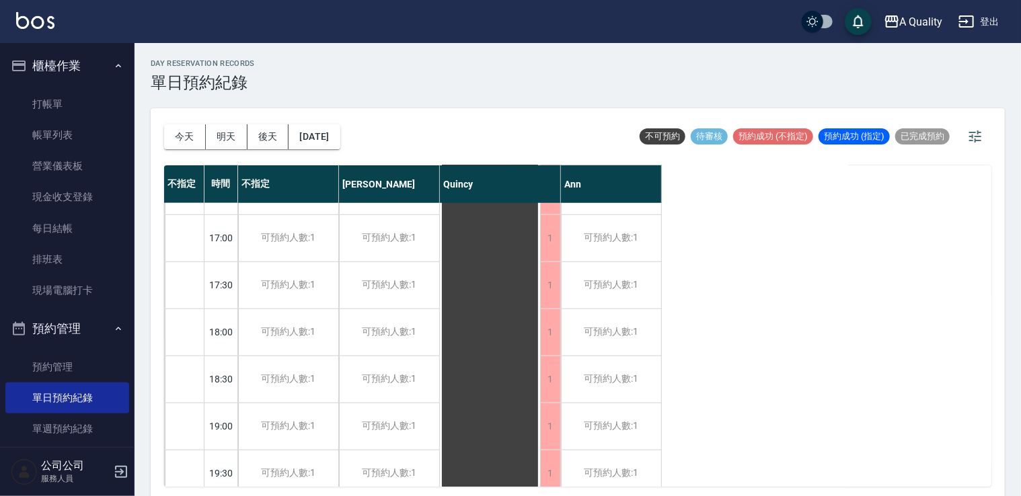
scroll to position [574, 0]
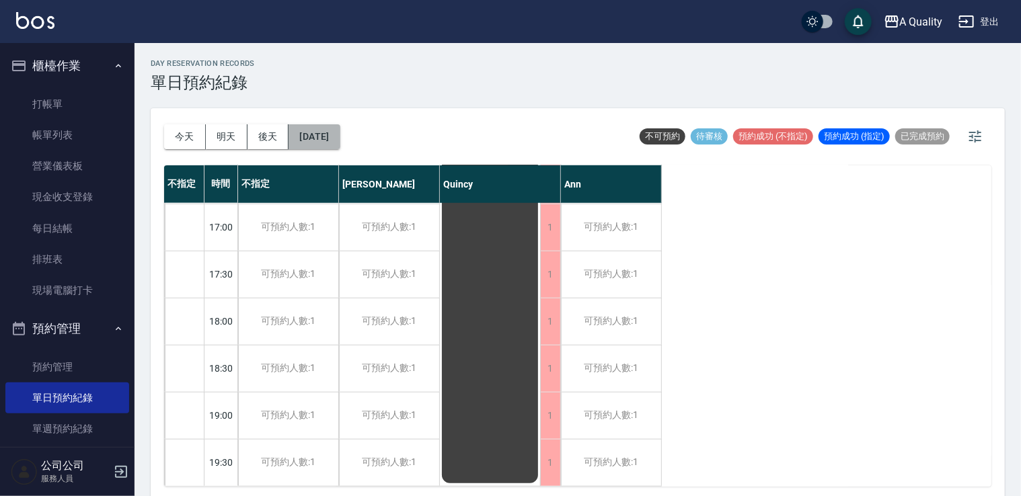
click at [320, 136] on button "[DATE]" at bounding box center [313, 136] width 51 height 25
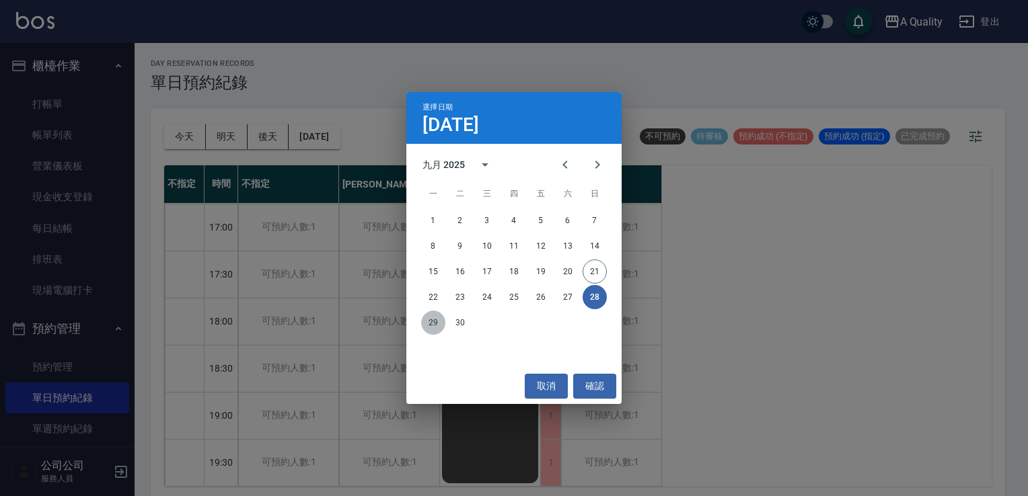
click at [425, 325] on button "29" at bounding box center [433, 323] width 24 height 24
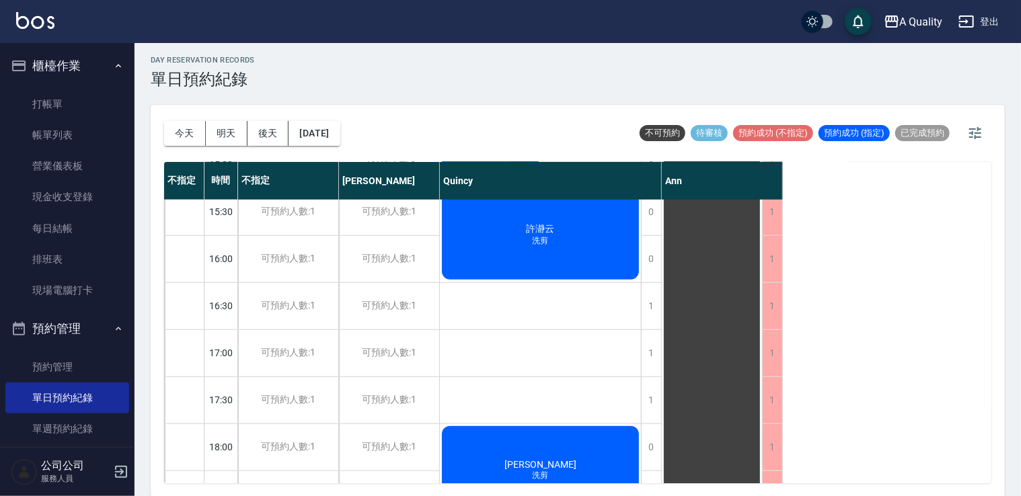
scroll to position [574, 0]
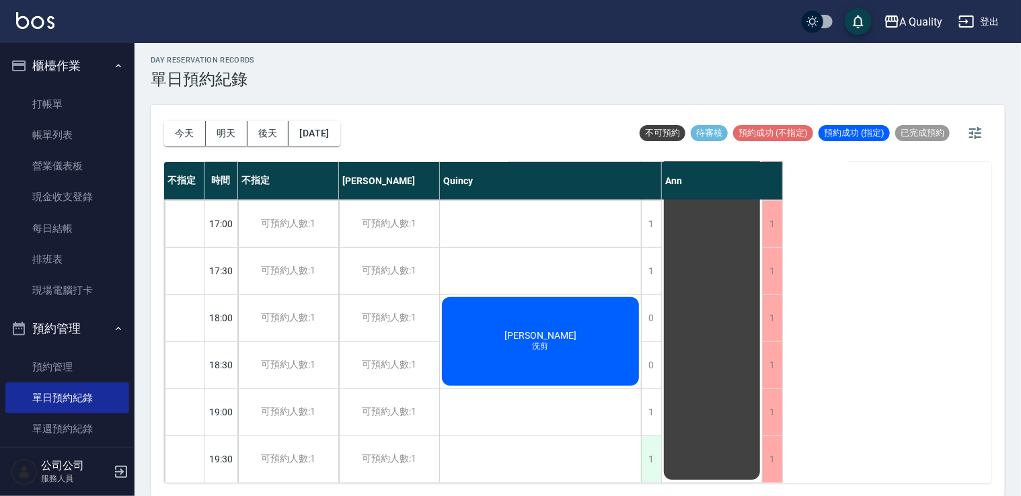
click at [656, 445] on div "1" at bounding box center [651, 459] width 20 height 46
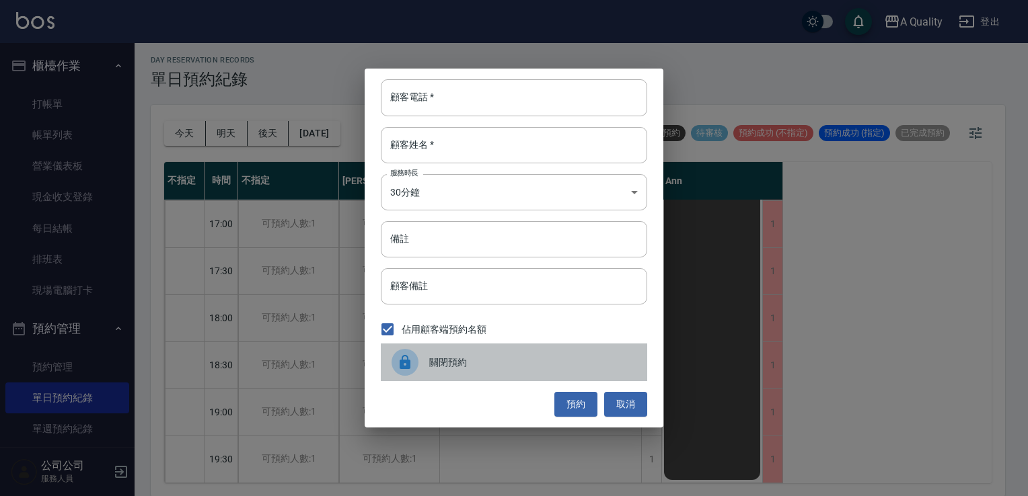
drag, startPoint x: 555, startPoint y: 364, endPoint x: 562, endPoint y: 370, distance: 8.6
click at [556, 367] on span "關閉預約" at bounding box center [532, 363] width 207 height 14
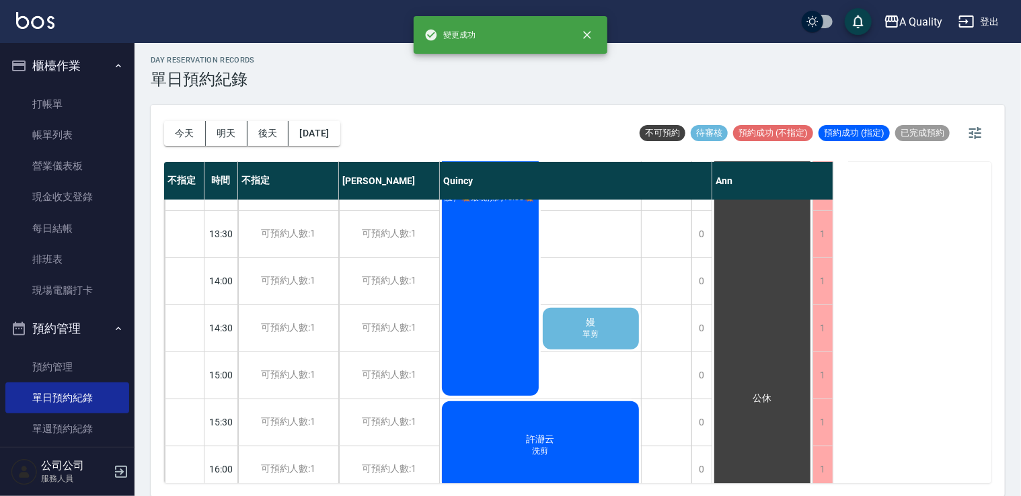
scroll to position [0, 0]
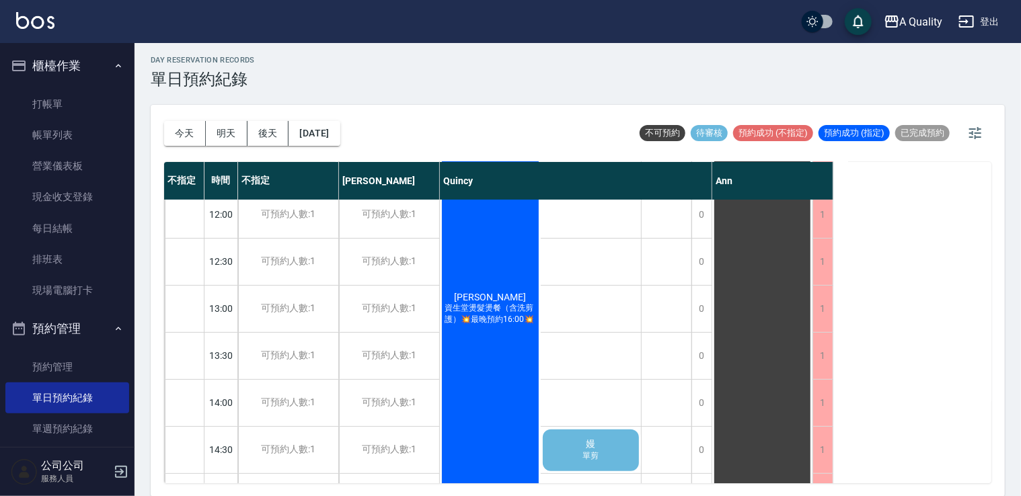
click at [479, 282] on div "[PERSON_NAME] 資生堂燙髮燙餐（含洗剪護）💥最晚預約16:00💥" at bounding box center [490, 309] width 101 height 422
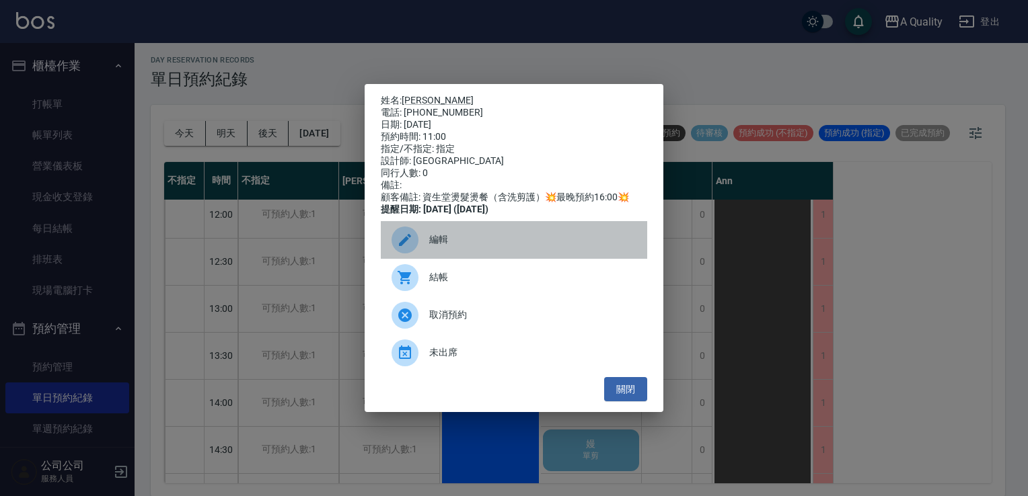
click at [436, 257] on div "編輯" at bounding box center [514, 240] width 266 height 38
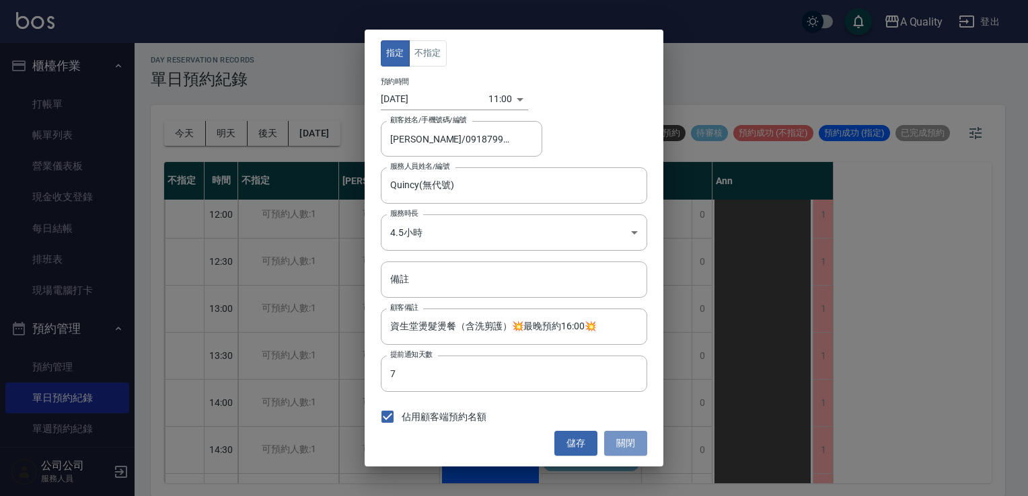
drag, startPoint x: 627, startPoint y: 440, endPoint x: 406, endPoint y: 354, distance: 236.8
click at [627, 440] on button "關閉" at bounding box center [625, 443] width 43 height 25
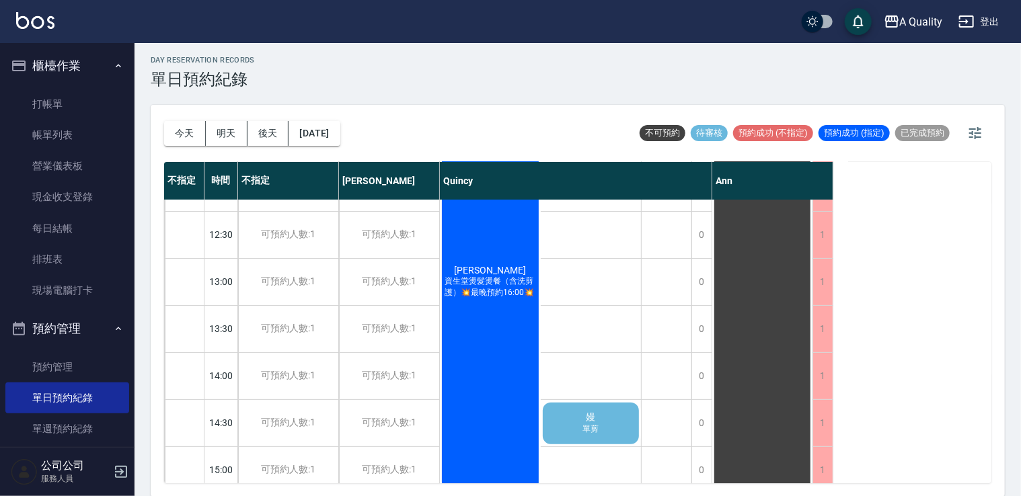
scroll to position [36, 0]
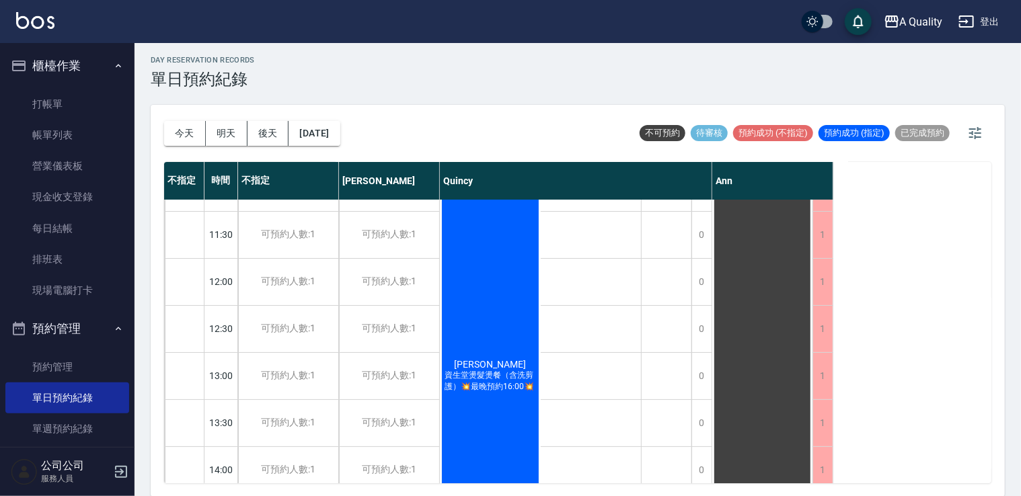
click at [467, 308] on div "[PERSON_NAME] 資生堂燙髮燙餐（含洗剪護）💥最晚預約16:00💥" at bounding box center [490, 376] width 101 height 422
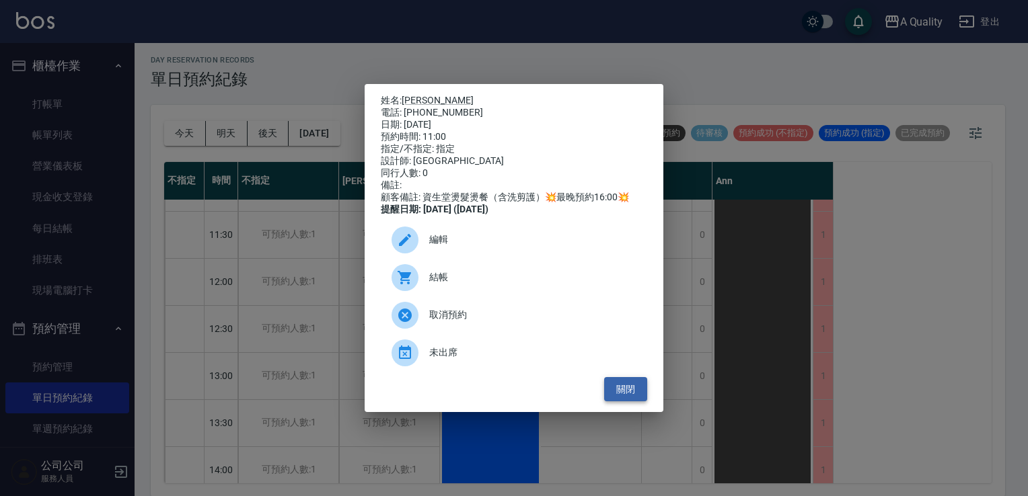
click at [640, 389] on button "關閉" at bounding box center [625, 389] width 43 height 25
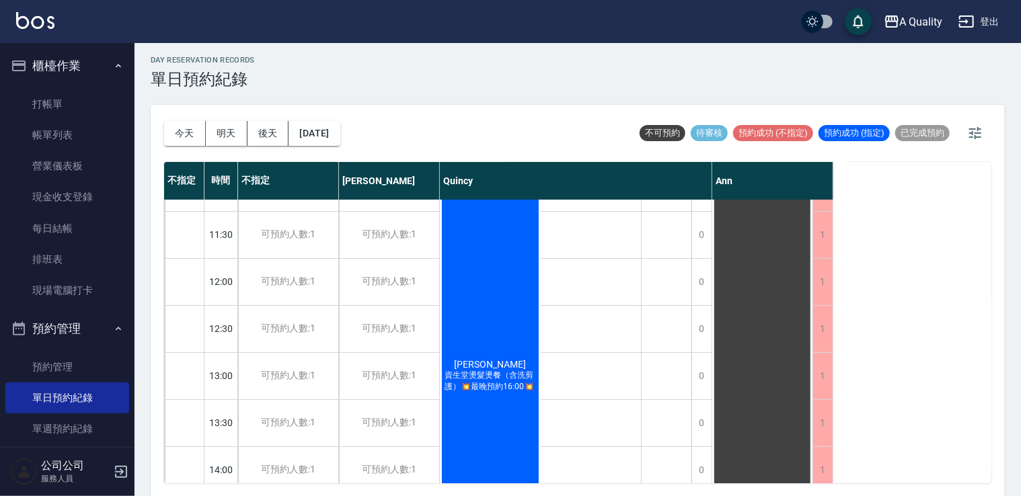
drag, startPoint x: 97, startPoint y: 139, endPoint x: 600, endPoint y: 223, distance: 510.0
click at [97, 139] on link "帳單列表" at bounding box center [67, 135] width 124 height 31
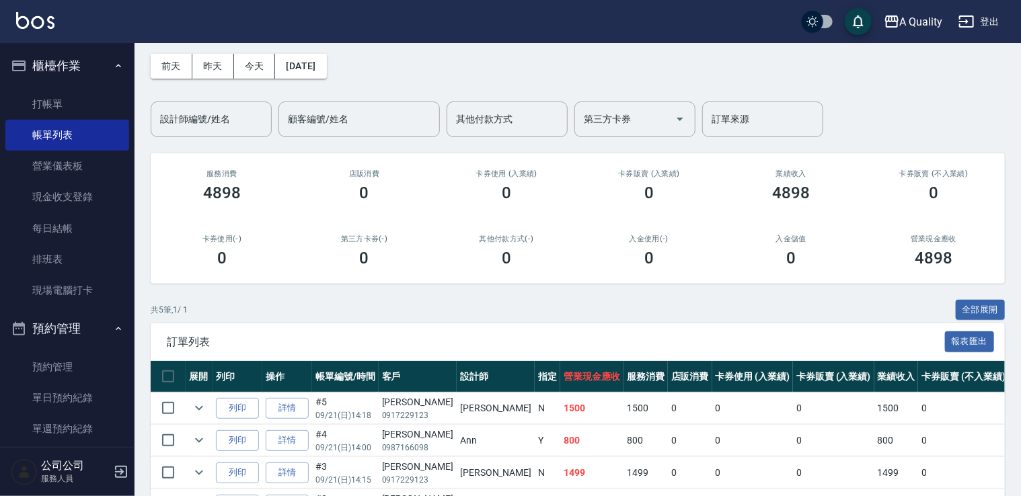
scroll to position [173, 0]
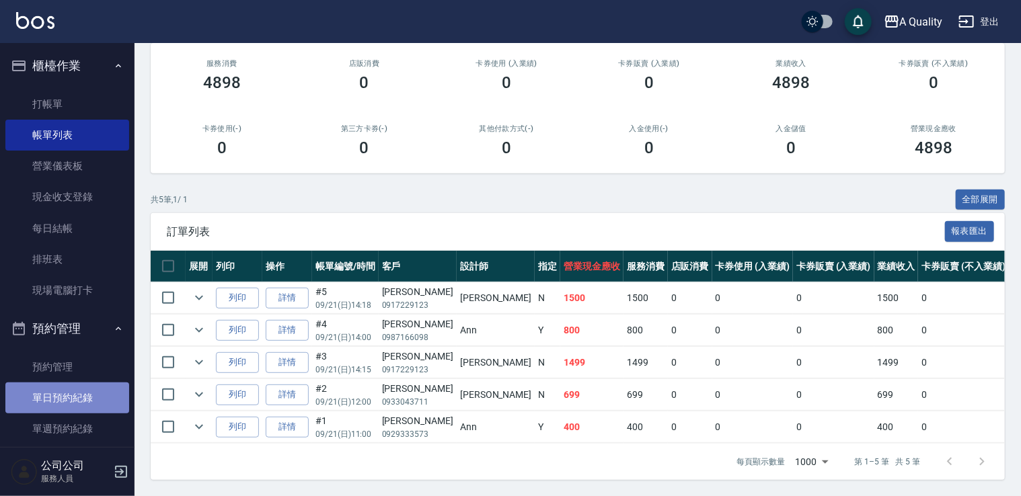
click at [79, 393] on link "單日預約紀錄" at bounding box center [67, 398] width 124 height 31
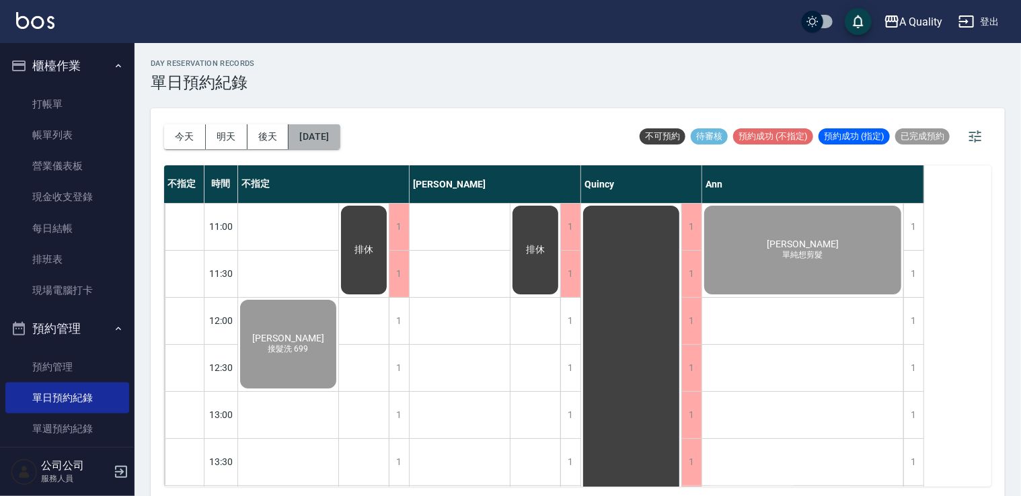
click at [312, 136] on button "[DATE]" at bounding box center [313, 136] width 51 height 25
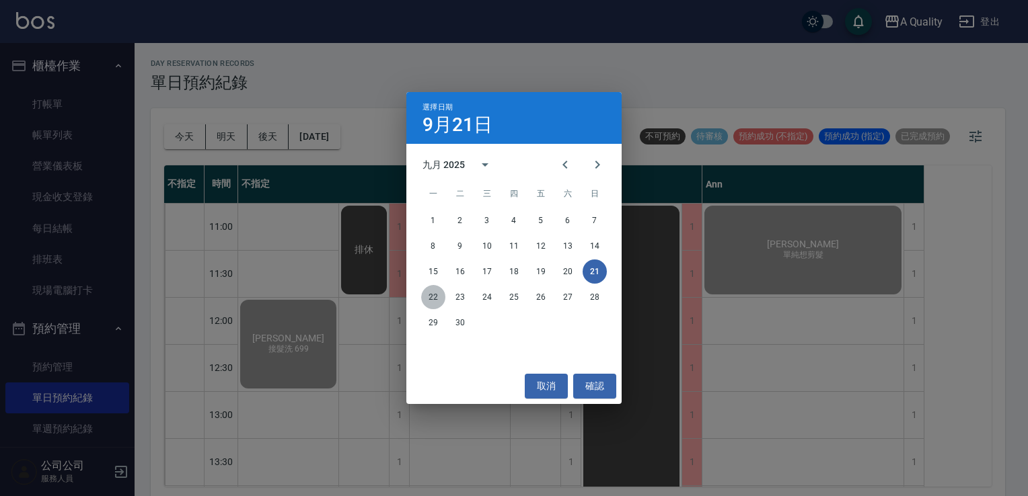
click at [436, 301] on button "22" at bounding box center [433, 297] width 24 height 24
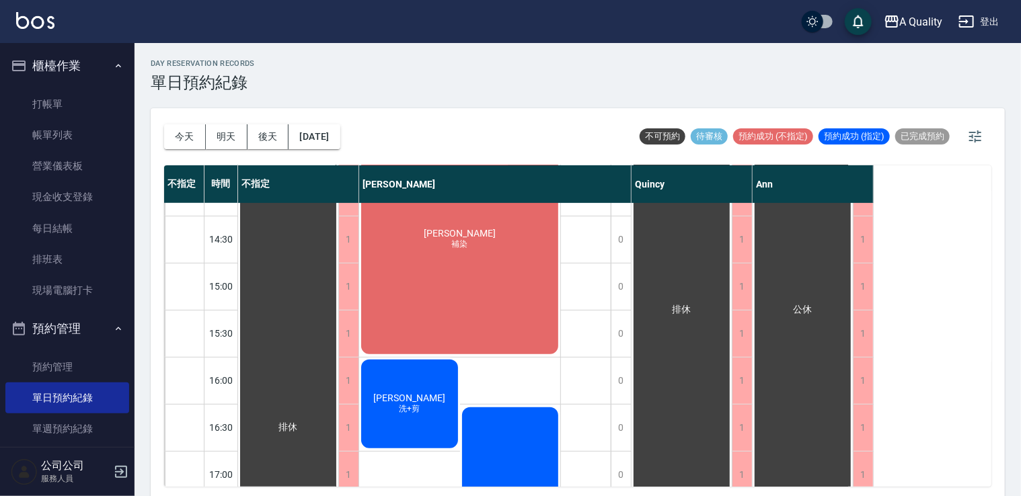
scroll to position [471, 0]
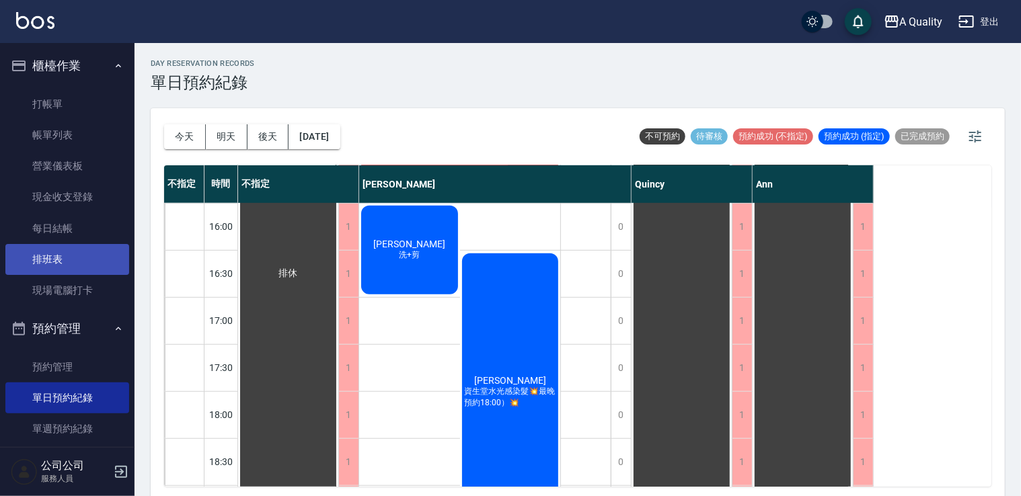
click at [55, 253] on link "排班表" at bounding box center [67, 259] width 124 height 31
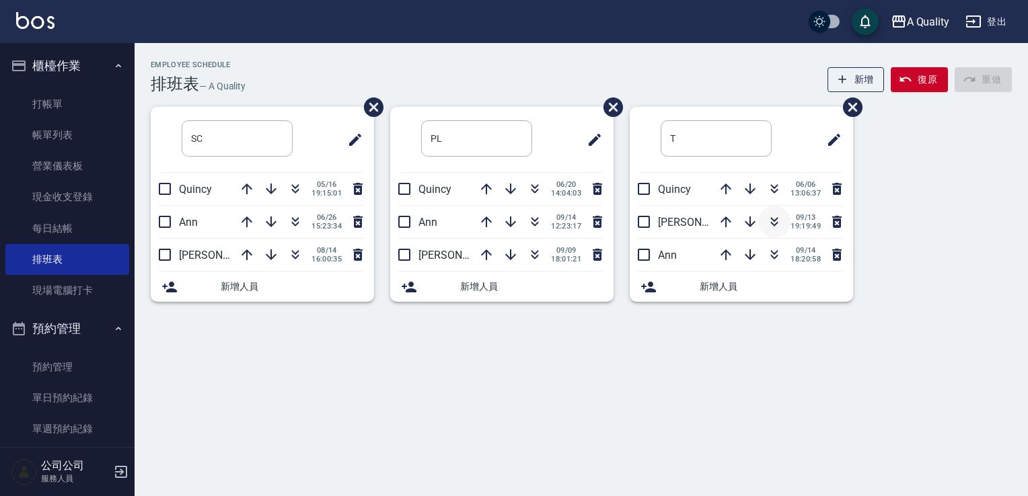
click at [777, 212] on button "button" at bounding box center [774, 222] width 32 height 32
click at [76, 381] on link "預約管理" at bounding box center [67, 367] width 124 height 31
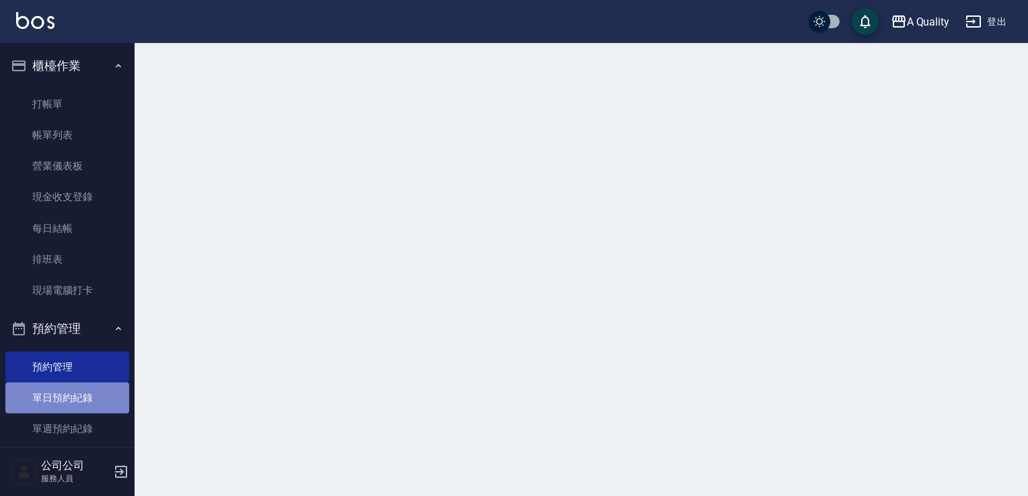
click at [68, 394] on link "單日預約紀錄" at bounding box center [67, 398] width 124 height 31
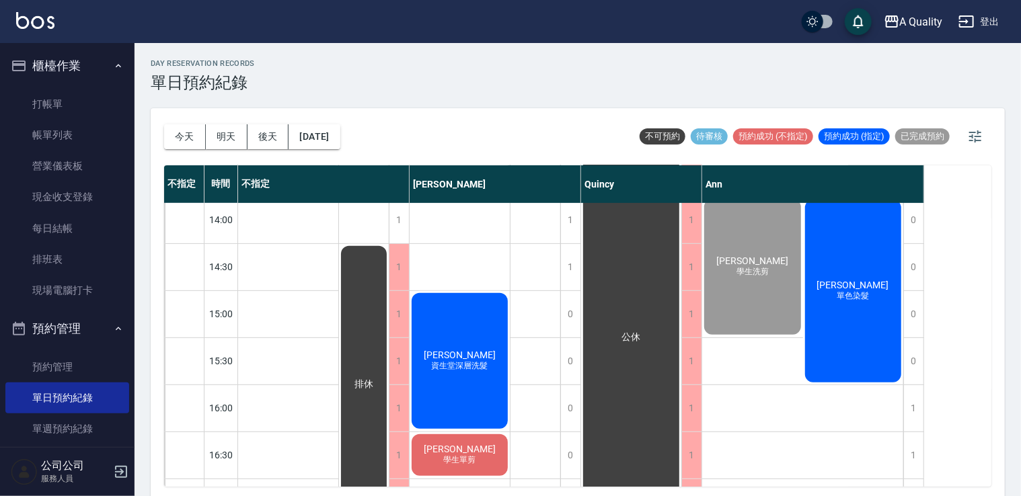
scroll to position [269, 0]
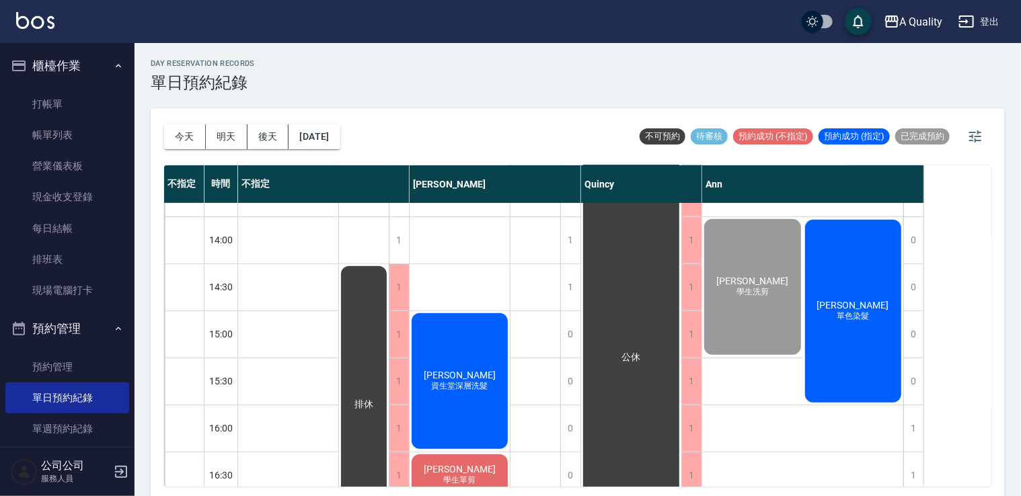
click at [844, 330] on div "[PERSON_NAME] 單色染髮" at bounding box center [853, 311] width 101 height 187
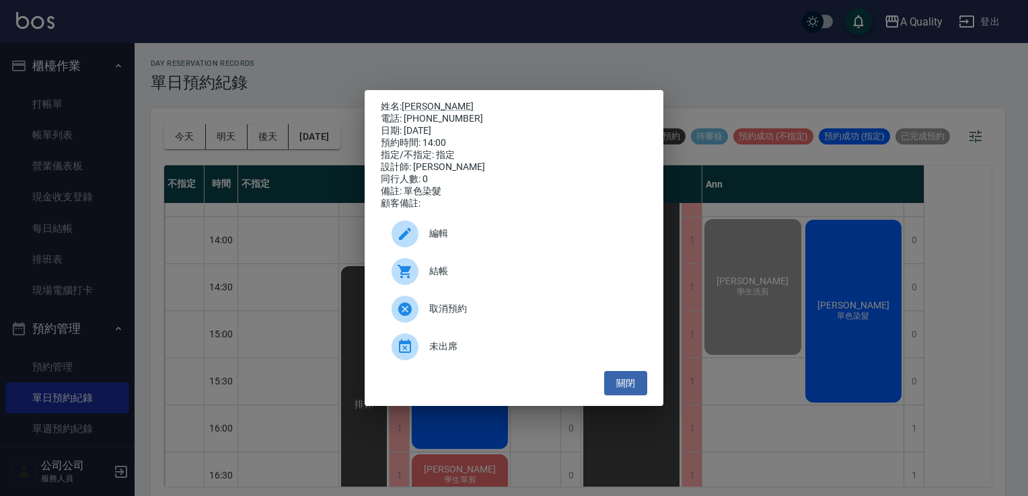
click at [466, 270] on span "結帳" at bounding box center [532, 271] width 207 height 14
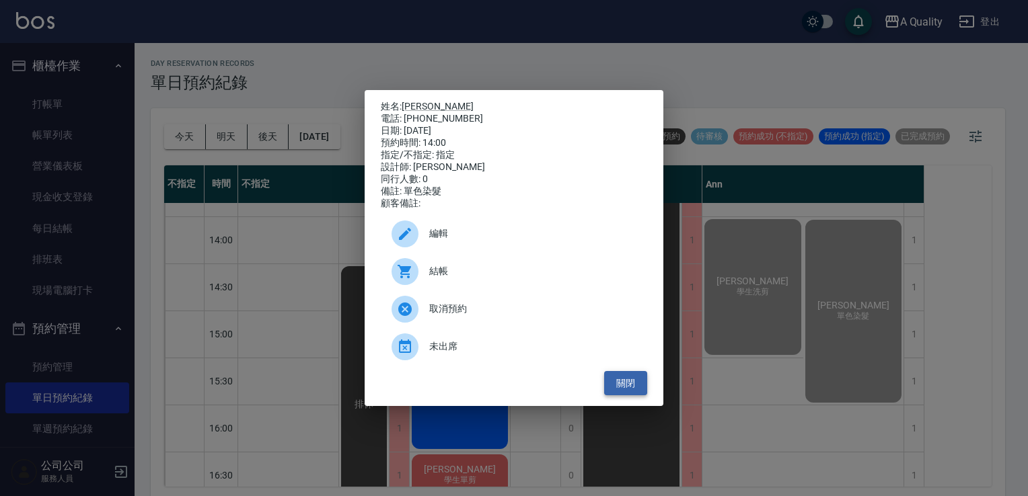
click at [613, 392] on button "關閉" at bounding box center [625, 383] width 43 height 25
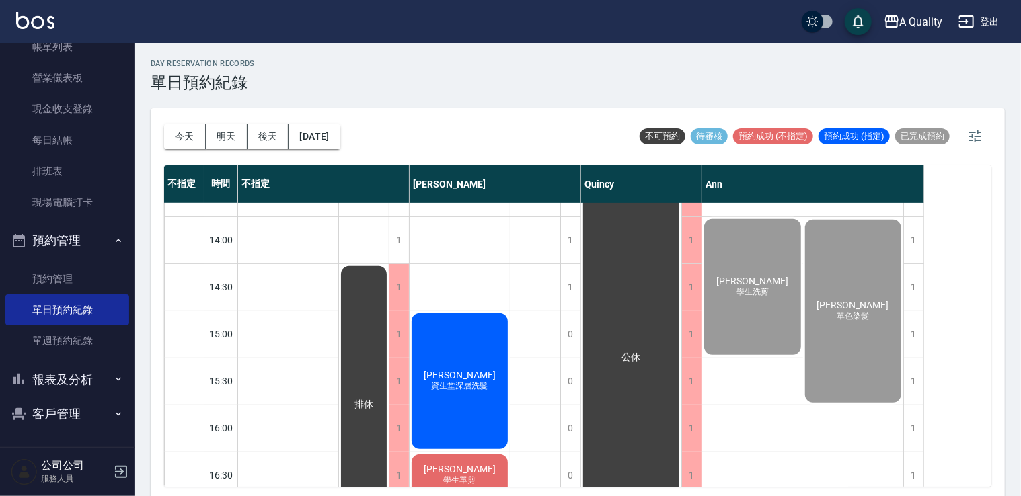
click at [65, 383] on button "報表及分析" at bounding box center [67, 379] width 124 height 35
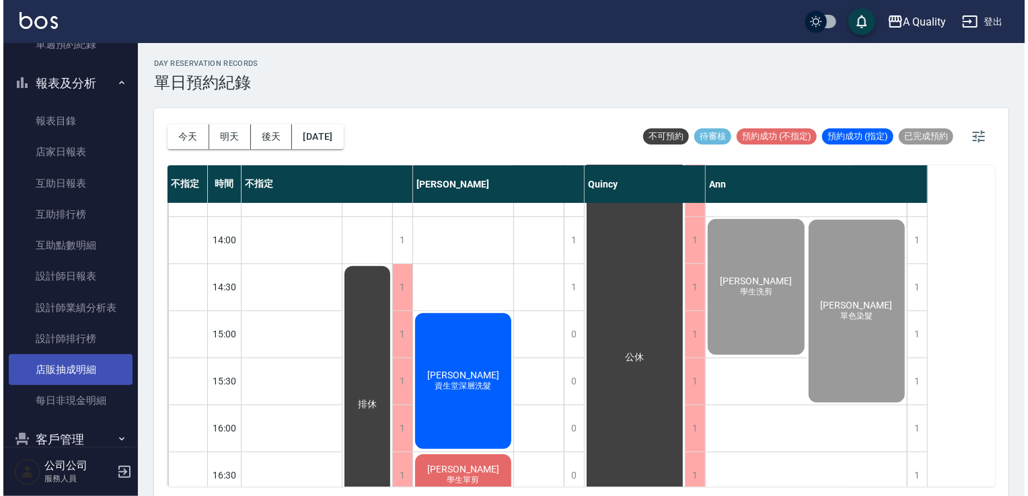
scroll to position [410, 0]
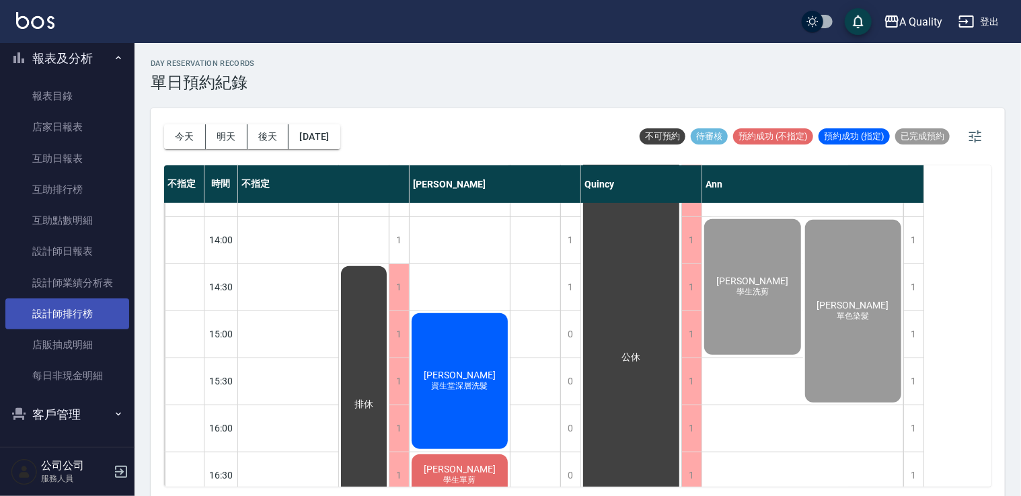
click at [78, 302] on link "設計師排行榜" at bounding box center [67, 314] width 124 height 31
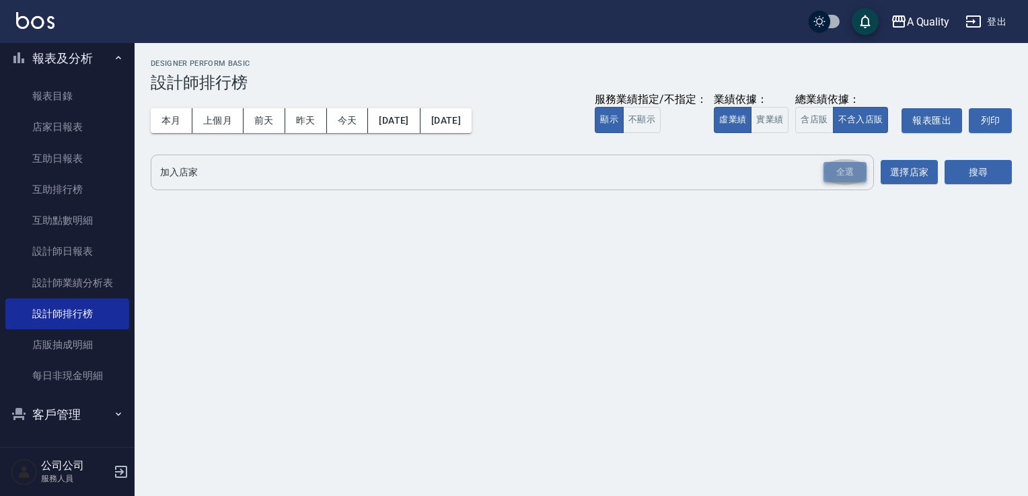
drag, startPoint x: 861, startPoint y: 179, endPoint x: 904, endPoint y: 172, distance: 43.6
click at [861, 179] on div "全選" at bounding box center [844, 172] width 43 height 21
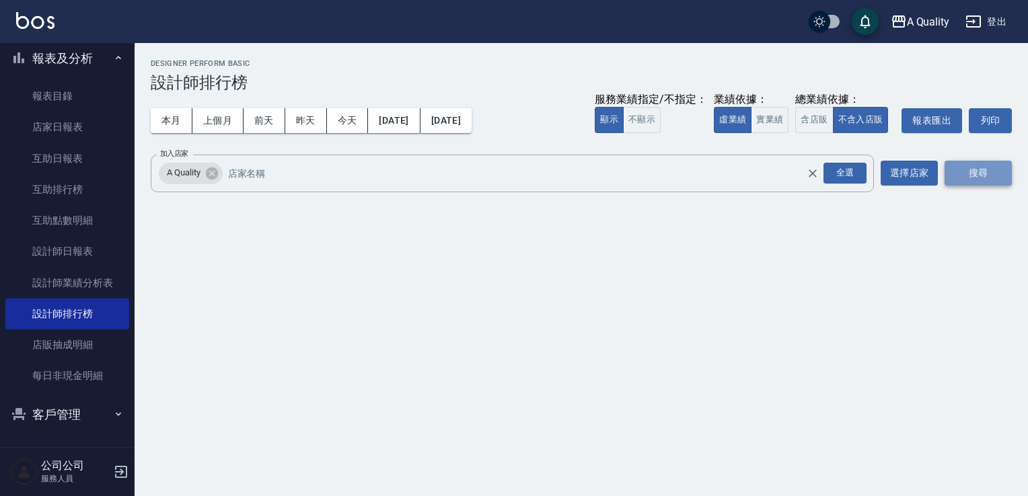
click at [969, 171] on button "搜尋" at bounding box center [977, 173] width 67 height 25
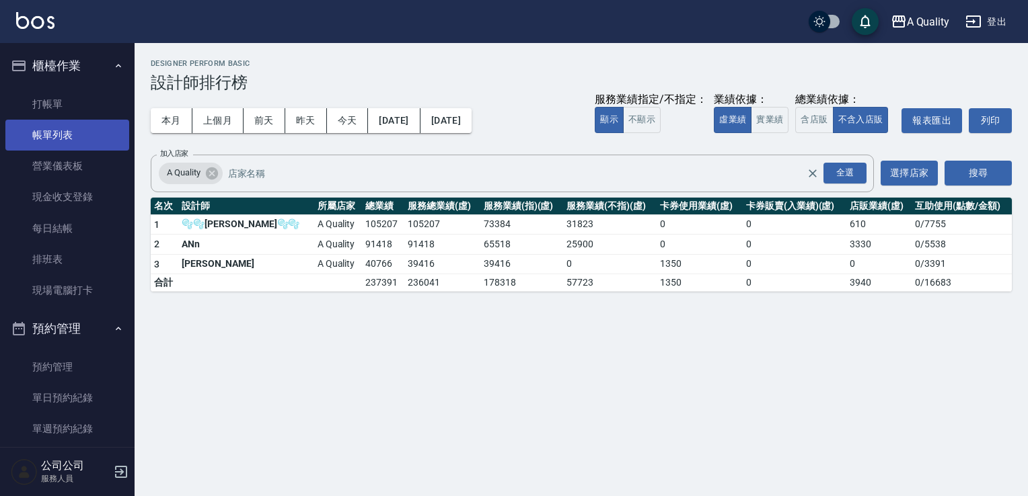
click at [72, 141] on link "帳單列表" at bounding box center [67, 135] width 124 height 31
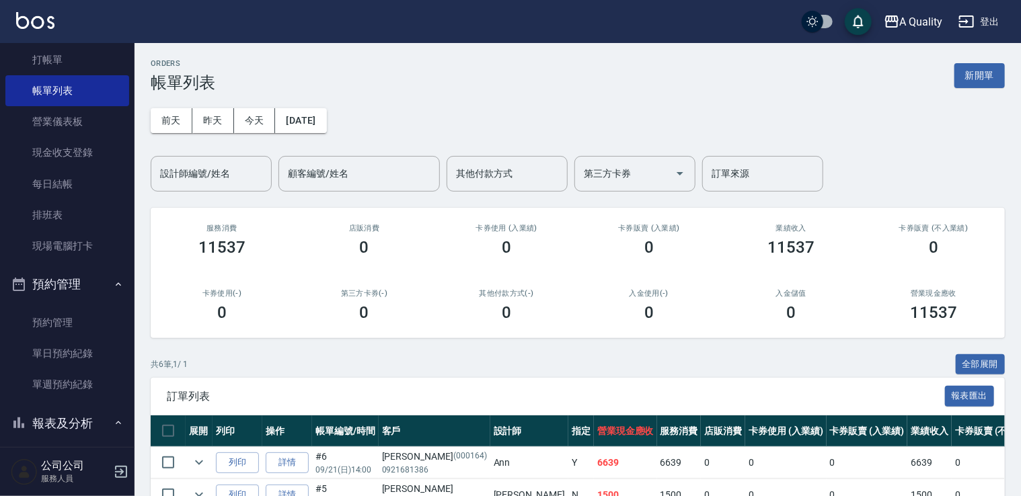
scroll to position [67, 0]
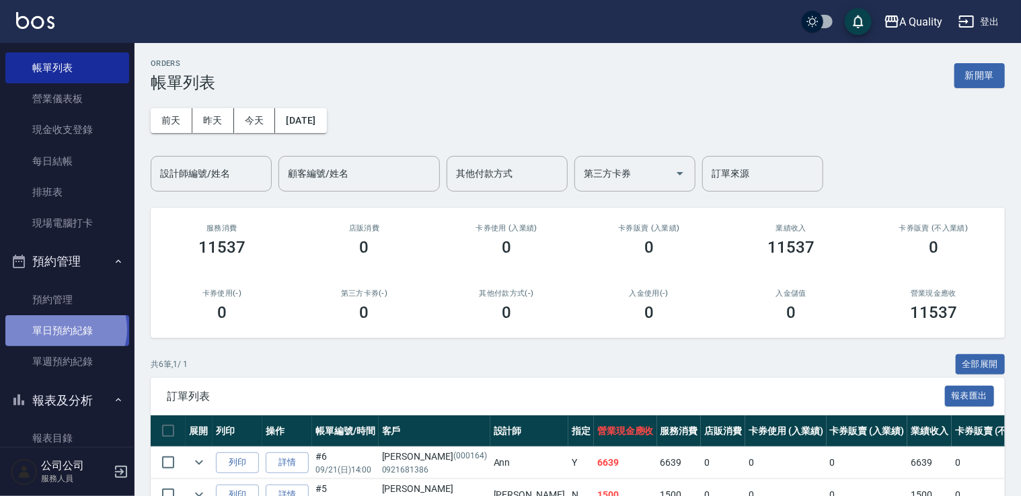
click at [65, 330] on link "單日預約紀錄" at bounding box center [67, 330] width 124 height 31
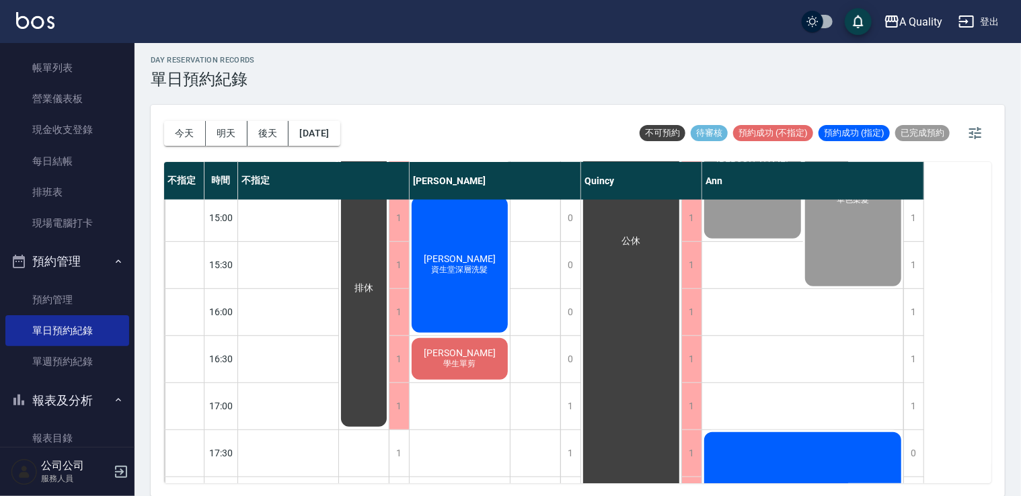
scroll to position [305, 0]
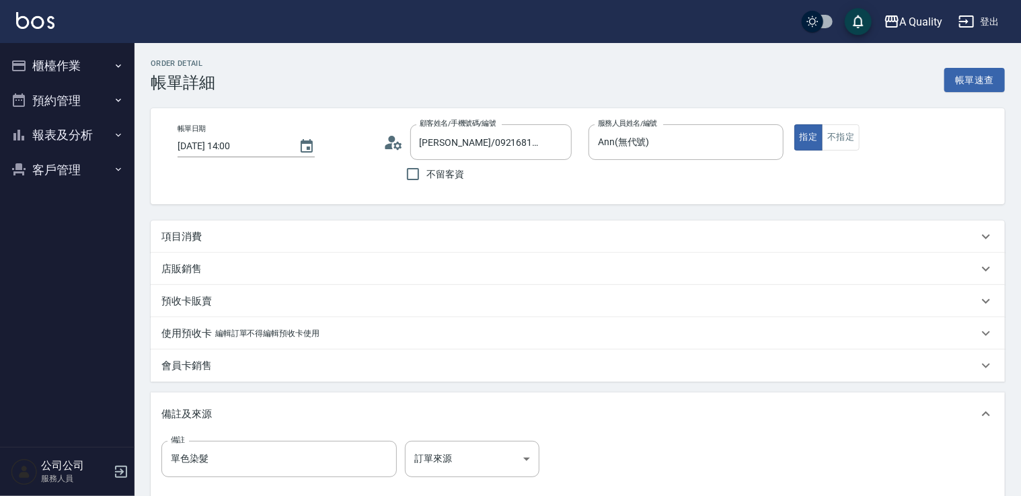
click at [217, 245] on div "項目消費" at bounding box center [578, 237] width 854 height 32
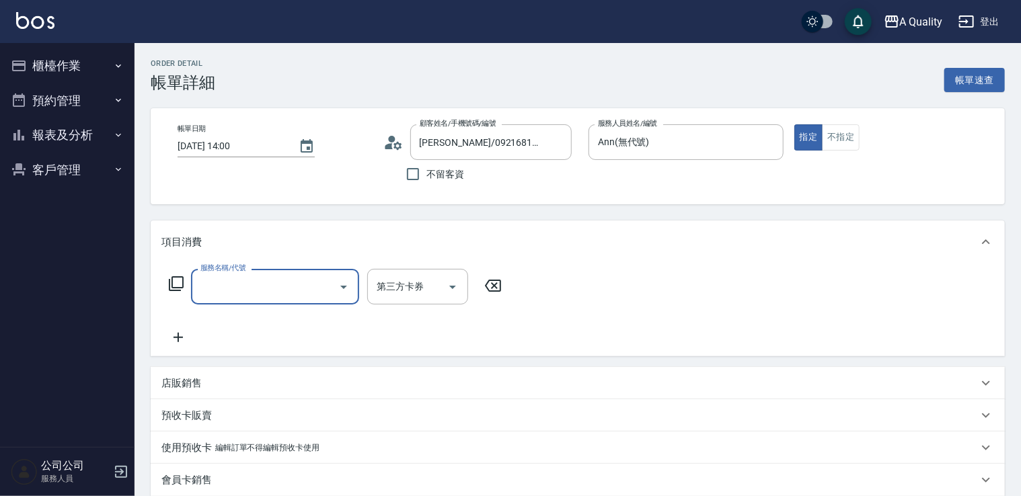
click at [254, 308] on div "服務名稱/代號 服務名稱/代號 第三方卡券 第三方卡券" at bounding box center [335, 307] width 348 height 77
click at [254, 303] on div "服務名稱/代號" at bounding box center [275, 287] width 168 height 36
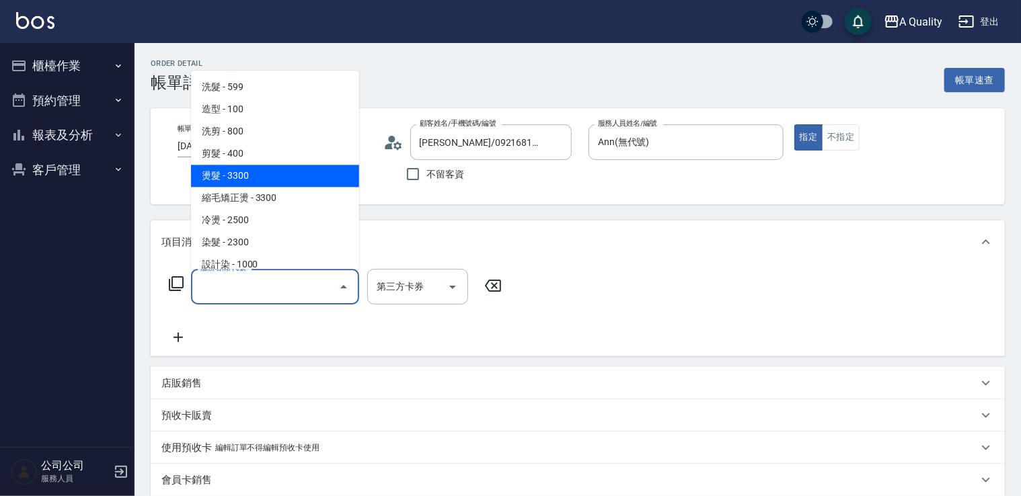
click at [263, 176] on span "燙髮 - 3300" at bounding box center [275, 176] width 168 height 22
type input "燙髮(301)"
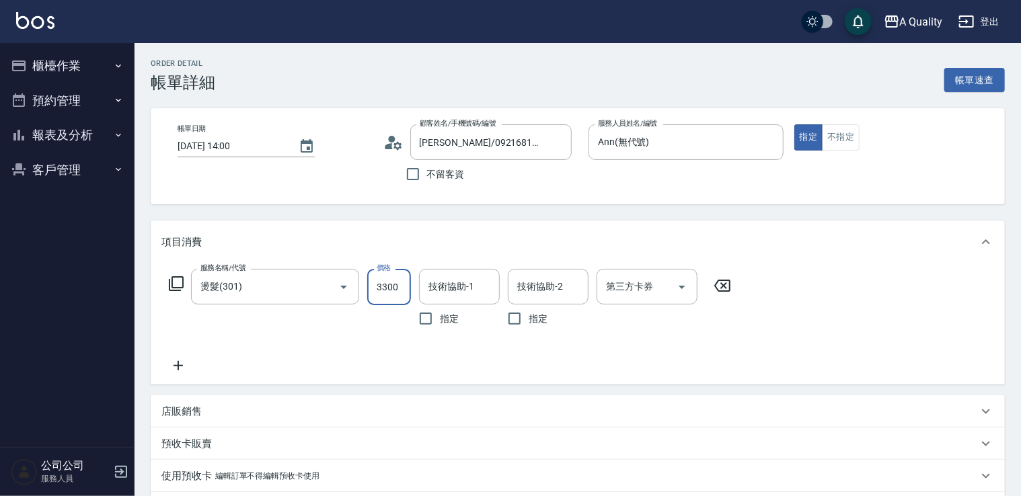
click at [388, 289] on input "3300" at bounding box center [389, 287] width 44 height 36
type input "3439"
click at [163, 367] on icon at bounding box center [178, 366] width 34 height 16
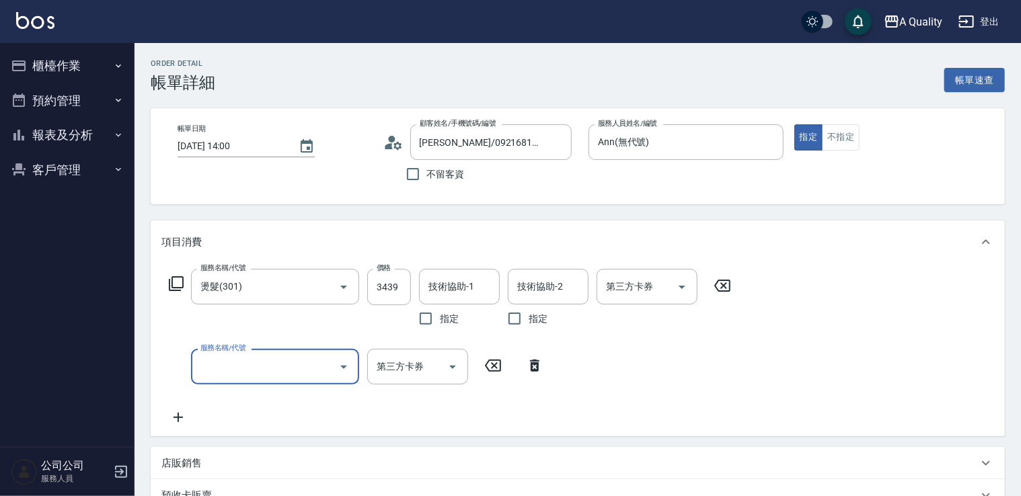
click at [252, 362] on input "服務名稱/代號" at bounding box center [265, 367] width 136 height 24
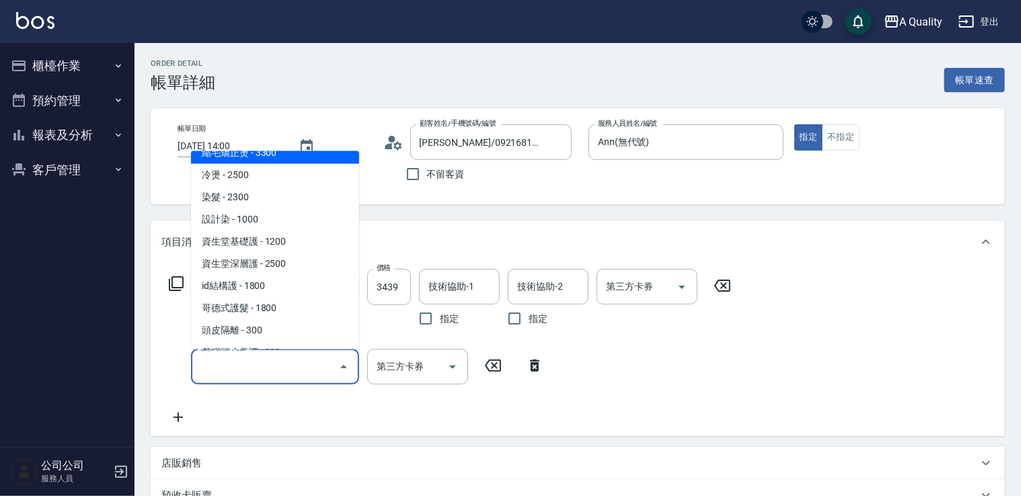
scroll to position [134, 0]
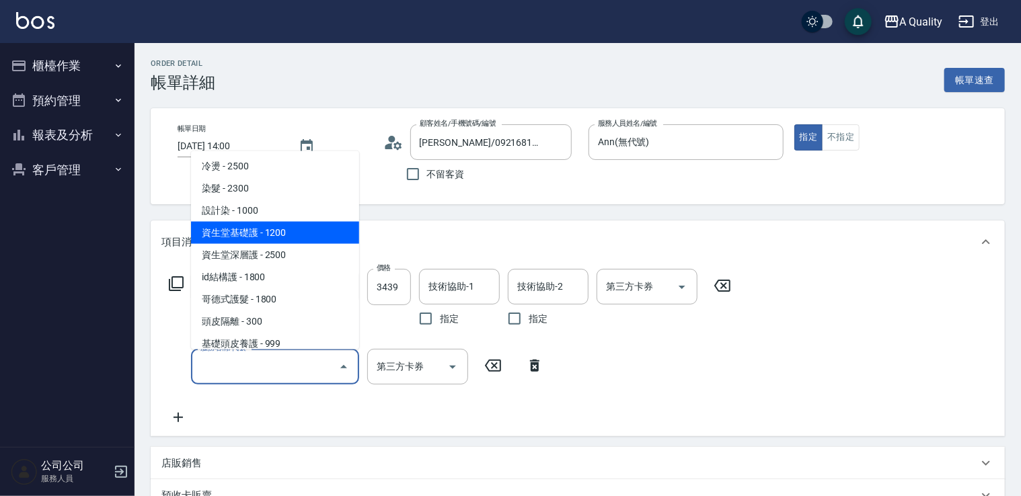
click at [264, 238] on span "資生堂基礎護 - 1200" at bounding box center [275, 232] width 168 height 22
type input "資生堂基礎護(501)"
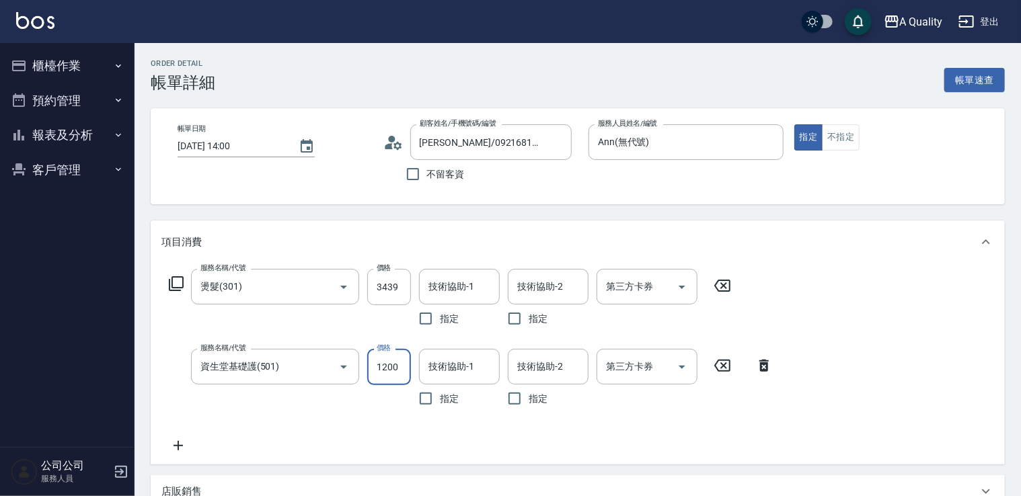
click at [399, 364] on input "1200" at bounding box center [389, 367] width 44 height 36
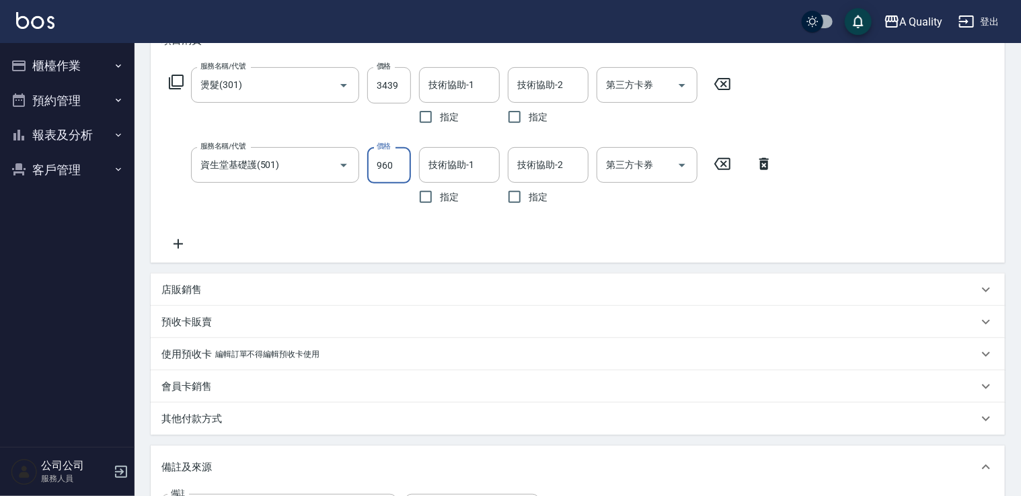
type input "960"
click at [181, 243] on icon at bounding box center [177, 243] width 9 height 9
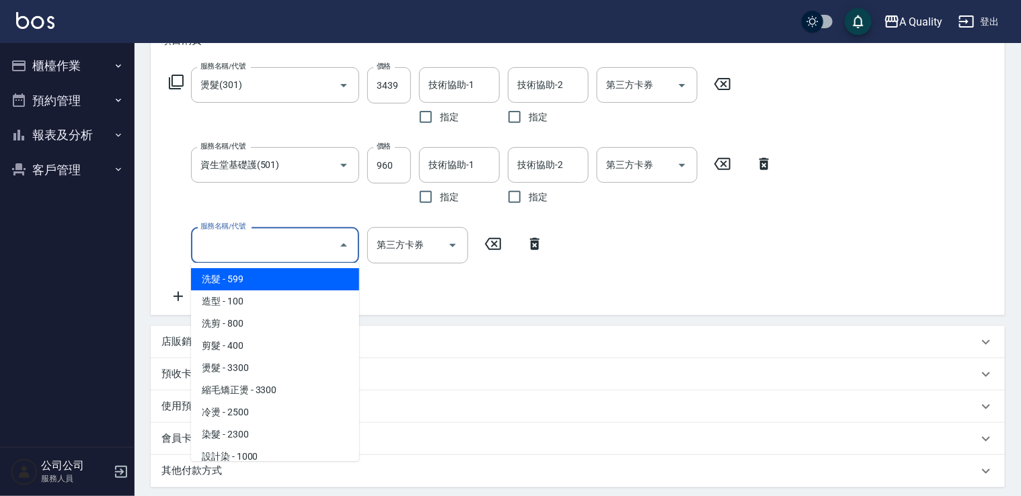
click at [243, 245] on input "服務名稱/代號" at bounding box center [265, 245] width 136 height 24
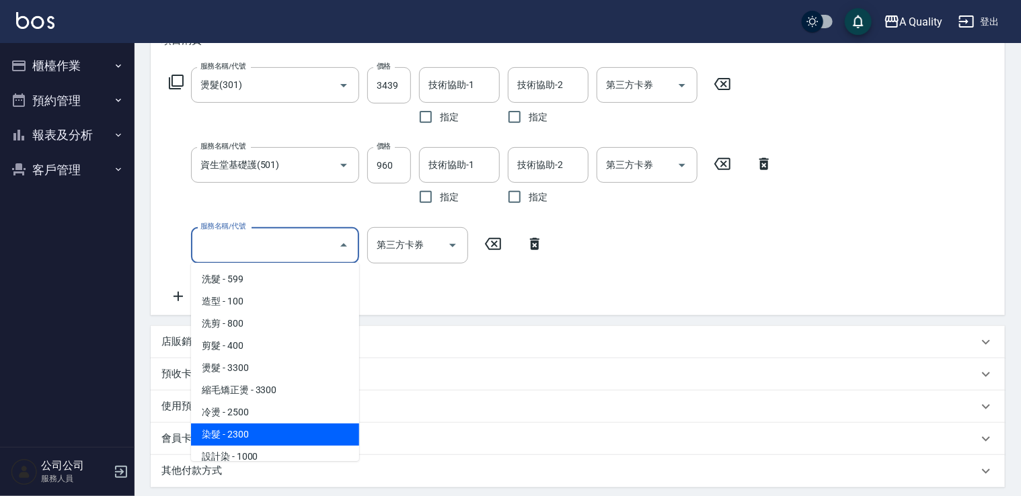
click at [254, 426] on span "染髮 - 2300" at bounding box center [275, 435] width 168 height 22
type input "染髮(401)"
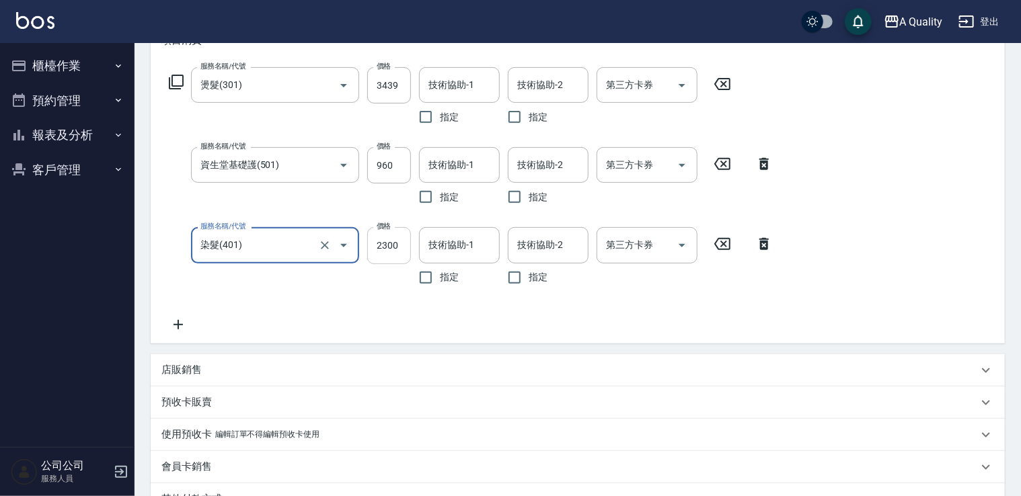
click at [387, 240] on input "2300" at bounding box center [389, 245] width 44 height 36
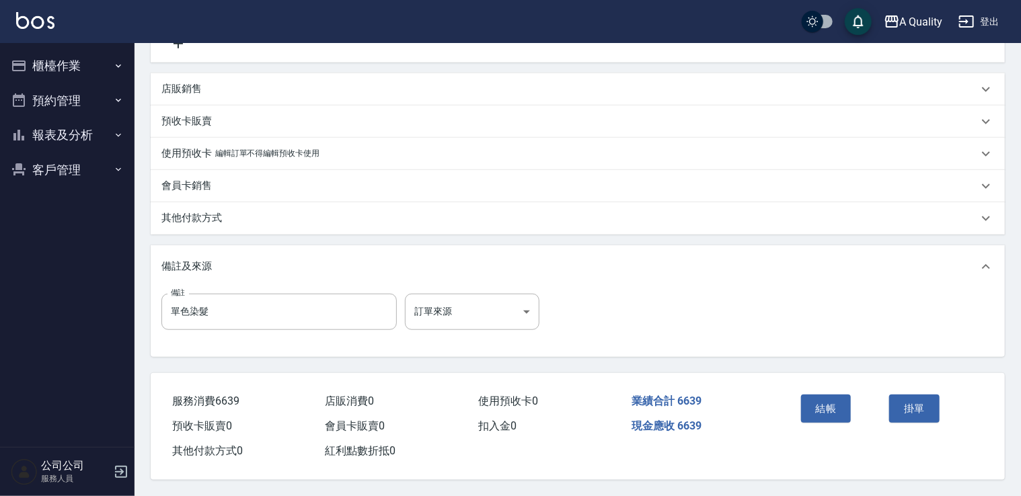
scroll to position [487, 0]
type input "2240"
click at [829, 412] on button "結帳" at bounding box center [826, 409] width 50 height 28
